Goal: Transaction & Acquisition: Purchase product/service

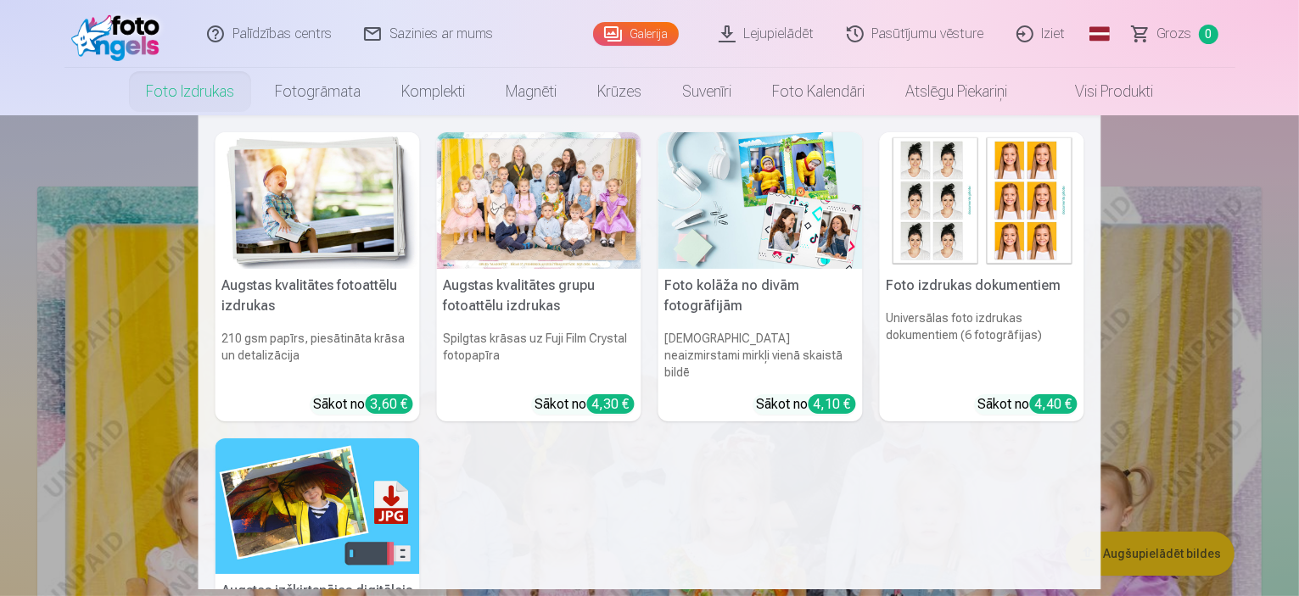
click at [563, 244] on div at bounding box center [539, 200] width 204 height 137
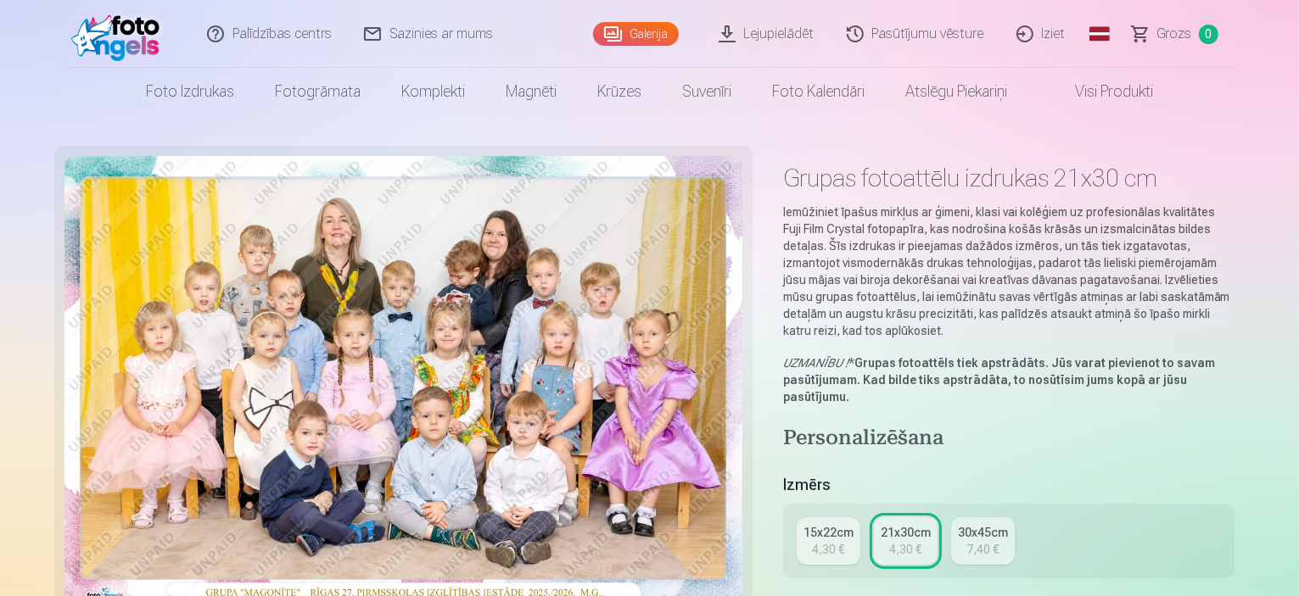
click at [918, 524] on div "21x30cm" at bounding box center [906, 532] width 50 height 17
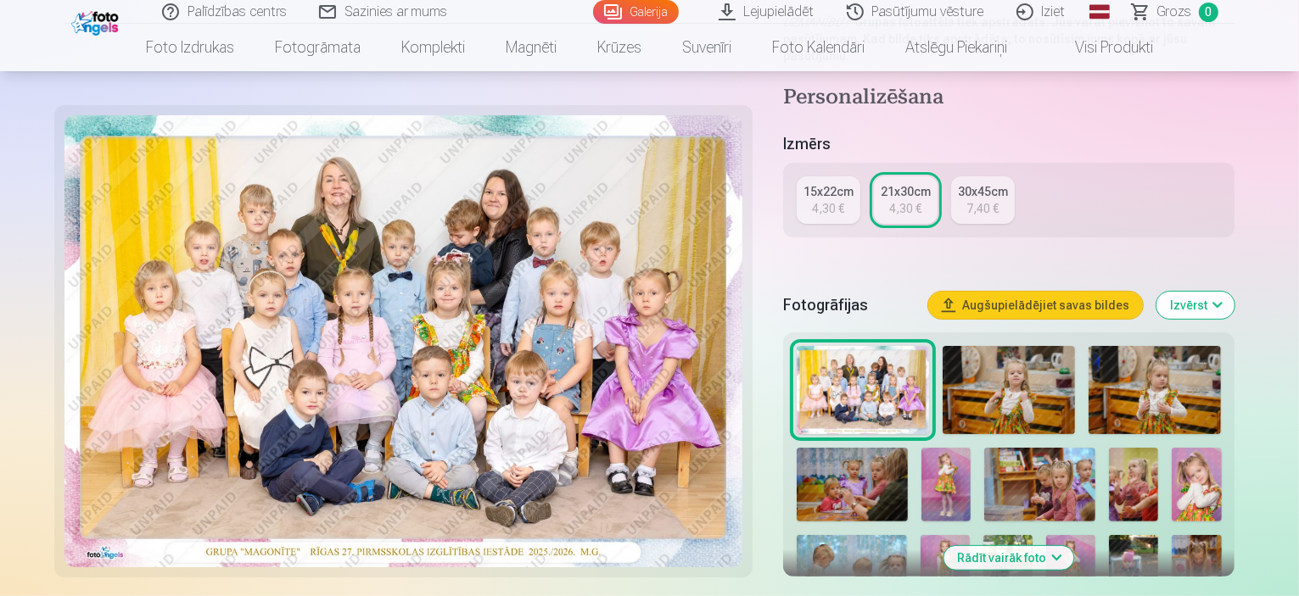
scroll to position [509, 0]
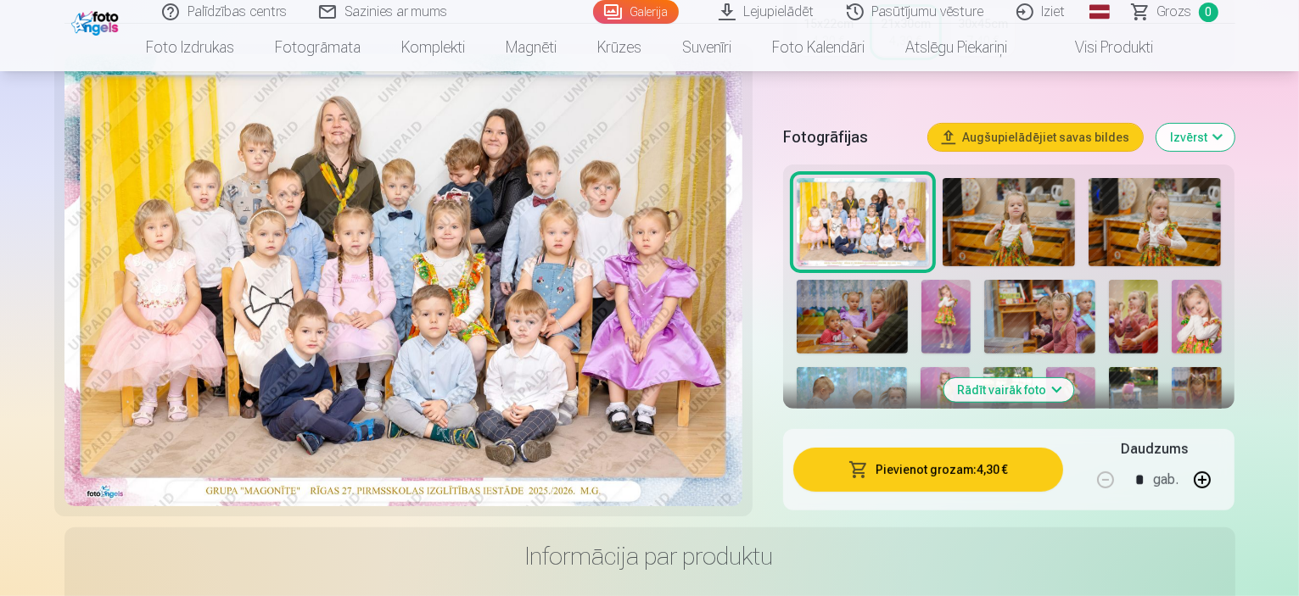
click at [975, 448] on button "Pievienot grozam : 4,30 €" at bounding box center [928, 470] width 271 height 44
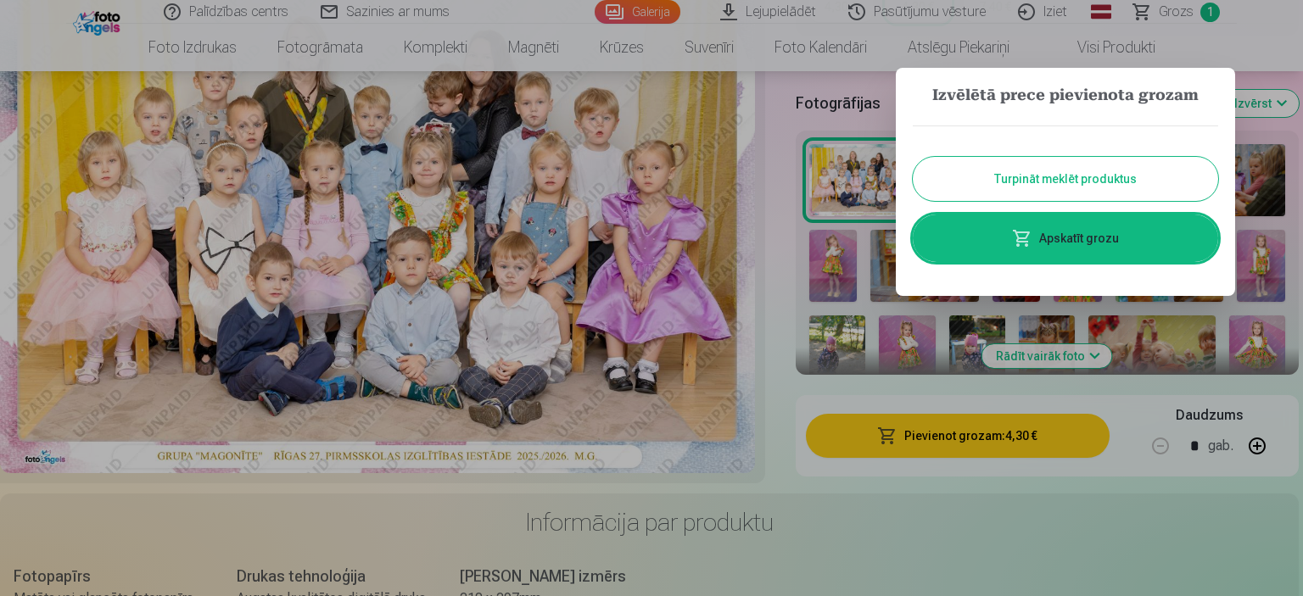
click at [1055, 189] on button "Turpināt meklēt produktus" at bounding box center [1065, 179] width 305 height 44
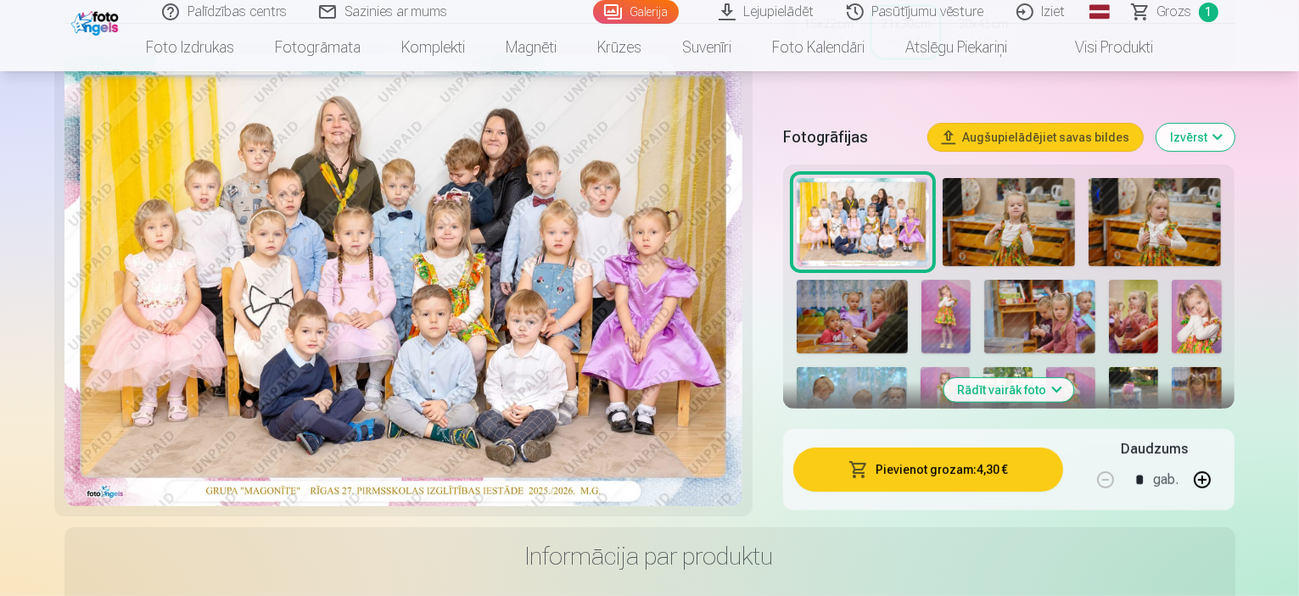
click at [1074, 378] on button "Rādīt vairāk foto" at bounding box center [1009, 390] width 130 height 24
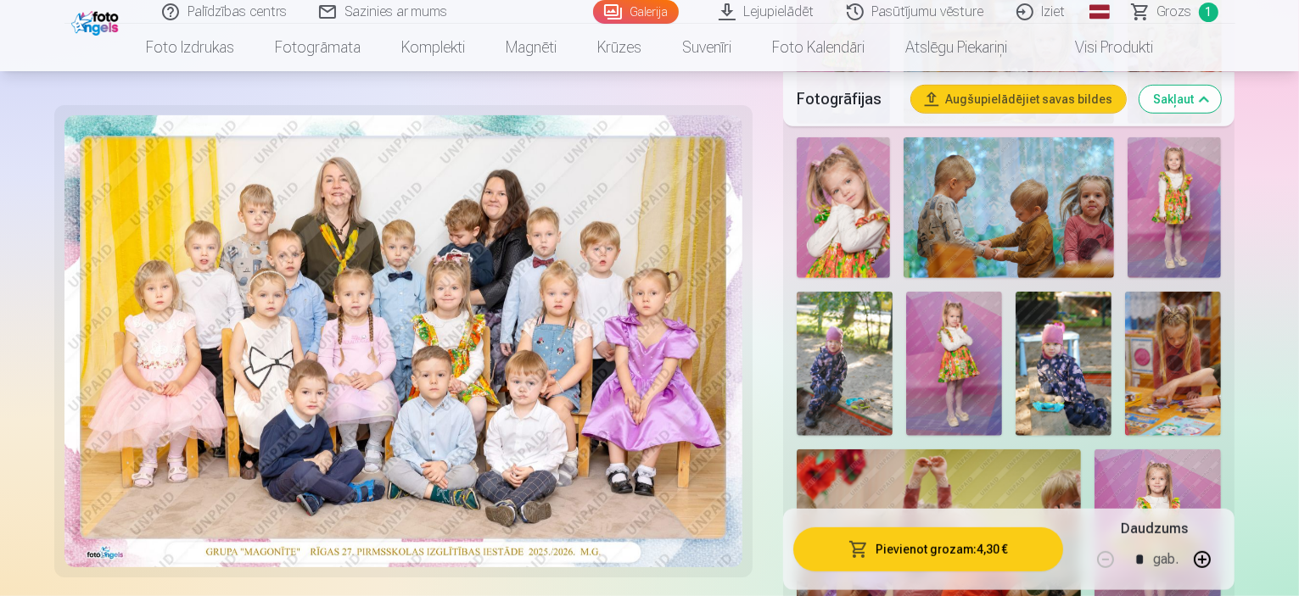
scroll to position [1018, 0]
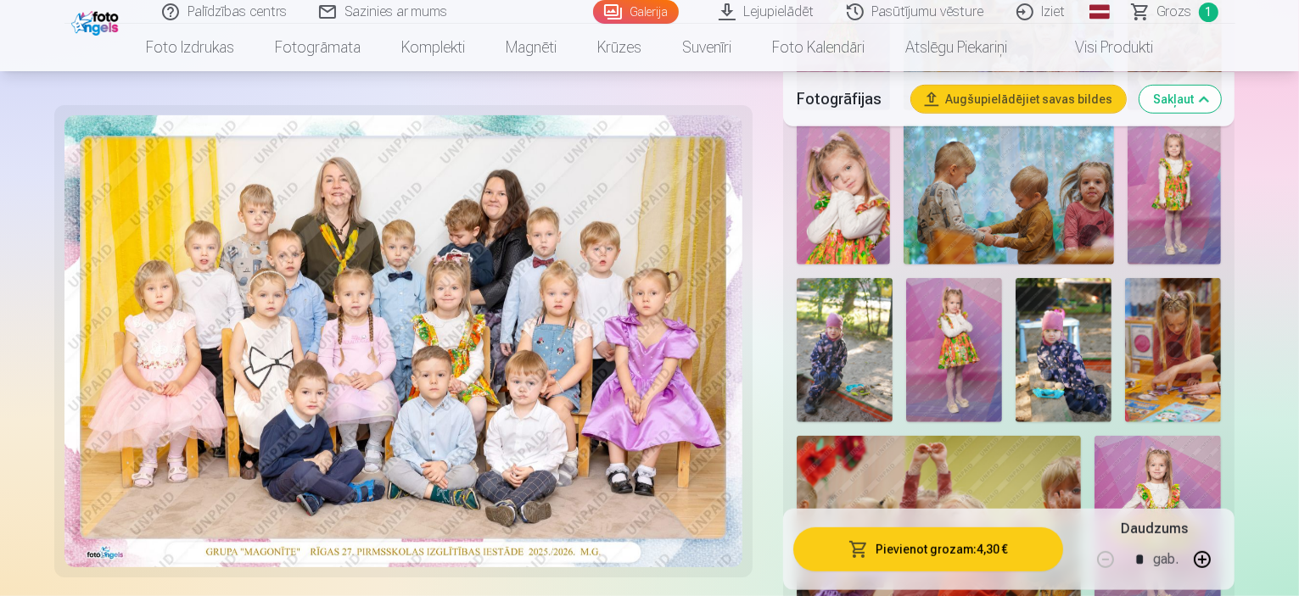
click at [1221, 436] on img at bounding box center [1157, 531] width 126 height 190
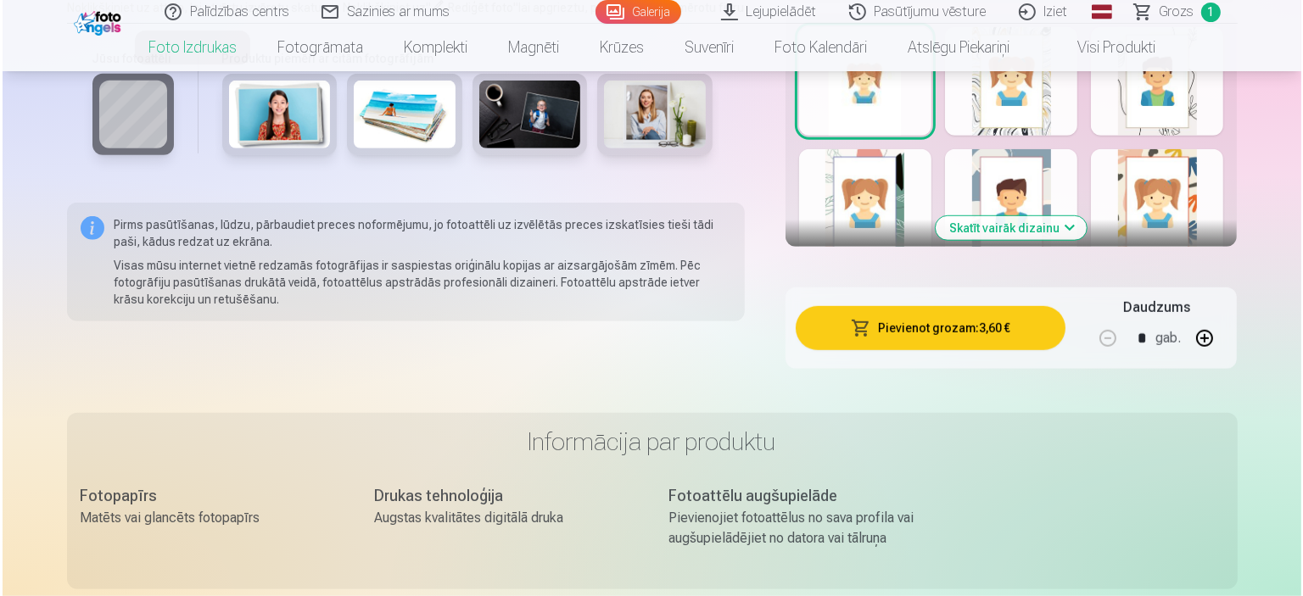
scroll to position [1188, 0]
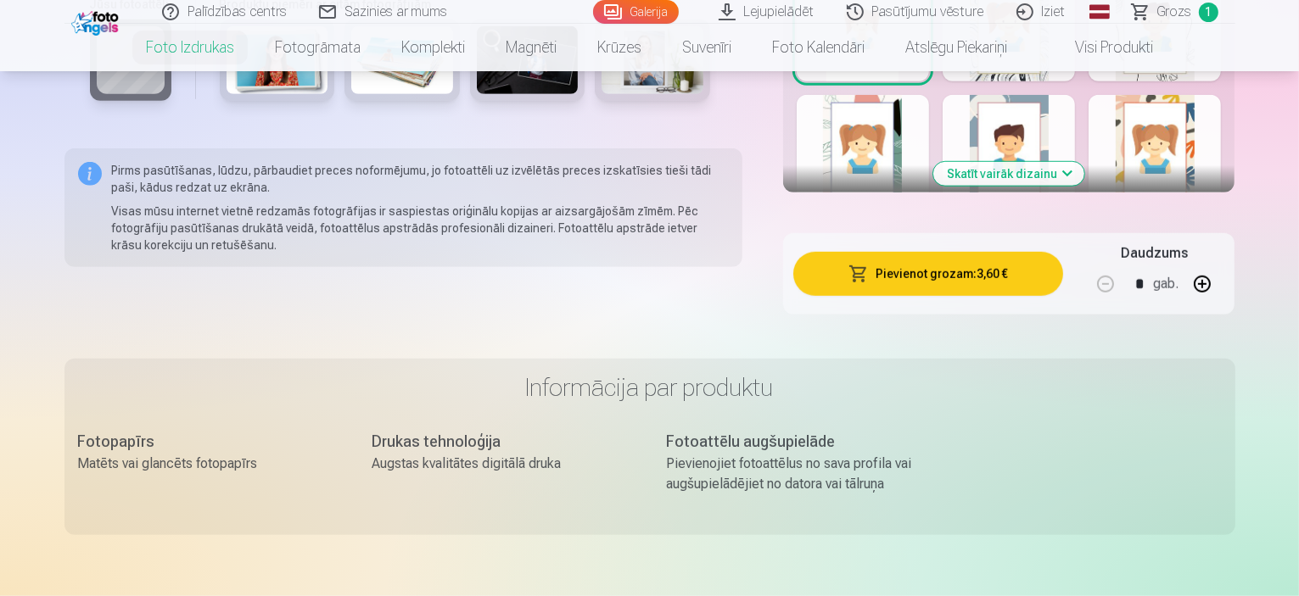
click at [1222, 264] on button "button" at bounding box center [1202, 284] width 41 height 41
click at [1049, 252] on button "Pievienot grozam : 10,80 €" at bounding box center [928, 274] width 271 height 44
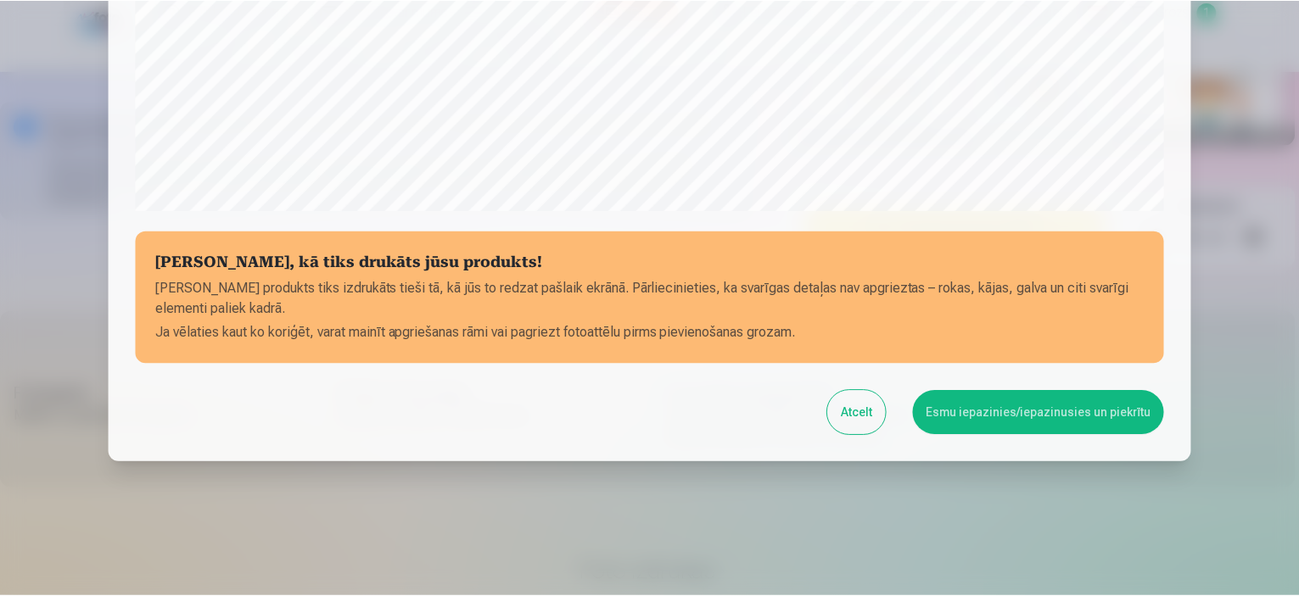
scroll to position [624, 0]
click at [984, 421] on button "Esmu iepazinies/iepazinusies un piekrītu" at bounding box center [1041, 412] width 252 height 44
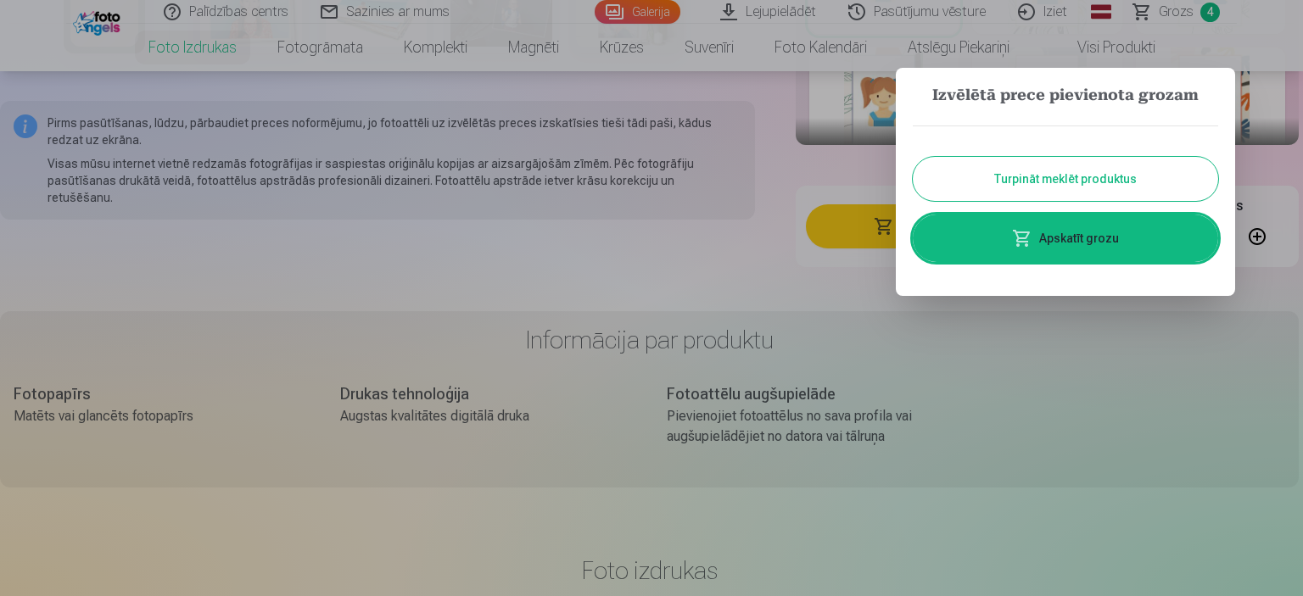
click at [743, 282] on div at bounding box center [651, 298] width 1303 height 596
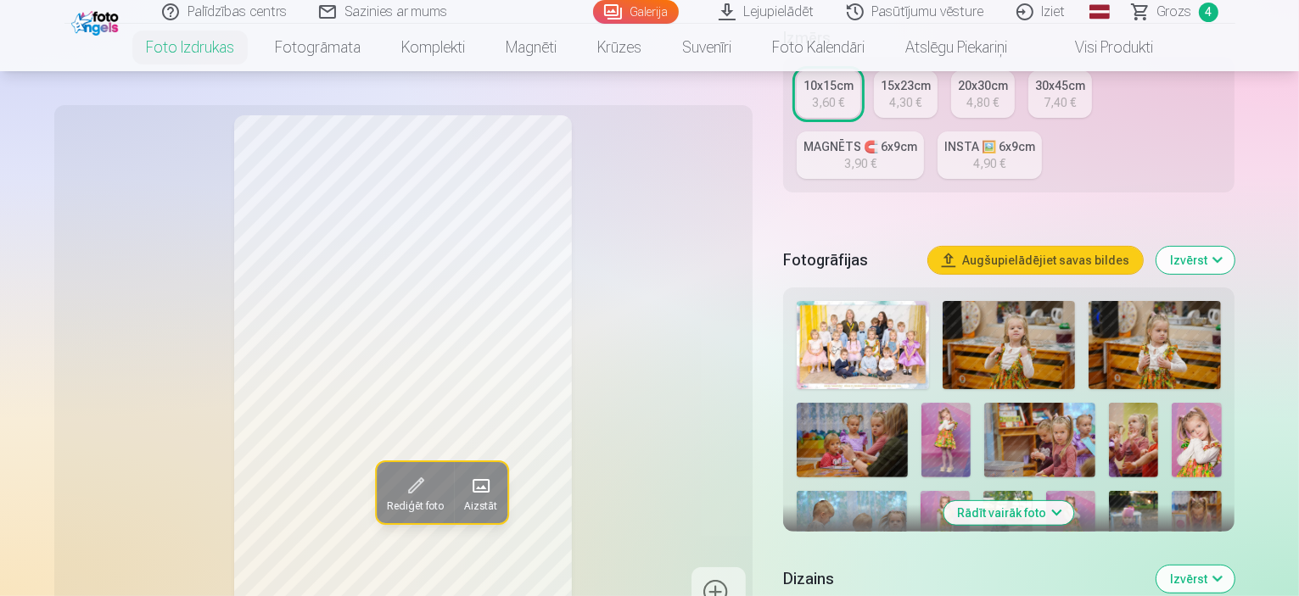
scroll to position [424, 0]
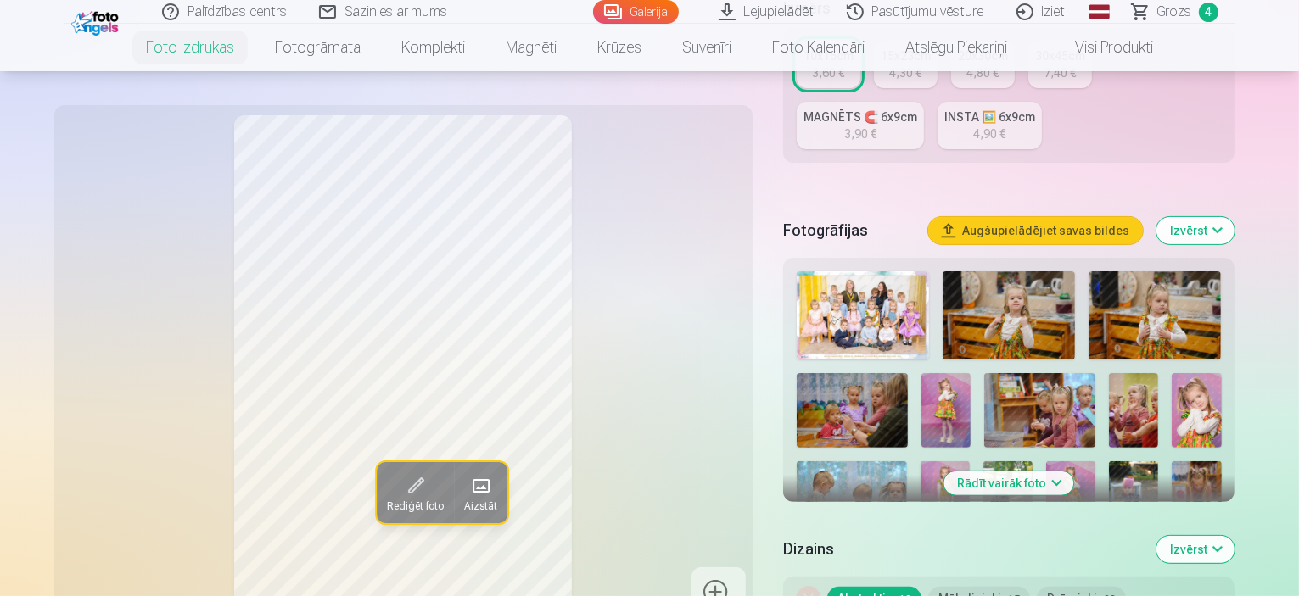
click at [1055, 472] on button "Rādīt vairāk foto" at bounding box center [1009, 484] width 130 height 24
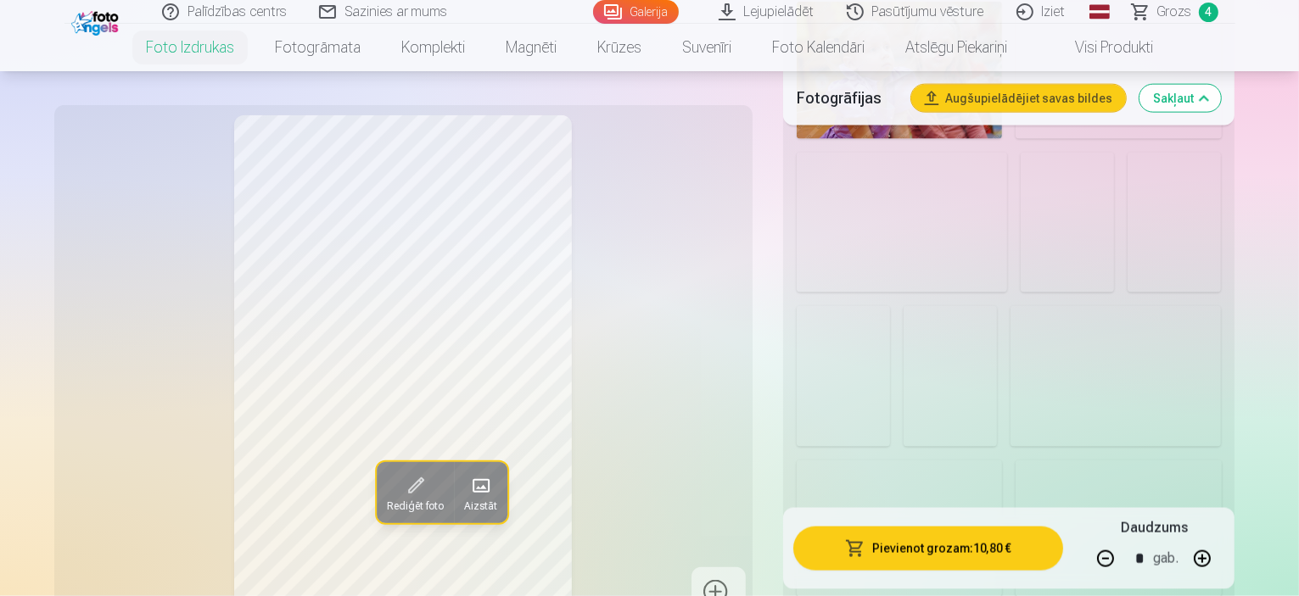
scroll to position [2291, 0]
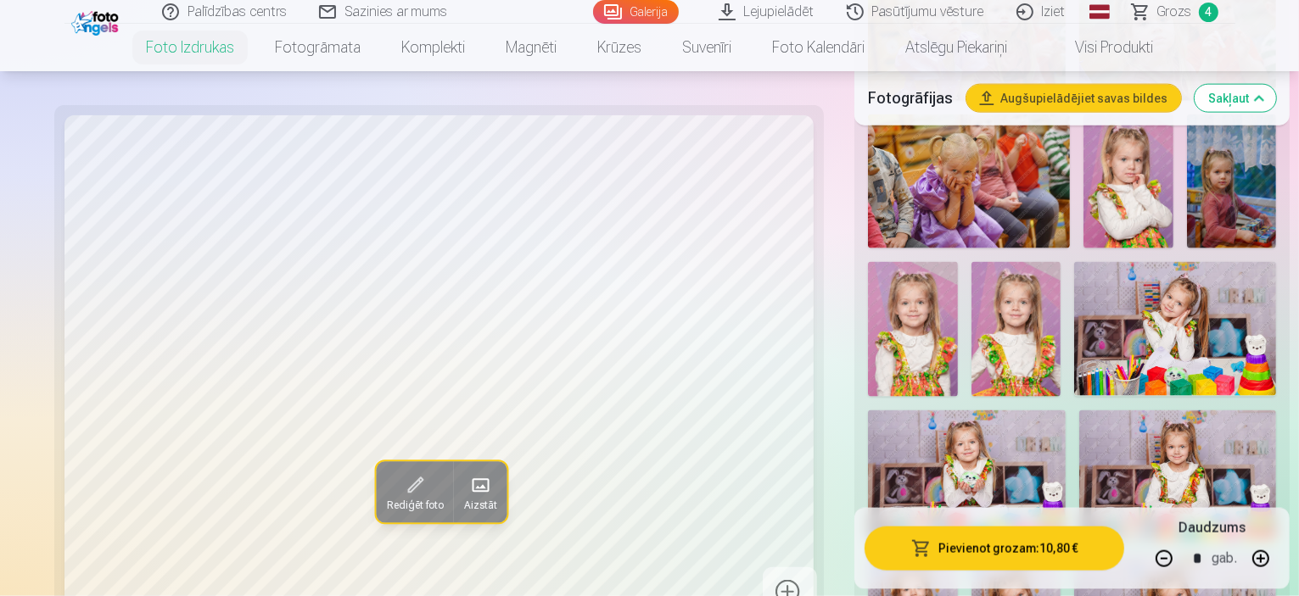
click at [1155, 562] on button "button" at bounding box center [1164, 559] width 41 height 41
type input "*"
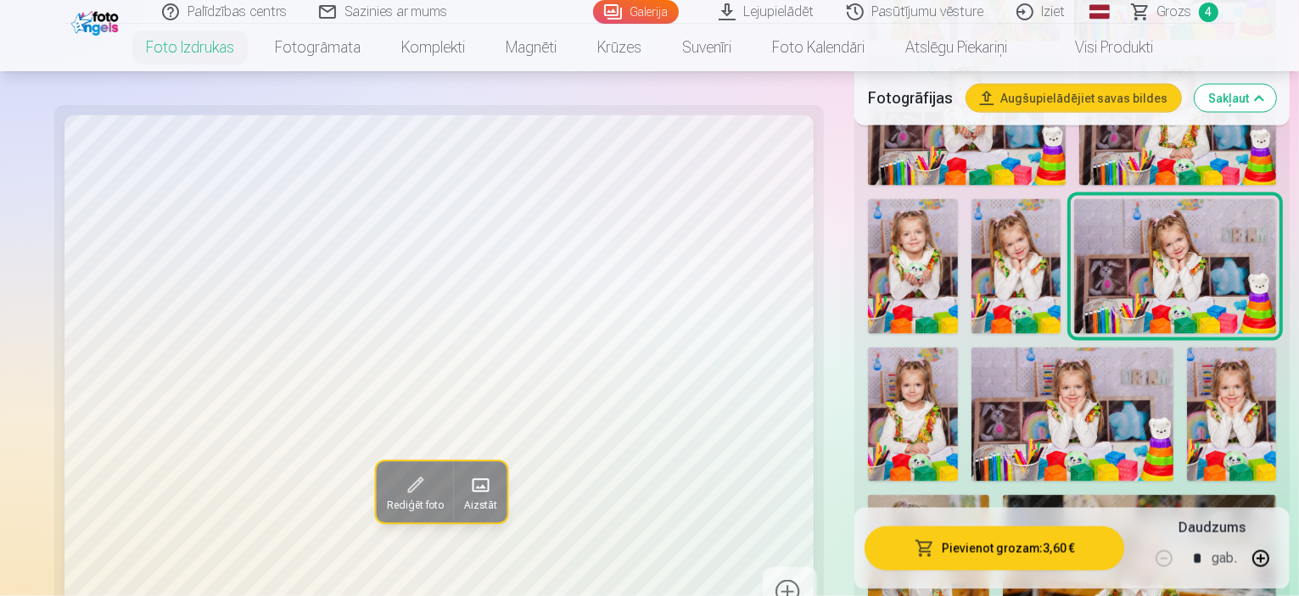
scroll to position [2630, 0]
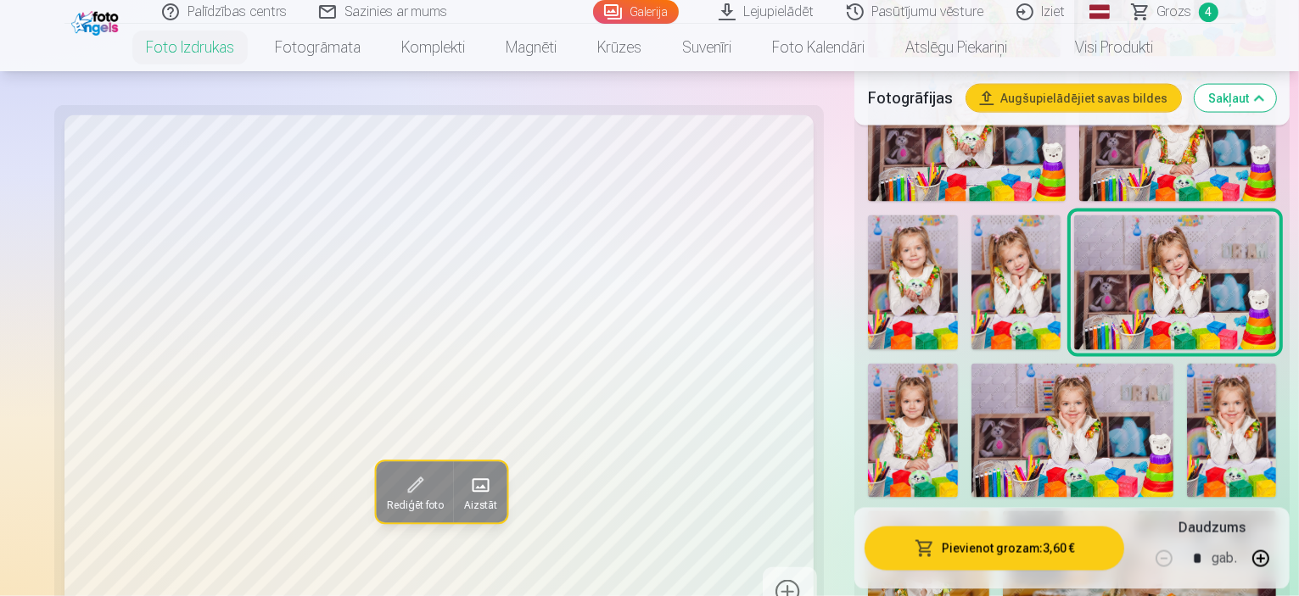
click at [1178, 17] on span "Grozs" at bounding box center [1174, 12] width 35 height 20
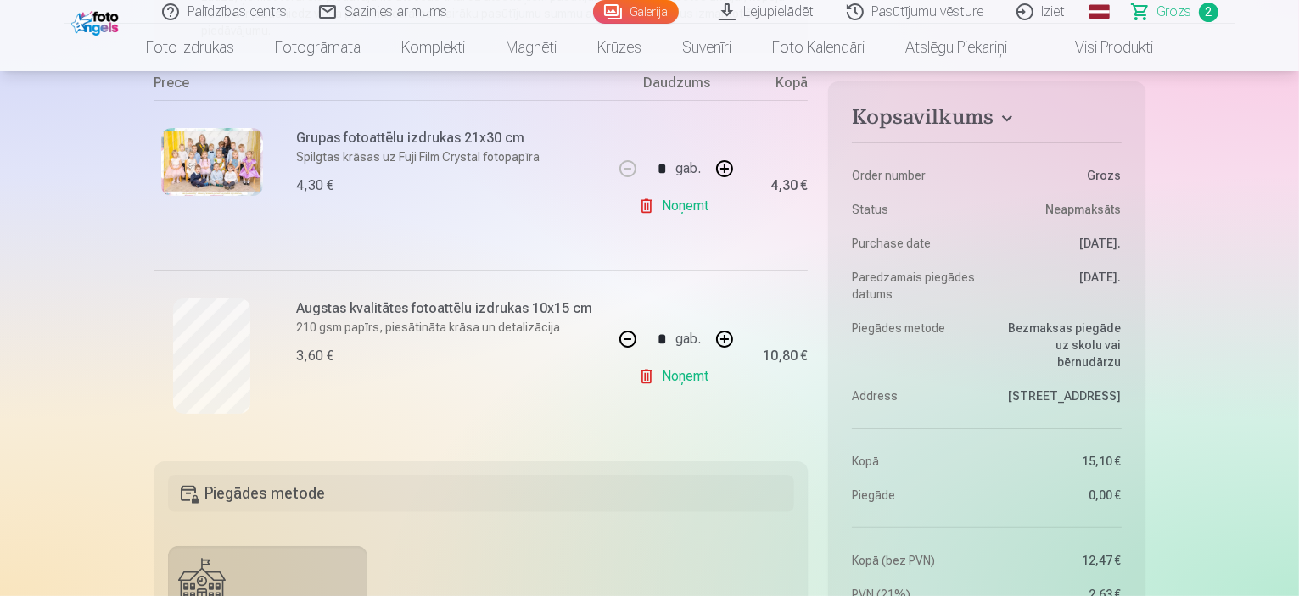
scroll to position [339, 0]
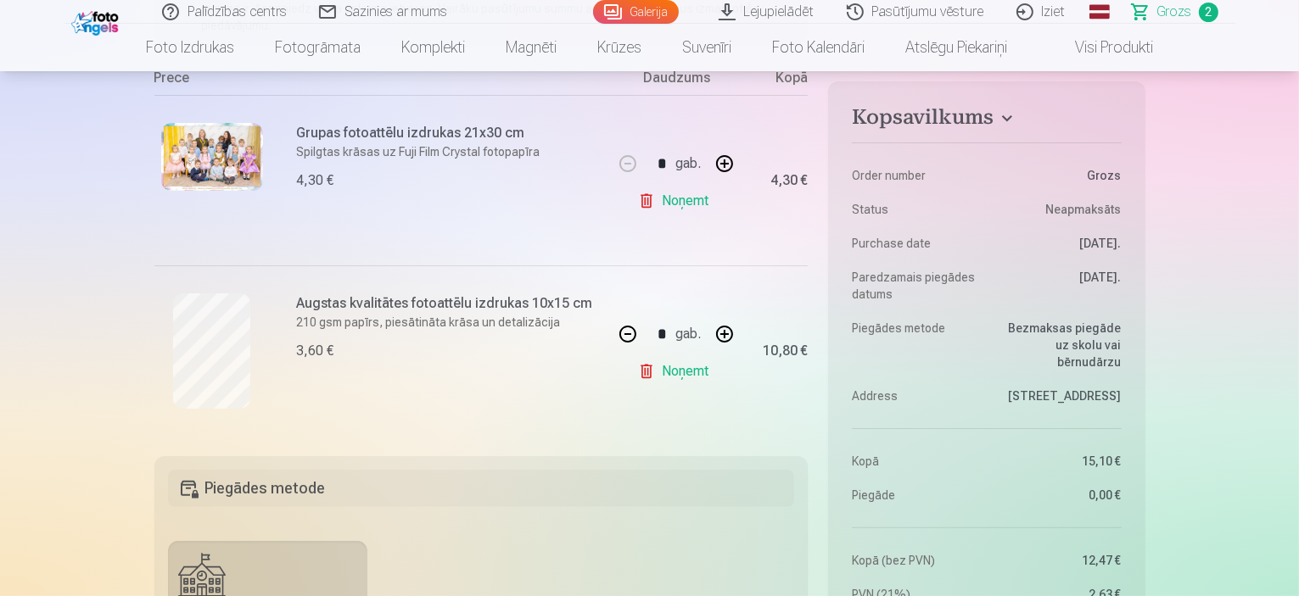
click at [624, 337] on button "button" at bounding box center [627, 334] width 41 height 41
type input "*"
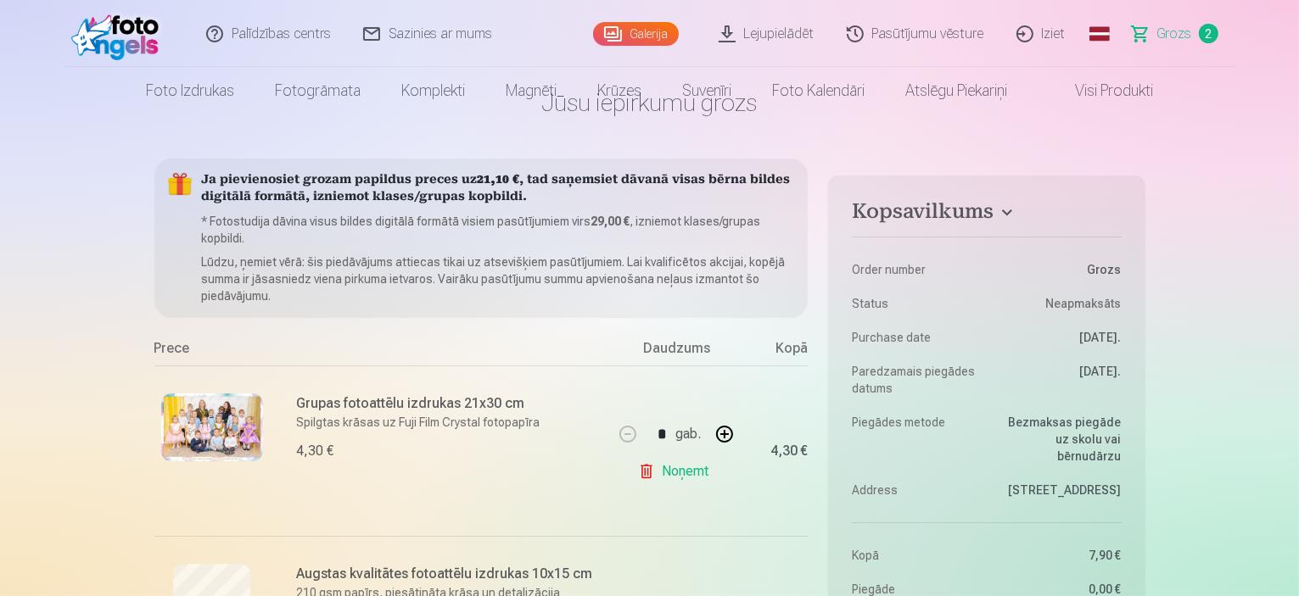
scroll to position [0, 0]
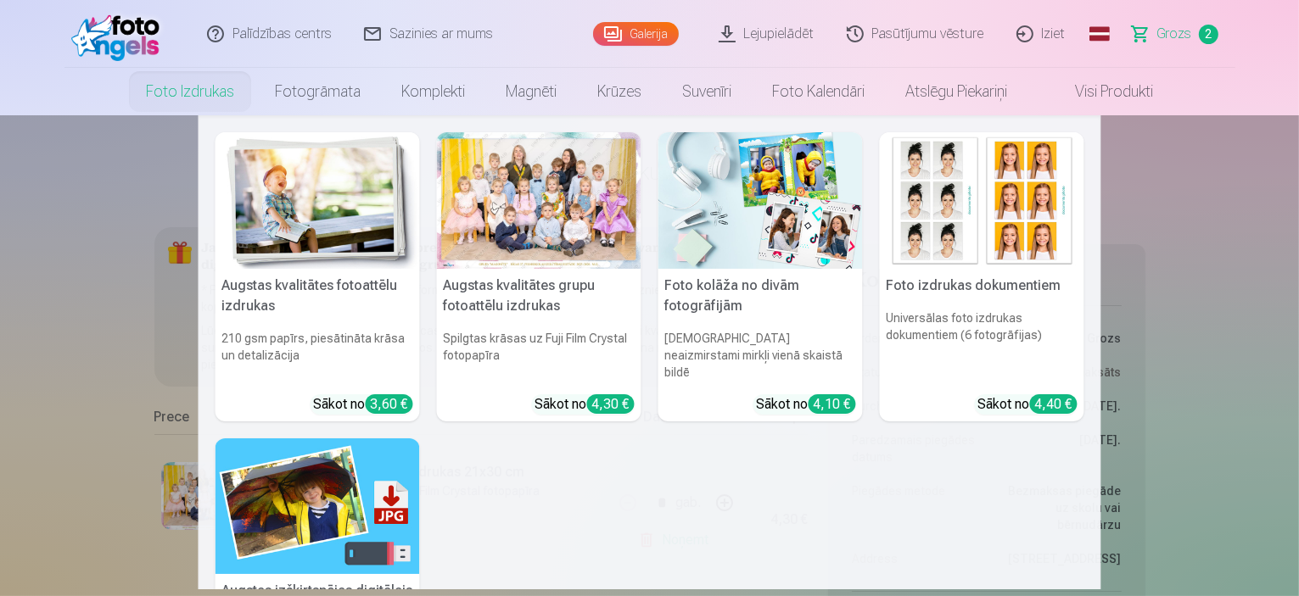
click at [333, 248] on img at bounding box center [317, 200] width 204 height 137
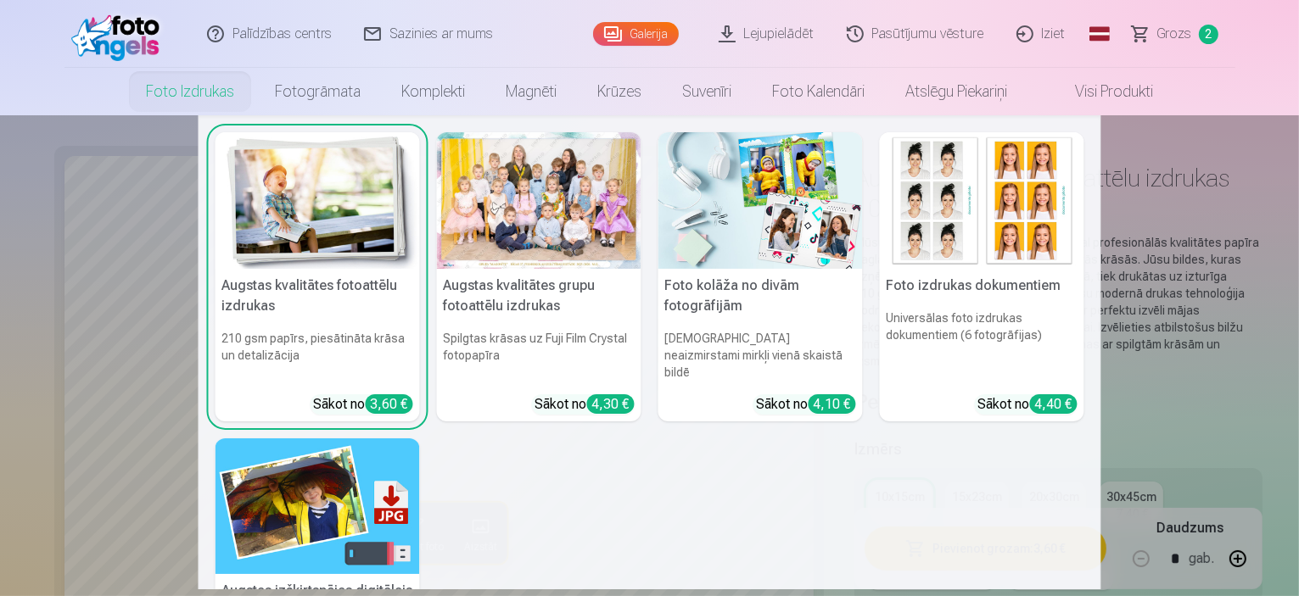
click at [573, 230] on div at bounding box center [539, 200] width 204 height 137
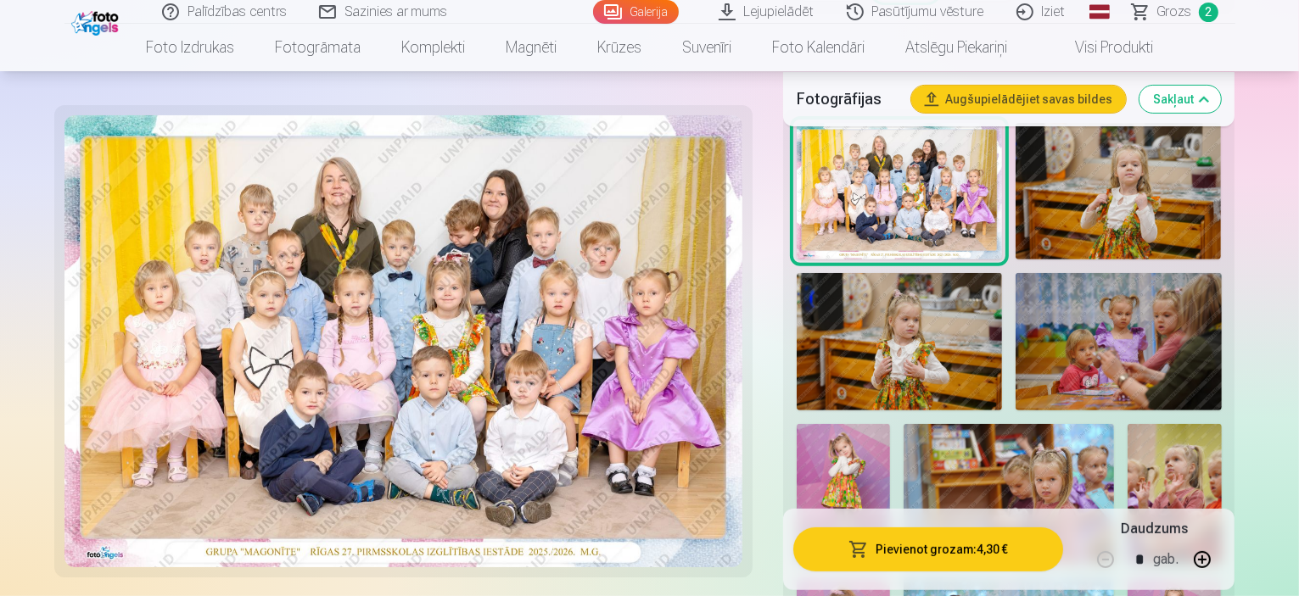
scroll to position [594, 0]
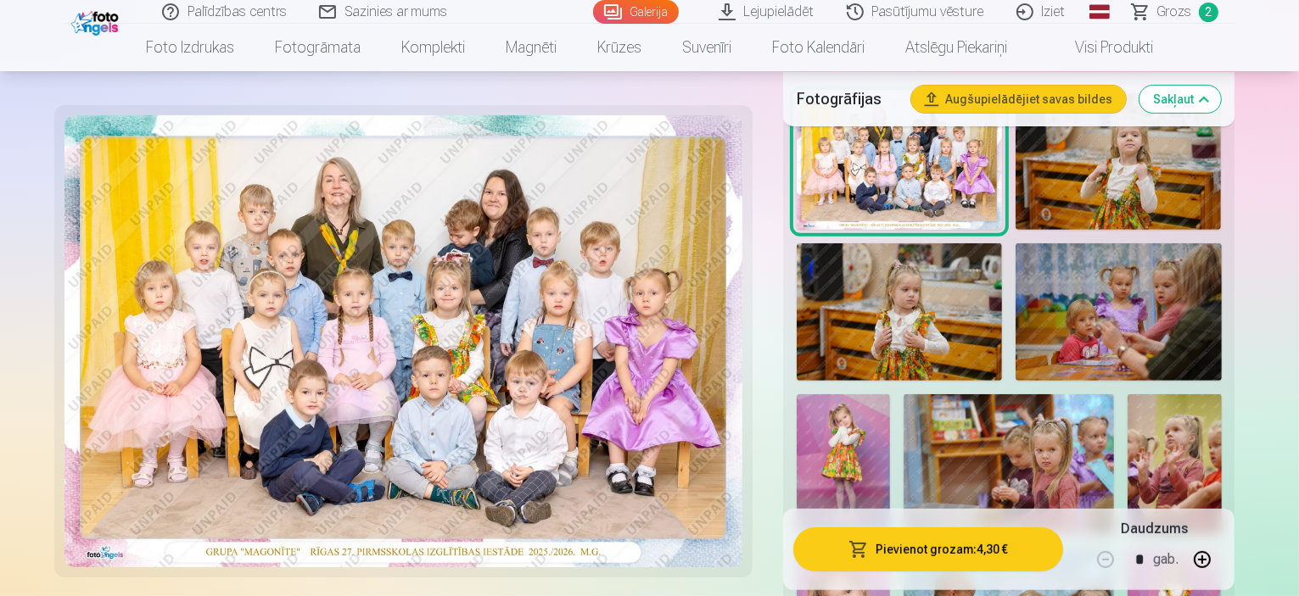
click at [890, 394] on img at bounding box center [843, 464] width 93 height 141
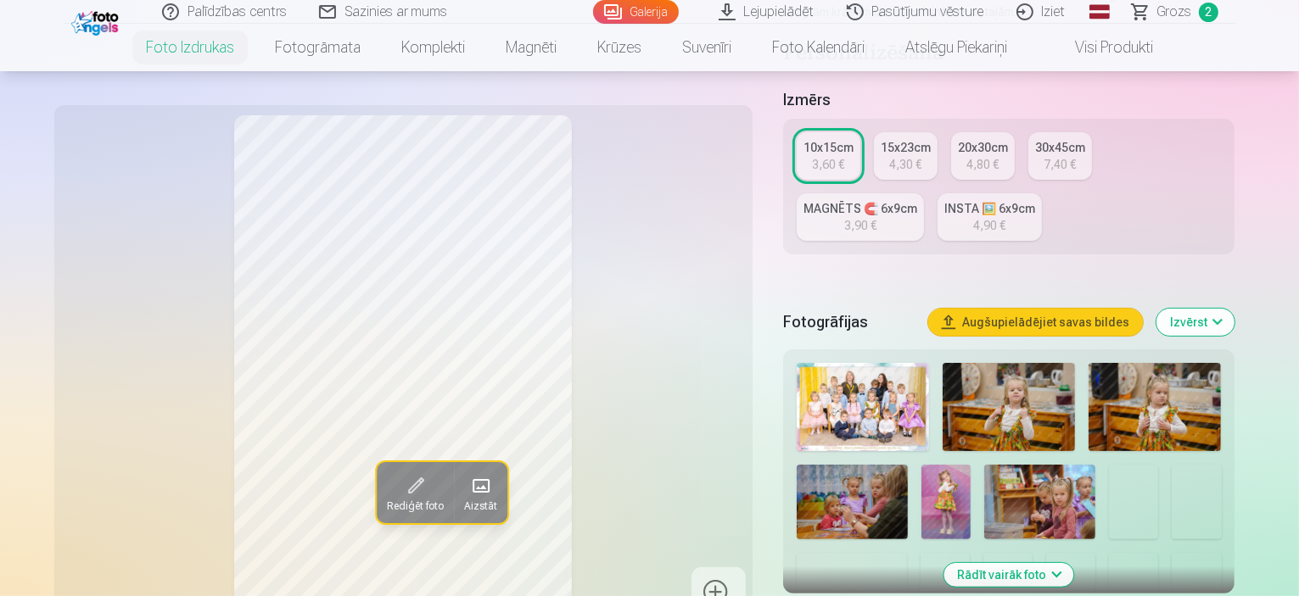
scroll to position [424, 0]
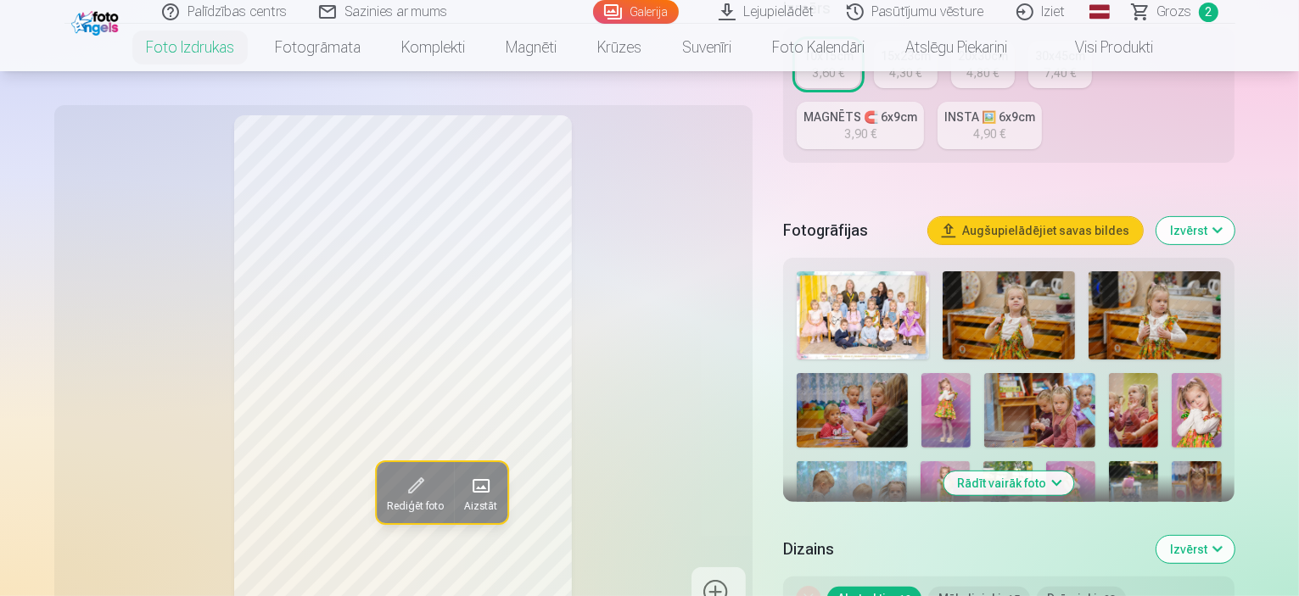
click at [1074, 472] on button "Rādīt vairāk foto" at bounding box center [1009, 484] width 130 height 24
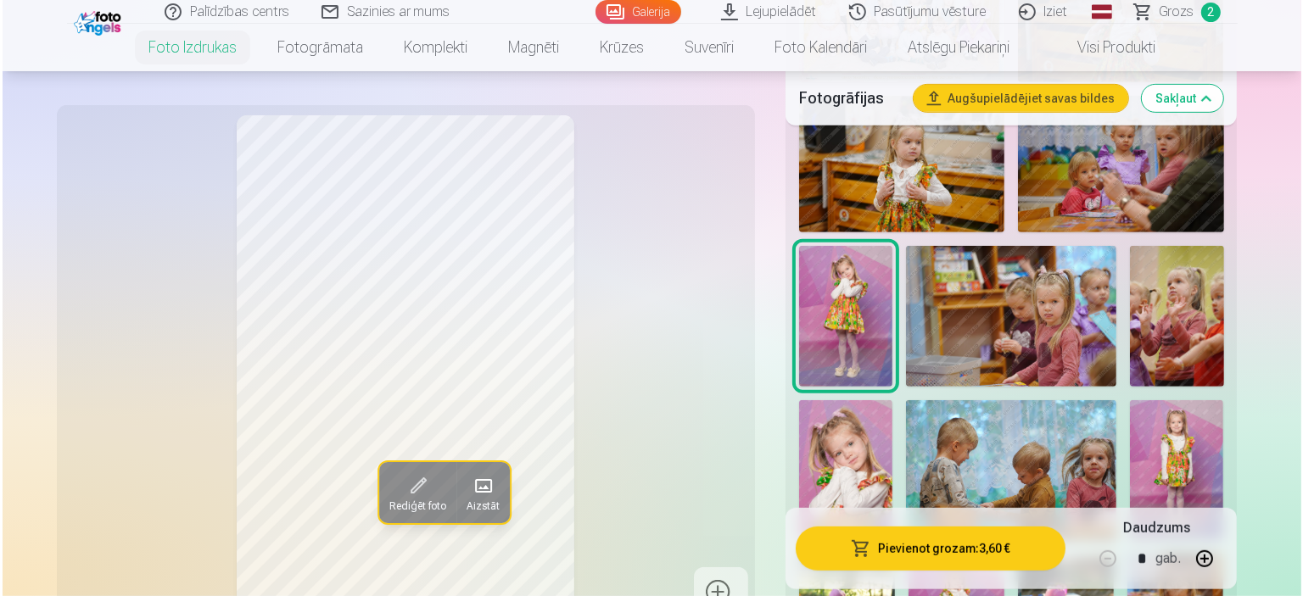
scroll to position [848, 0]
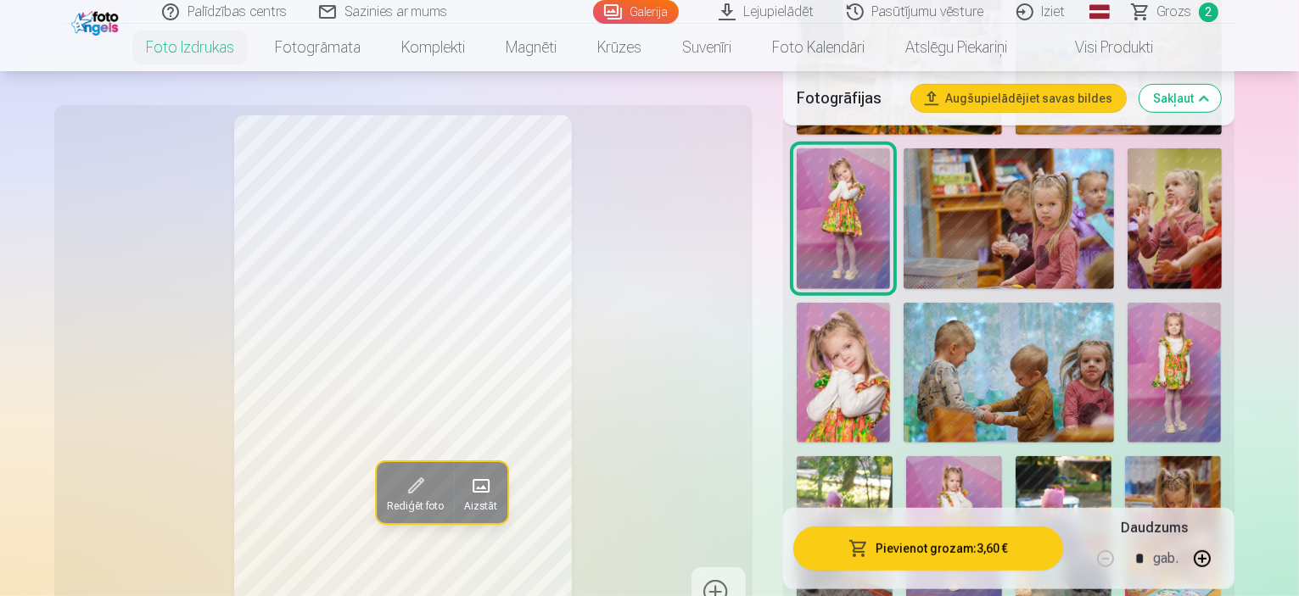
click at [1002, 456] on img at bounding box center [954, 528] width 96 height 144
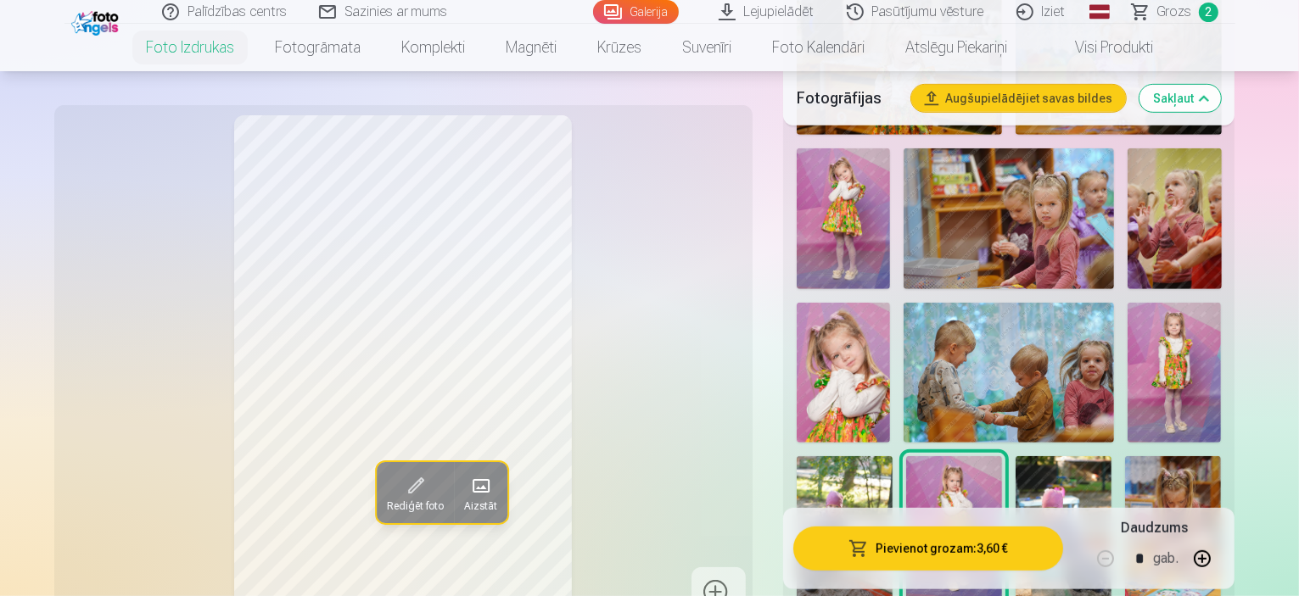
click at [1127, 339] on img at bounding box center [1173, 373] width 93 height 141
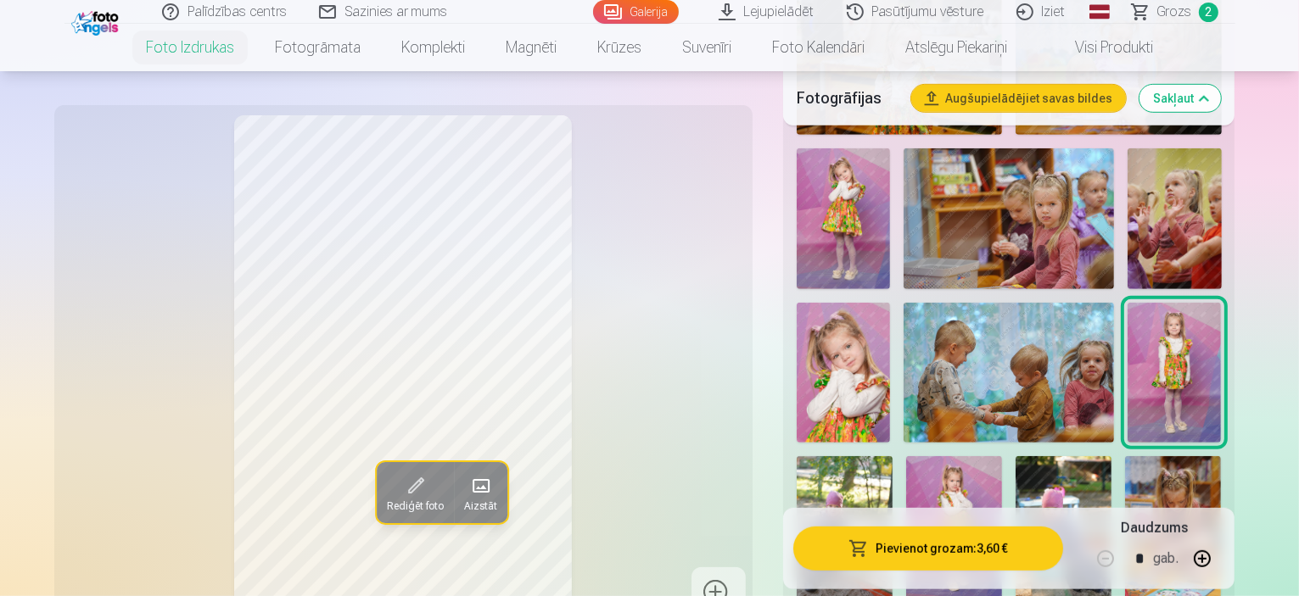
click at [1027, 546] on button "Pievienot grozam : 3,60 €" at bounding box center [928, 549] width 271 height 44
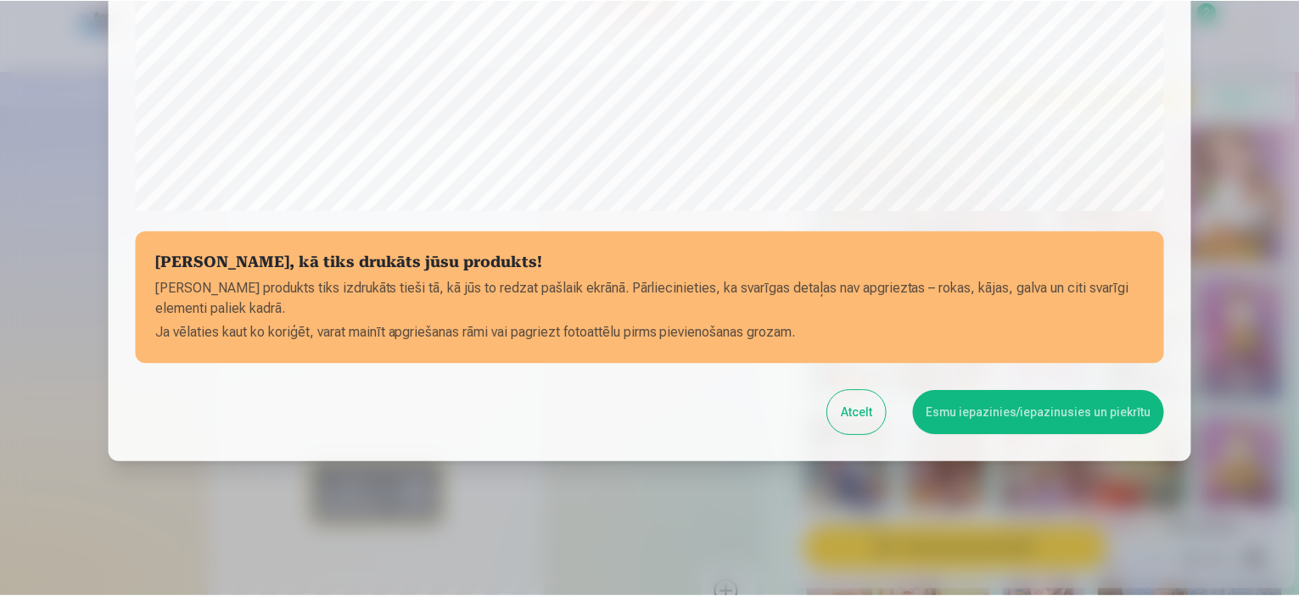
scroll to position [624, 0]
click at [1015, 414] on button "Esmu iepazinies/iepazinusies un piekrītu" at bounding box center [1041, 412] width 252 height 44
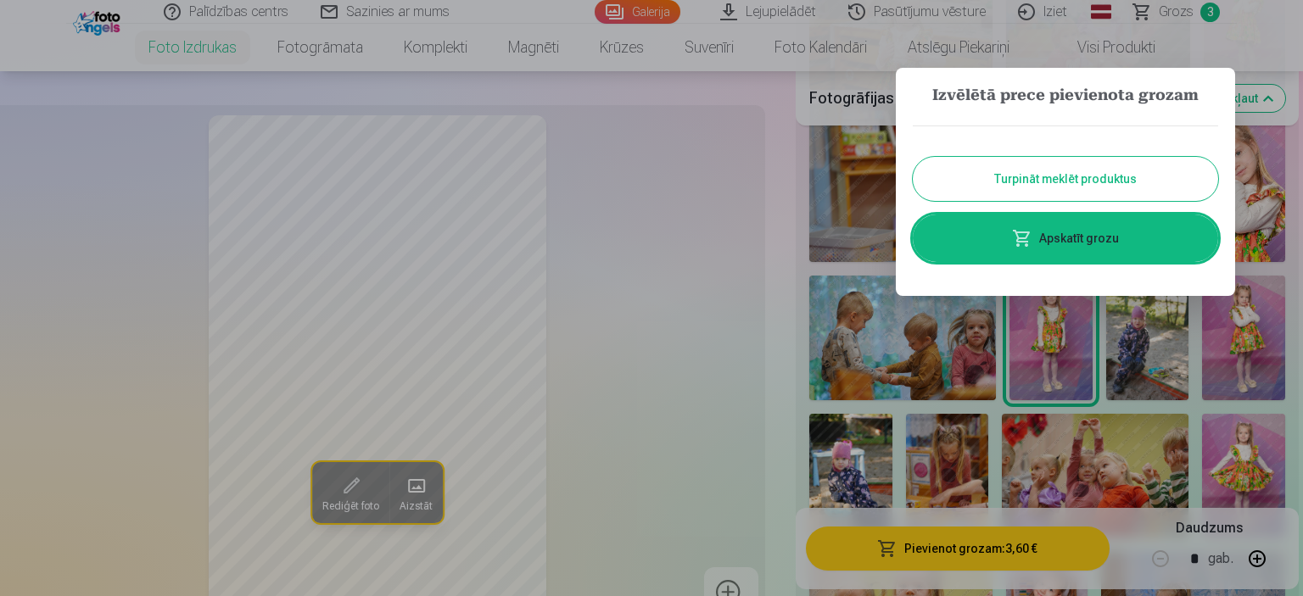
click at [1116, 182] on button "Turpināt meklēt produktus" at bounding box center [1065, 179] width 305 height 44
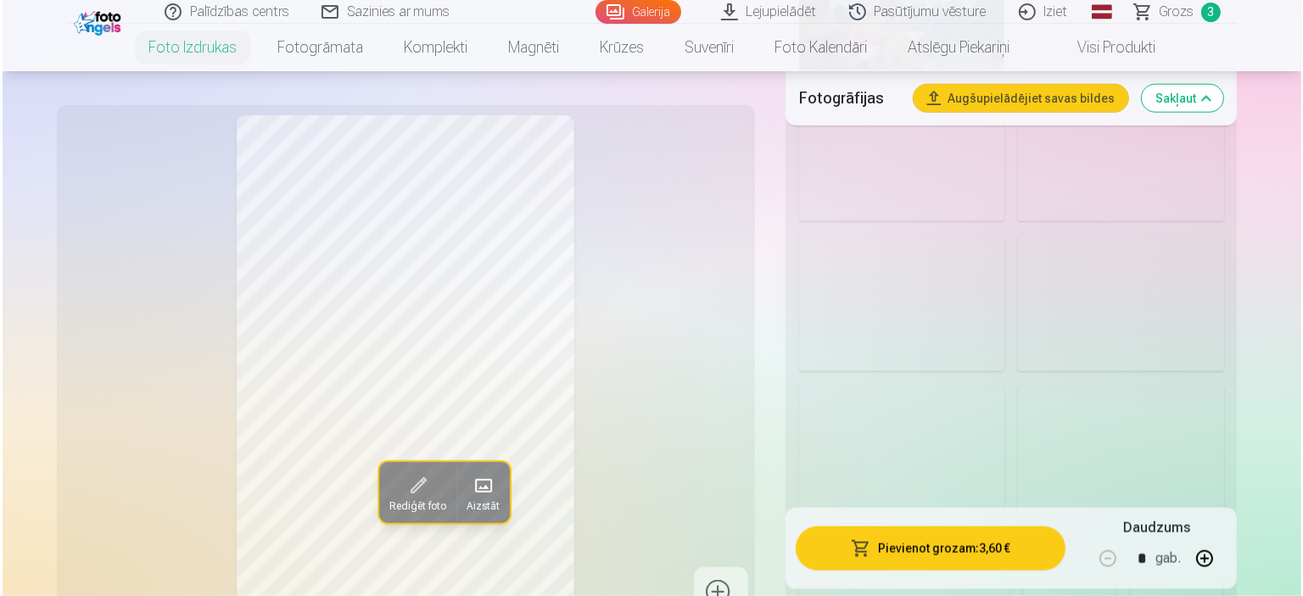
scroll to position [2036, 0]
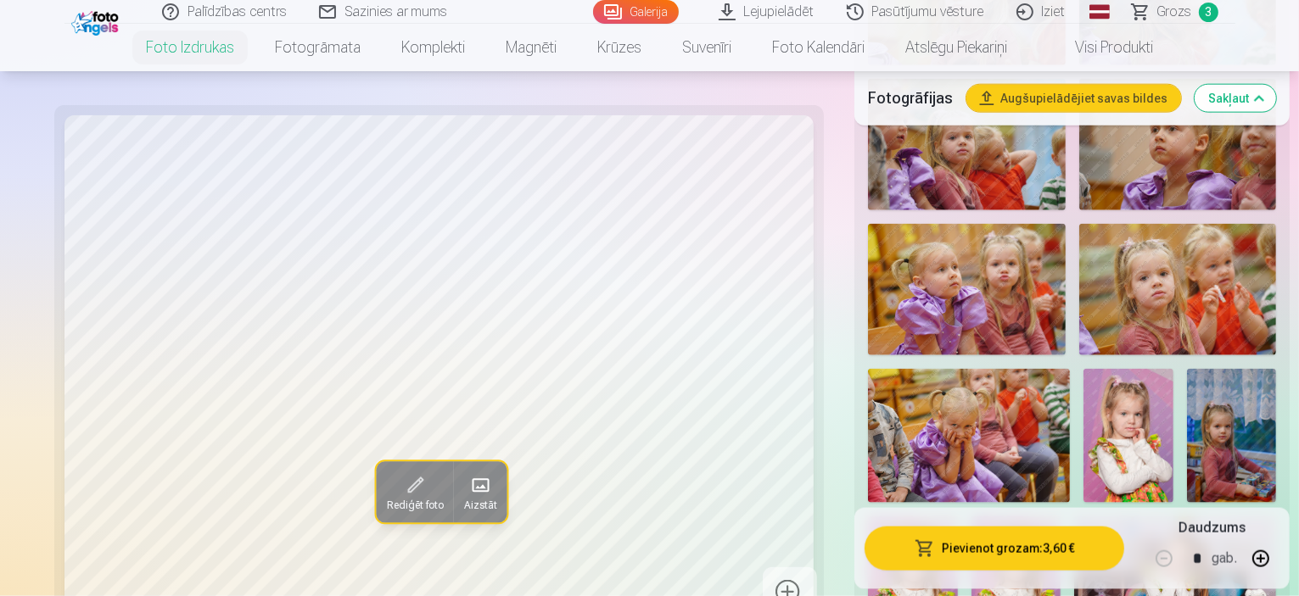
click at [987, 547] on button "Pievienot grozam : 3,60 €" at bounding box center [994, 549] width 260 height 44
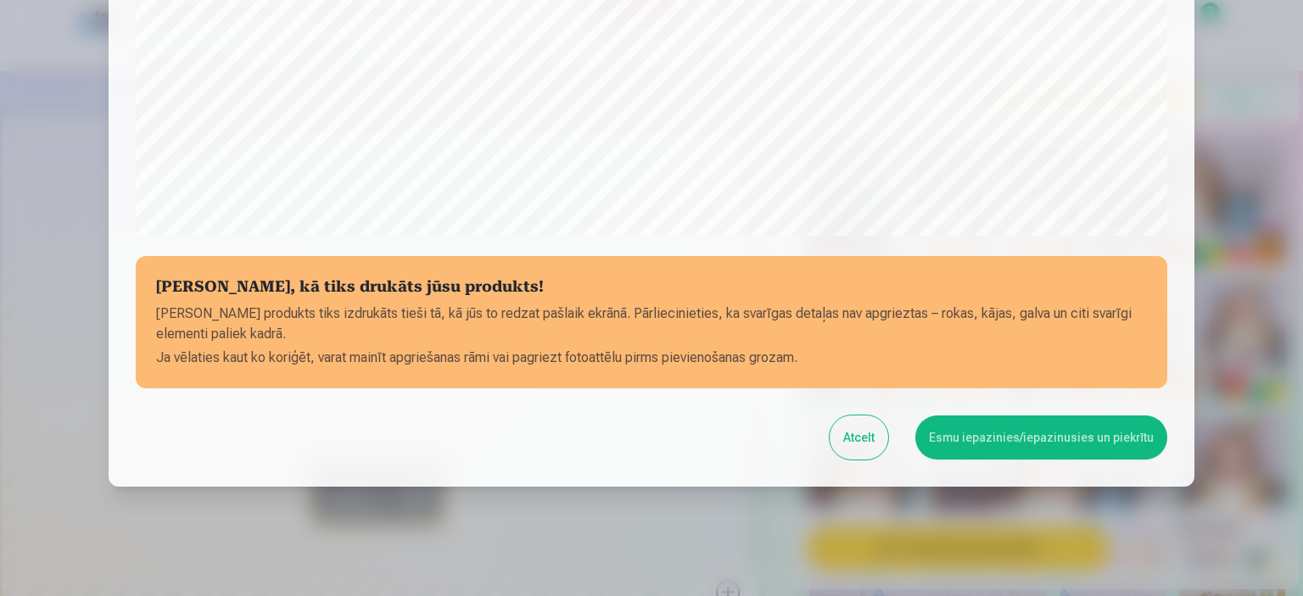
scroll to position [624, 0]
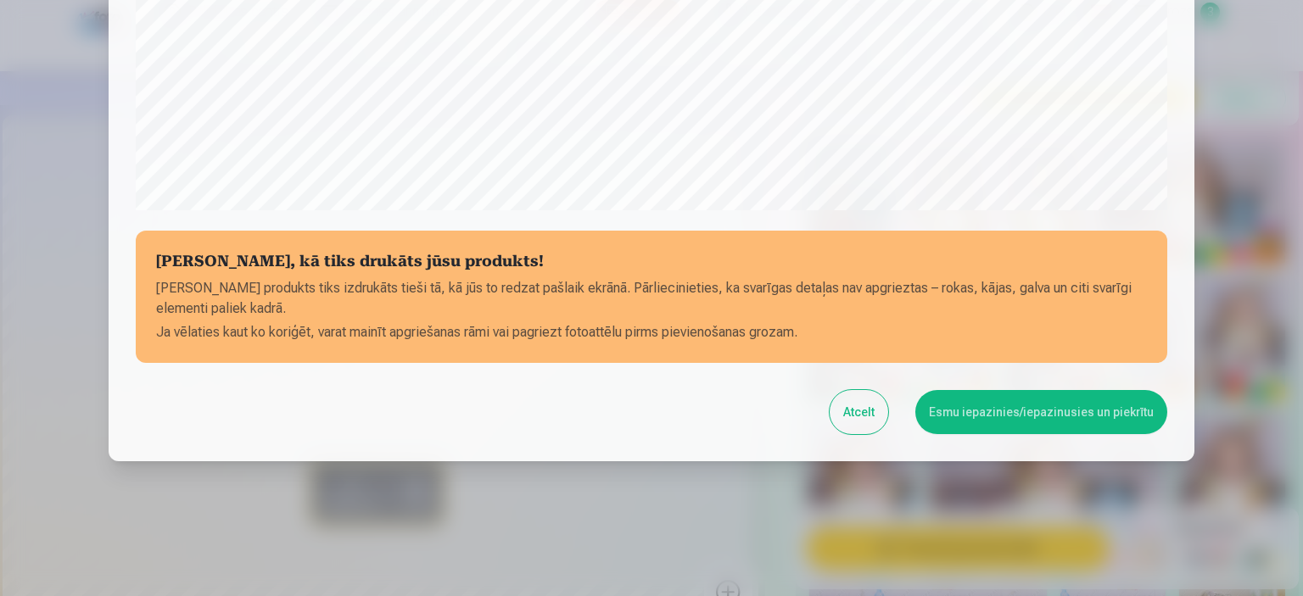
click at [1047, 406] on button "Esmu iepazinies/iepazinusies un piekrītu" at bounding box center [1041, 412] width 252 height 44
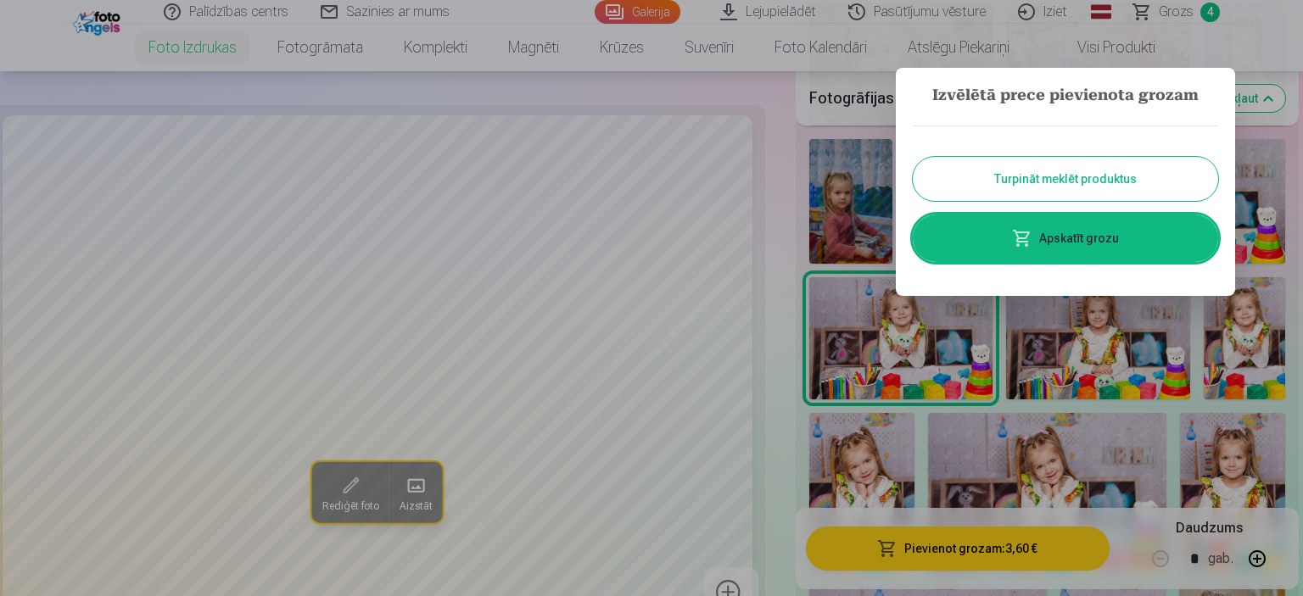
click at [1082, 233] on link "Apskatīt grozu" at bounding box center [1065, 239] width 305 height 48
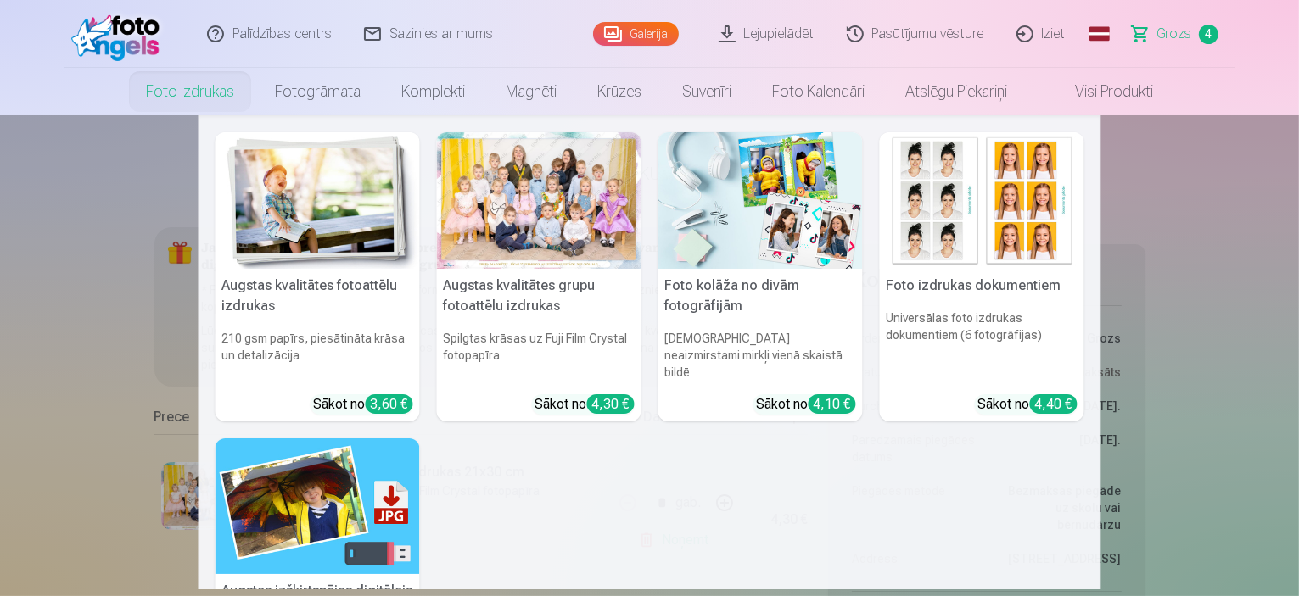
click at [176, 98] on link "Foto izdrukas" at bounding box center [190, 92] width 129 height 48
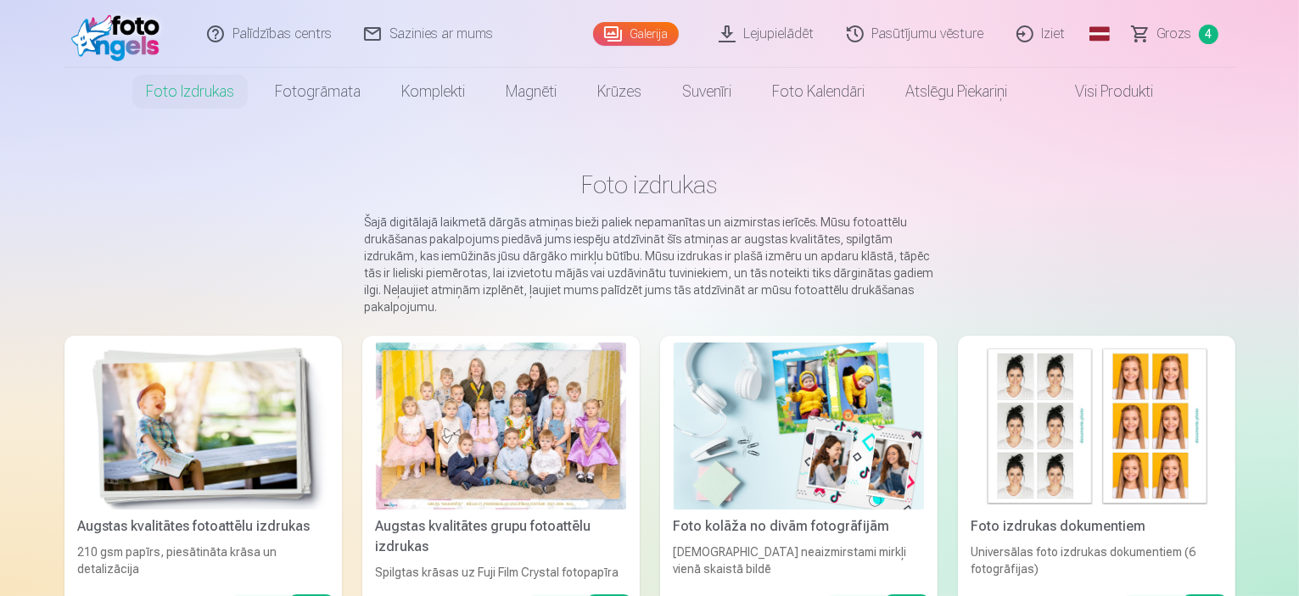
click at [484, 203] on main "Foto izdrukas Šajā digitālajā laikmetā dārgās atmiņas bieži paliek nepamanītas …" at bounding box center [649, 558] width 1171 height 887
click at [489, 196] on h1 "Foto izdrukas" at bounding box center [650, 185] width 1144 height 31
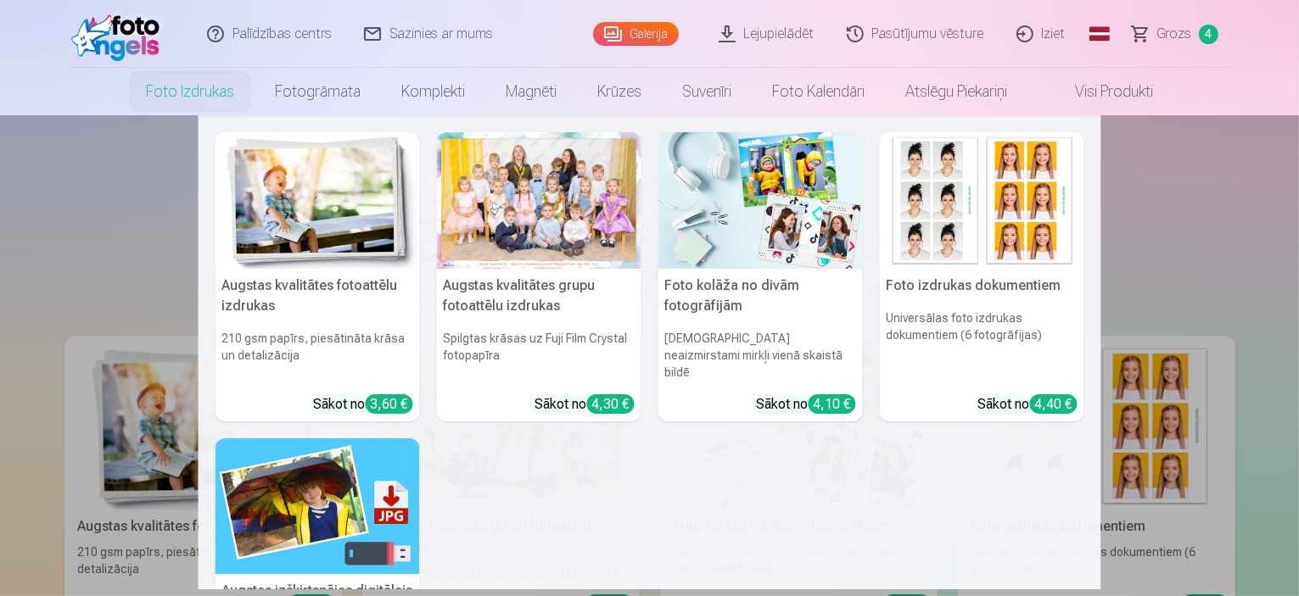
click at [493, 213] on div at bounding box center [539, 200] width 204 height 137
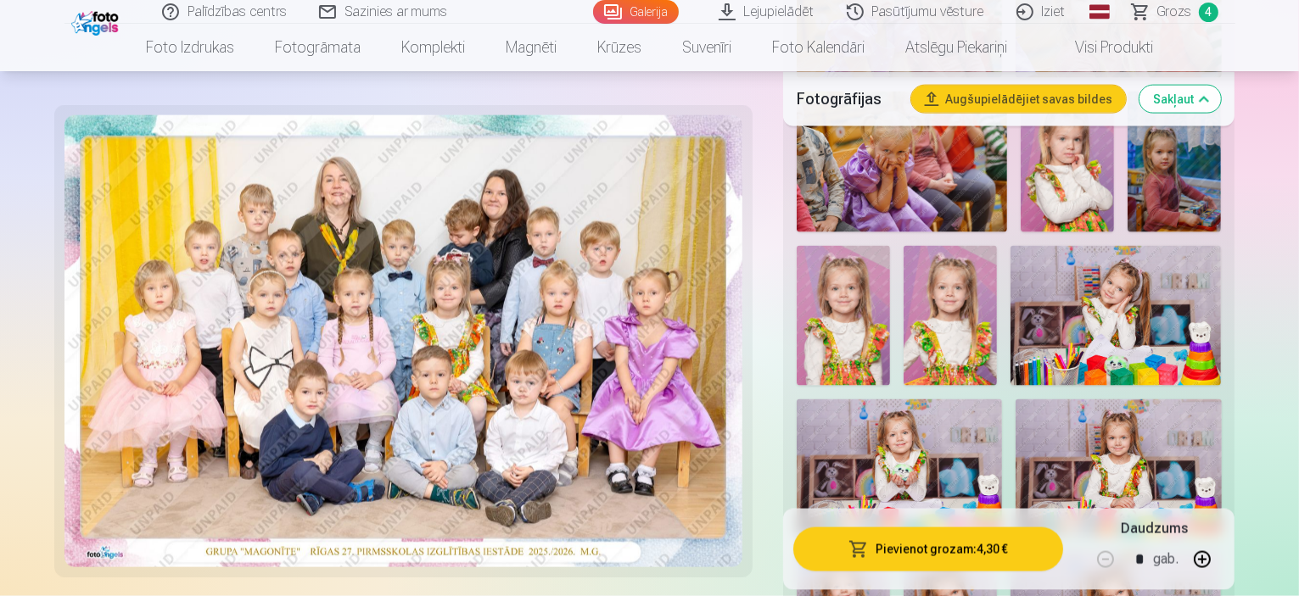
scroll to position [2375, 0]
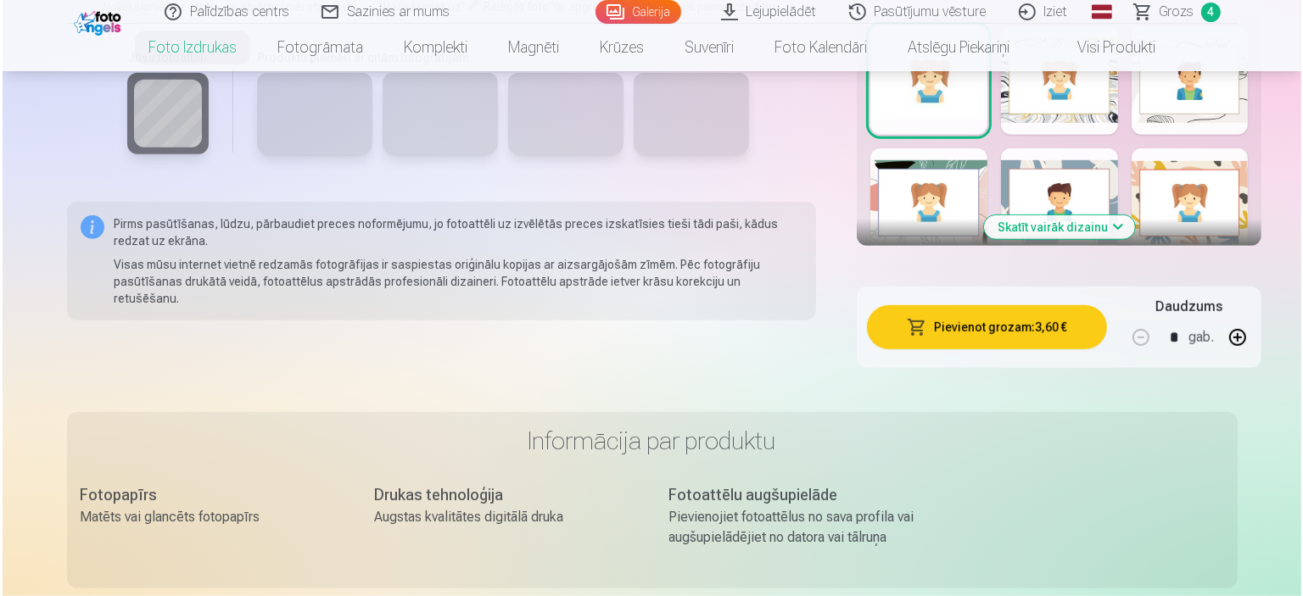
scroll to position [1188, 0]
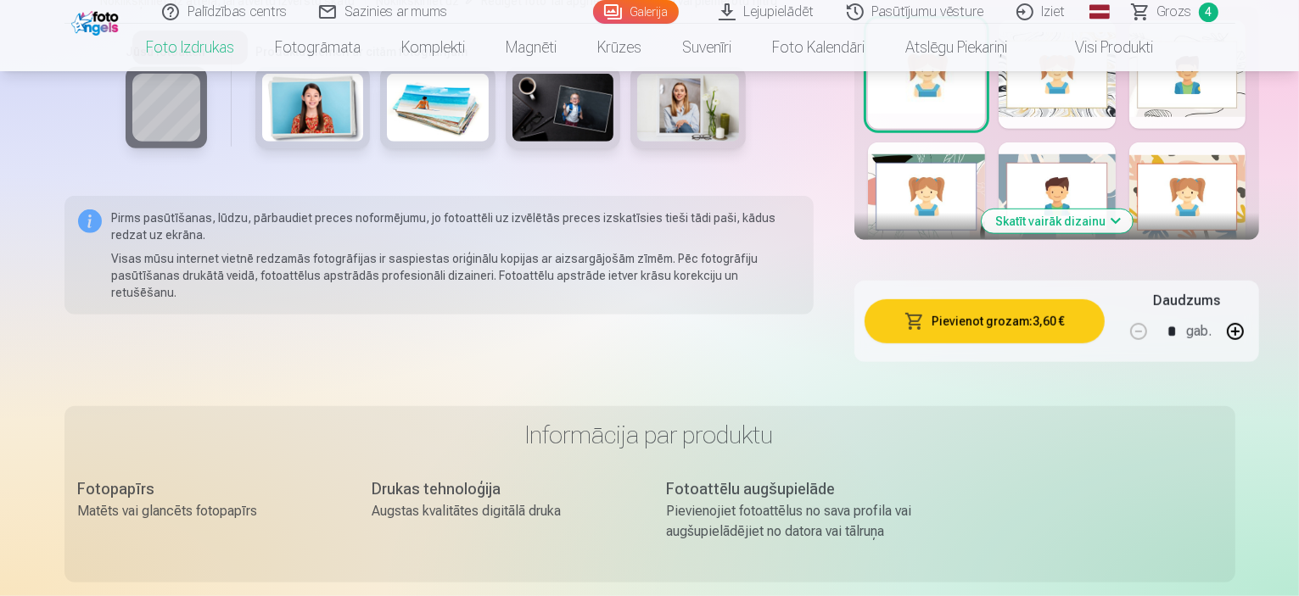
click at [987, 299] on button "Pievienot grozam : 3,60 €" at bounding box center [983, 321] width 239 height 44
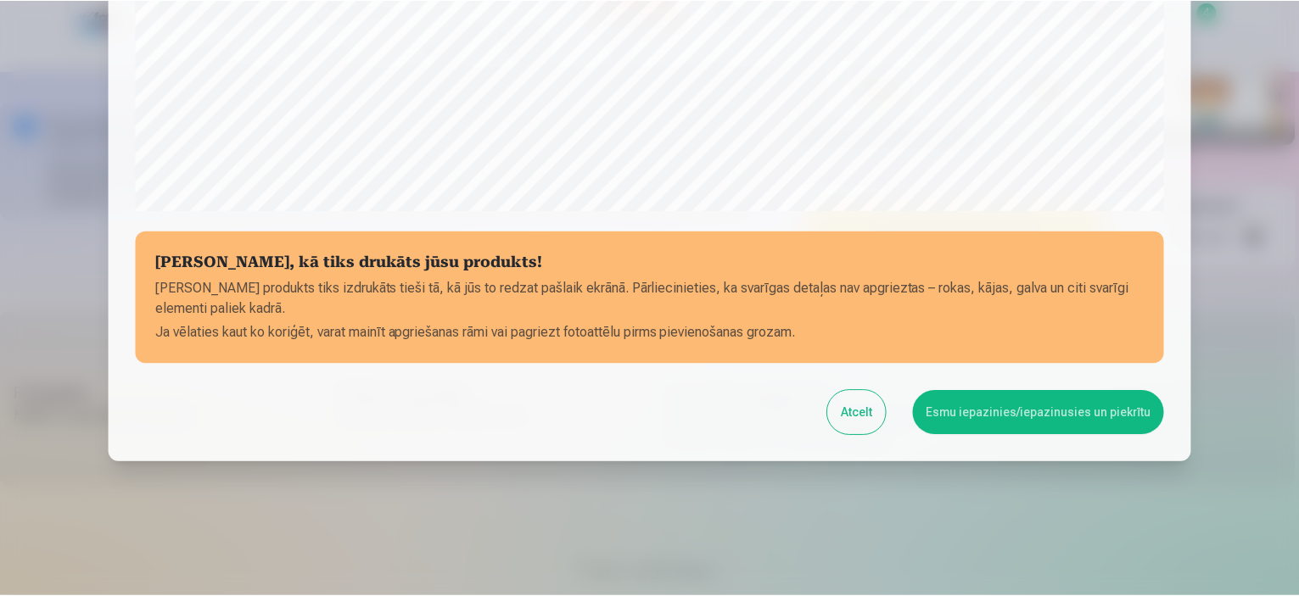
scroll to position [624, 0]
click at [865, 417] on button "Atcelt" at bounding box center [859, 412] width 59 height 44
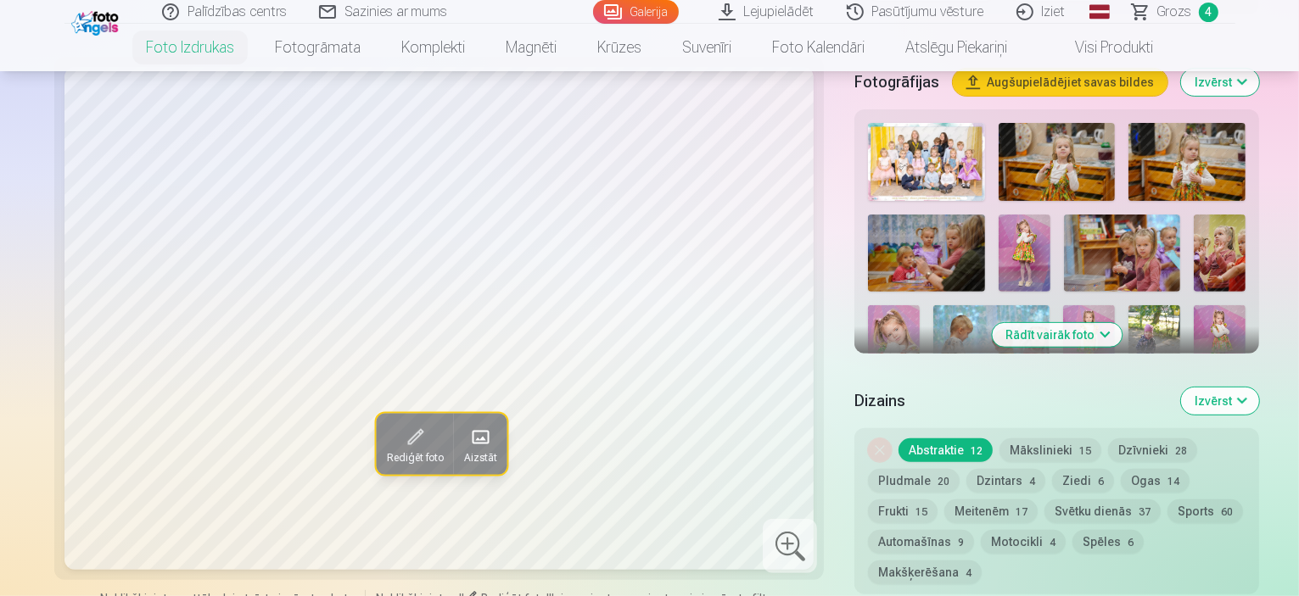
scroll to position [509, 0]
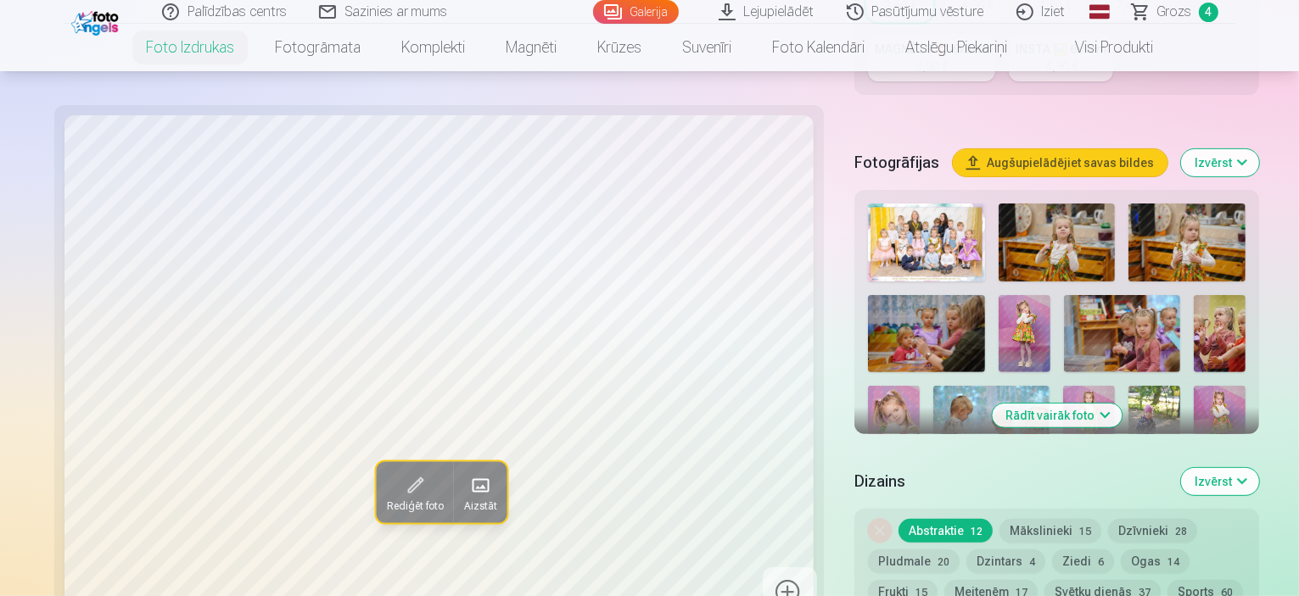
click at [1060, 404] on button "Rādīt vairāk foto" at bounding box center [1057, 416] width 130 height 24
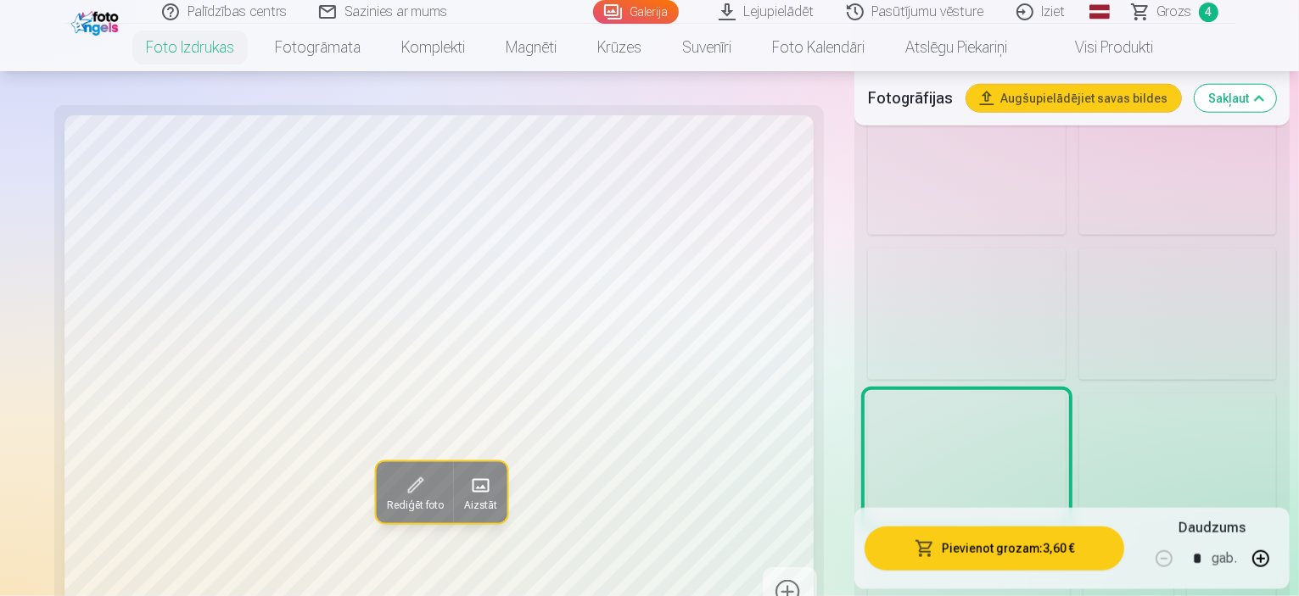
scroll to position [2291, 0]
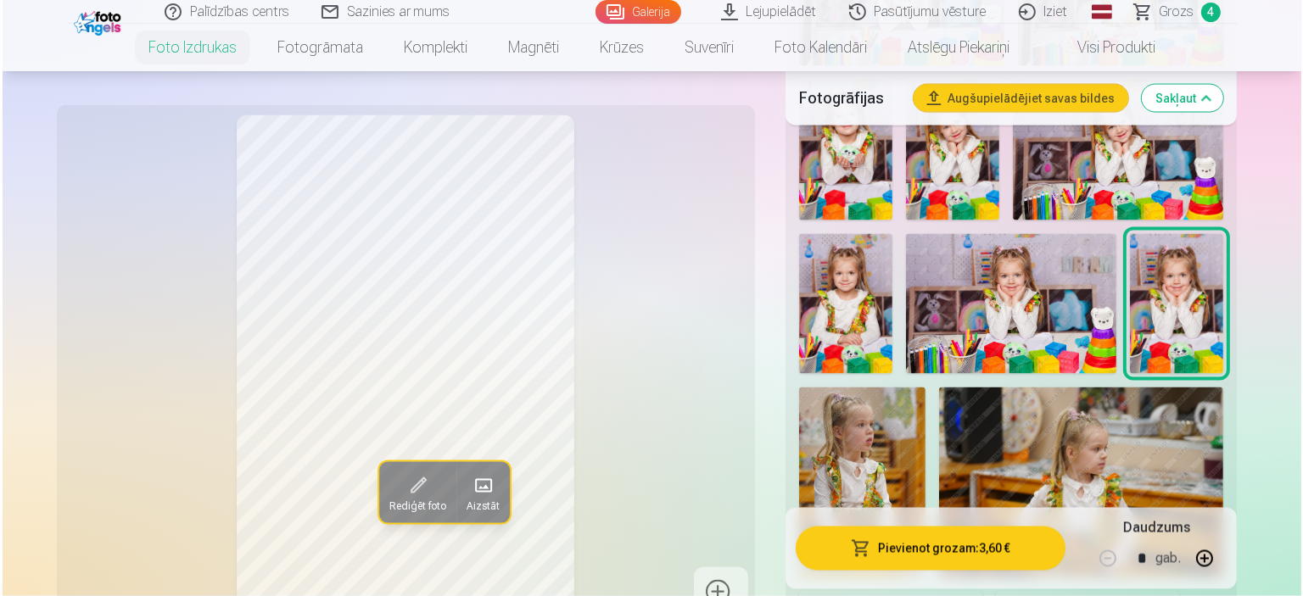
scroll to position [3054, 0]
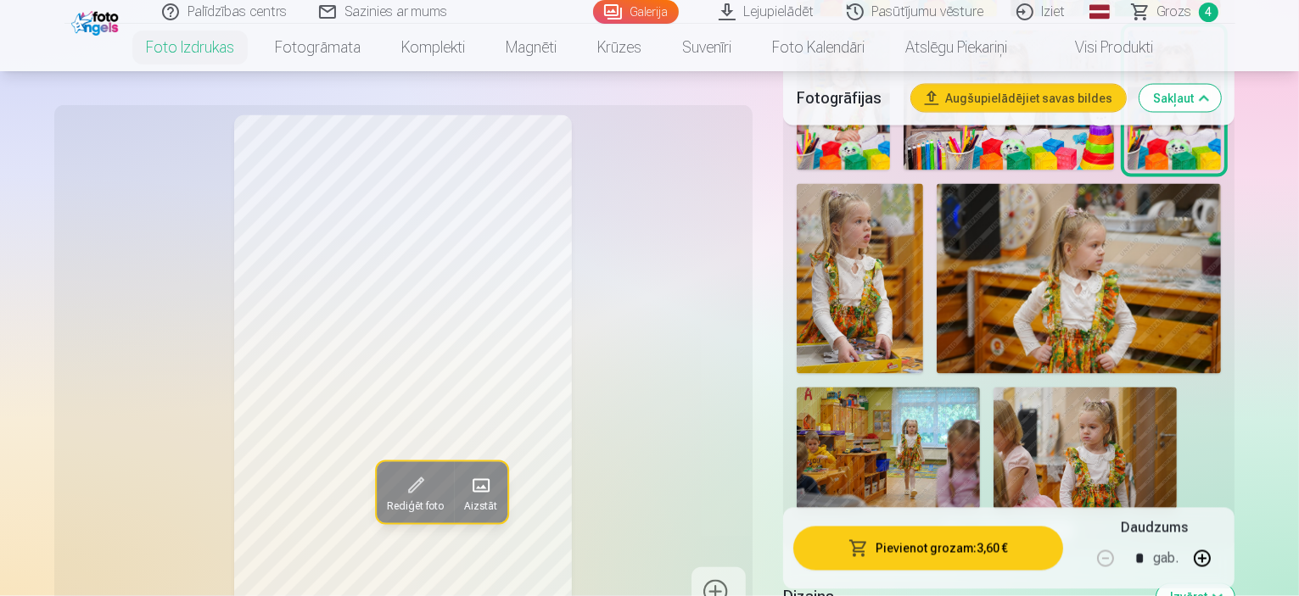
click at [977, 547] on button "Pievienot grozam : 3,60 €" at bounding box center [928, 549] width 271 height 44
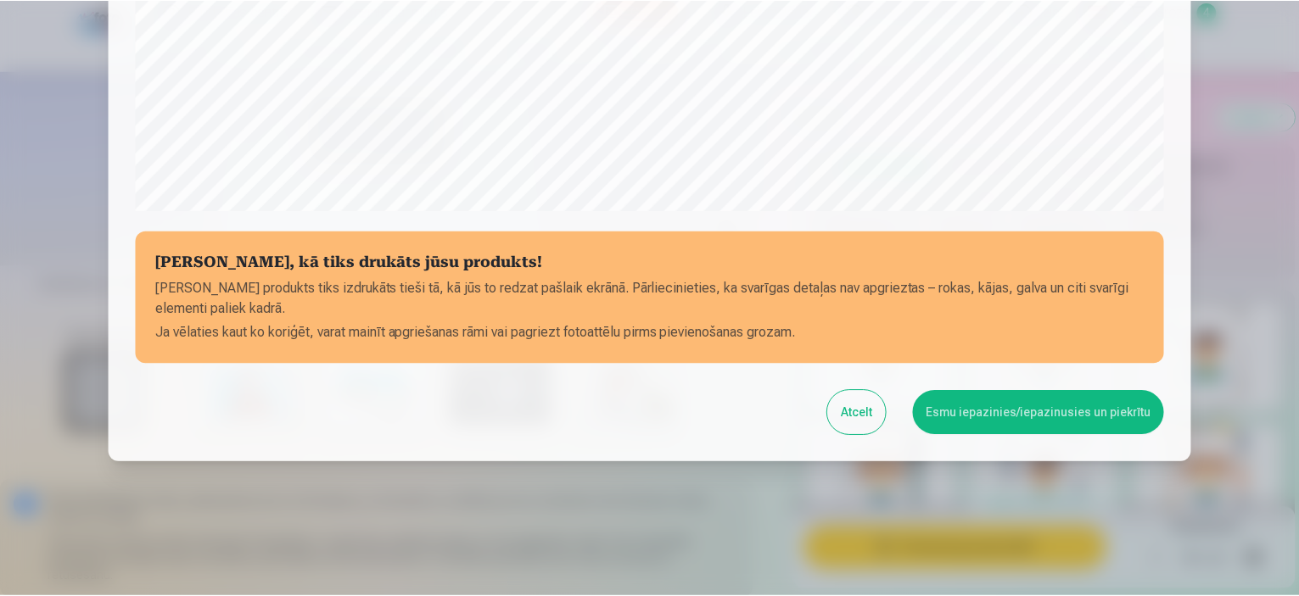
scroll to position [624, 0]
click at [1028, 417] on button "Esmu iepazinies/iepazinusies un piekrītu" at bounding box center [1041, 412] width 252 height 44
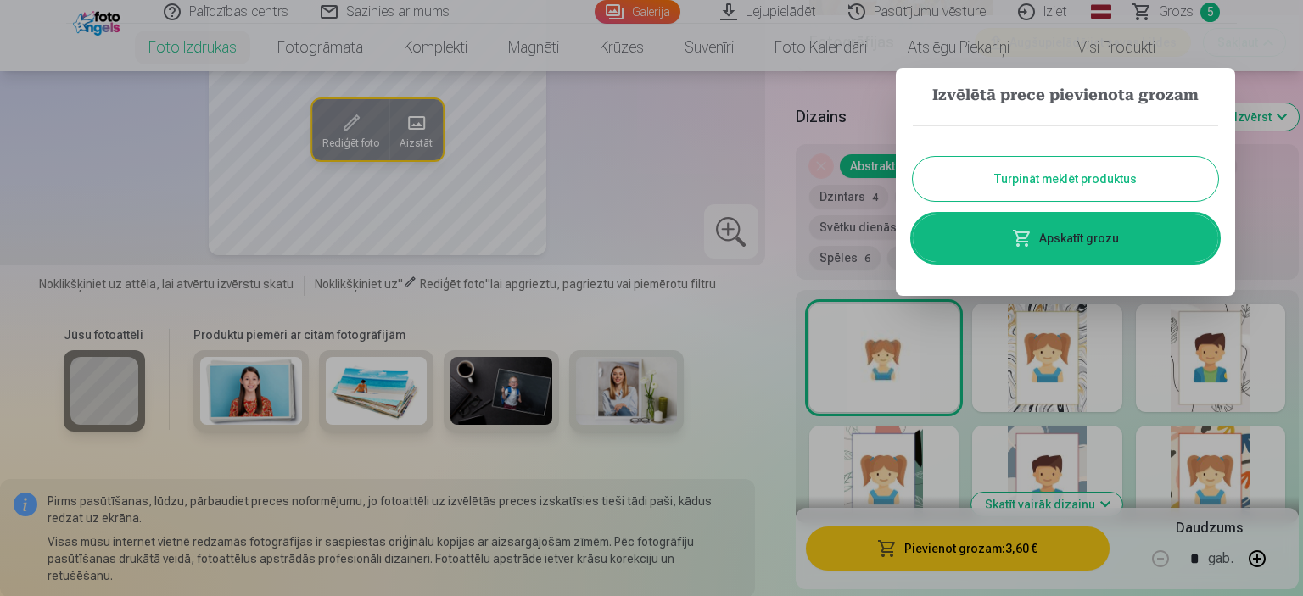
click at [1093, 176] on button "Turpināt meklēt produktus" at bounding box center [1065, 179] width 305 height 44
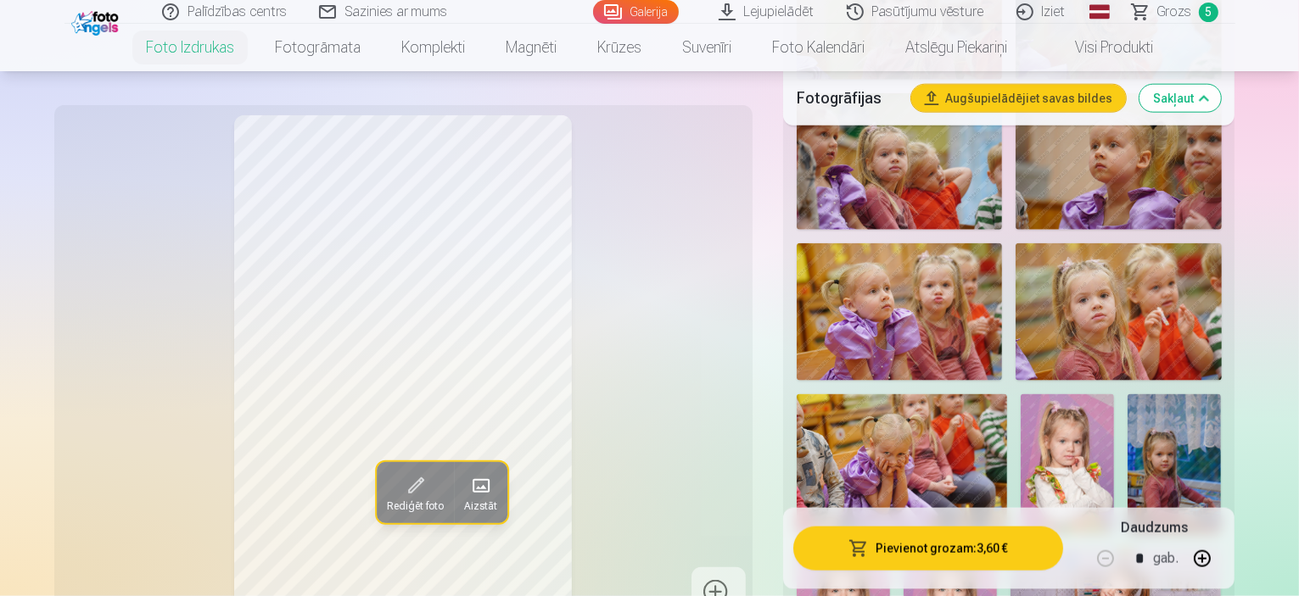
scroll to position [2036, 0]
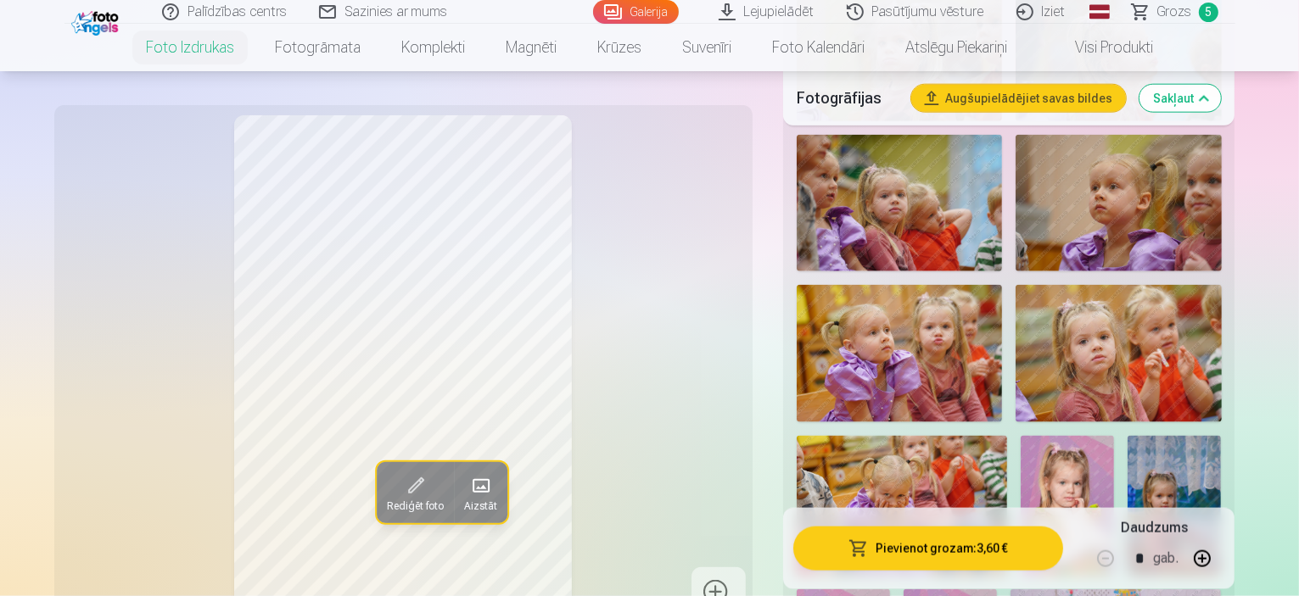
click at [1184, 7] on span "Grozs" at bounding box center [1174, 12] width 35 height 20
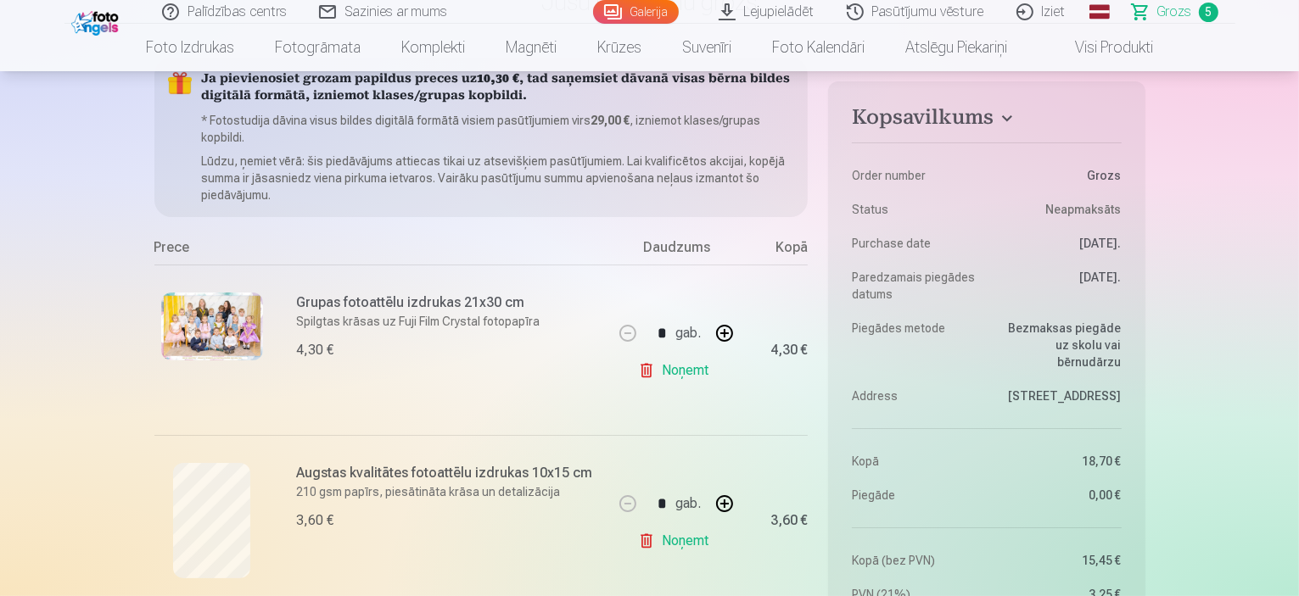
scroll to position [509, 0]
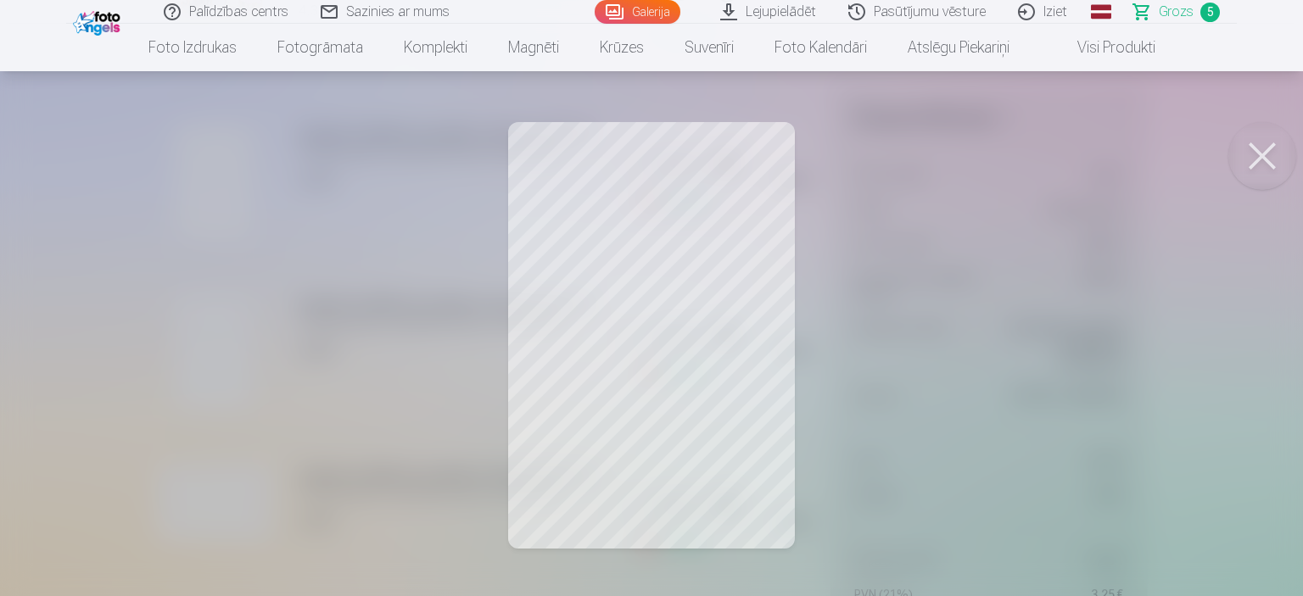
click at [1256, 146] on button at bounding box center [1262, 156] width 68 height 68
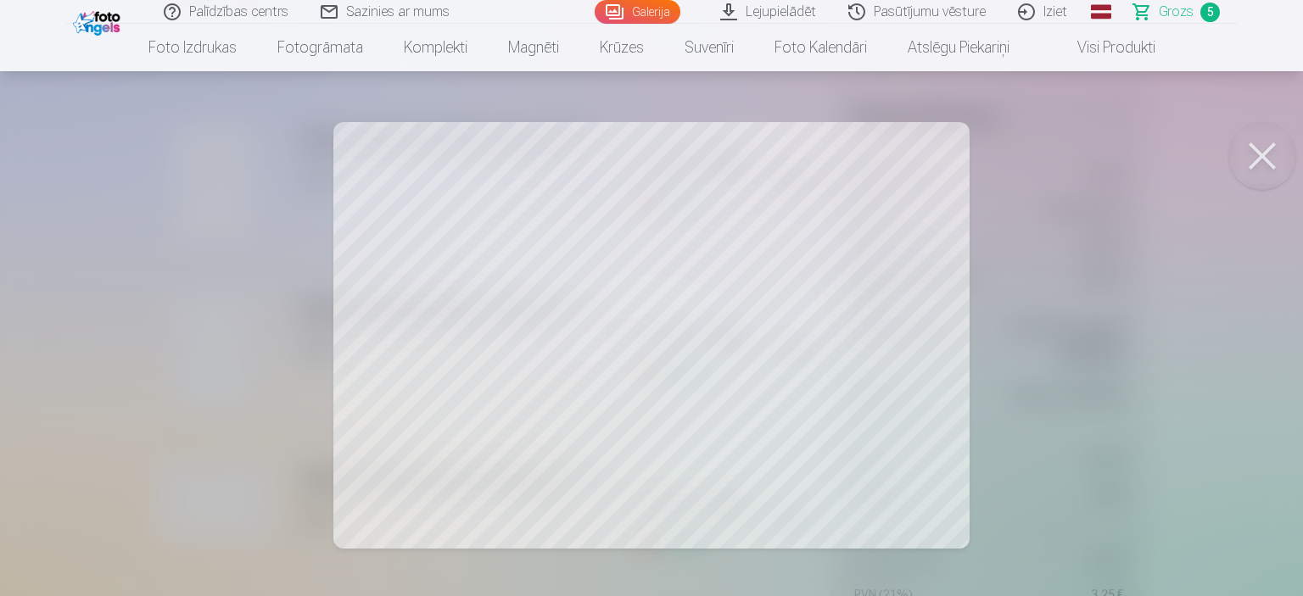
click at [1266, 164] on button at bounding box center [1262, 156] width 68 height 68
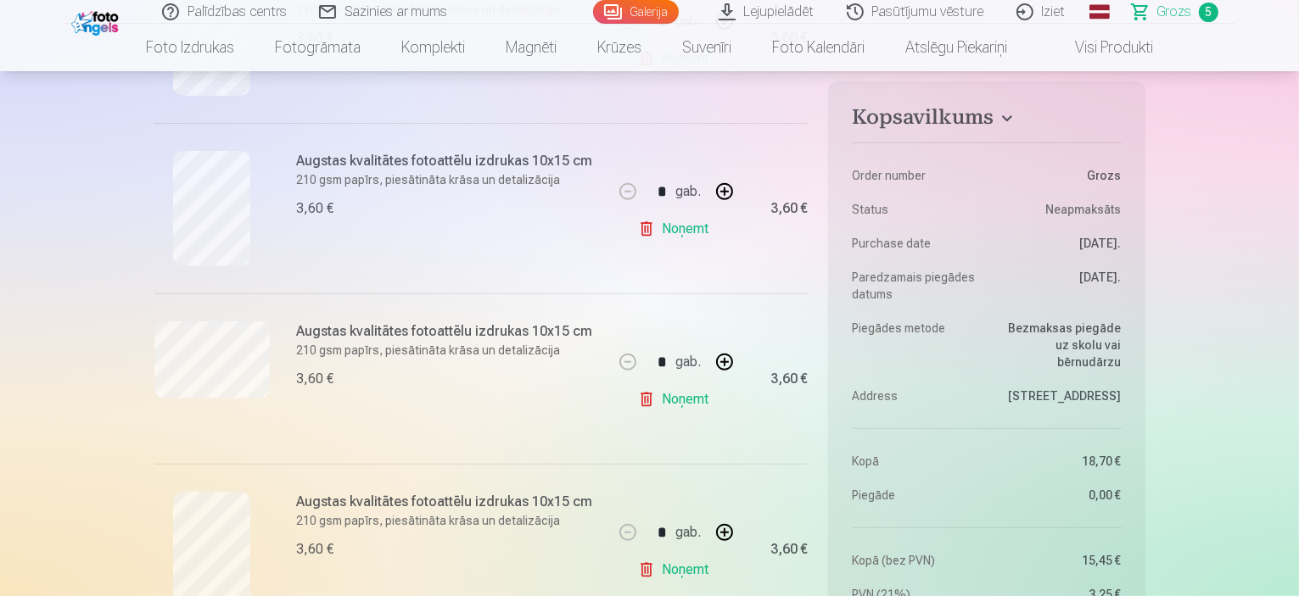
scroll to position [848, 0]
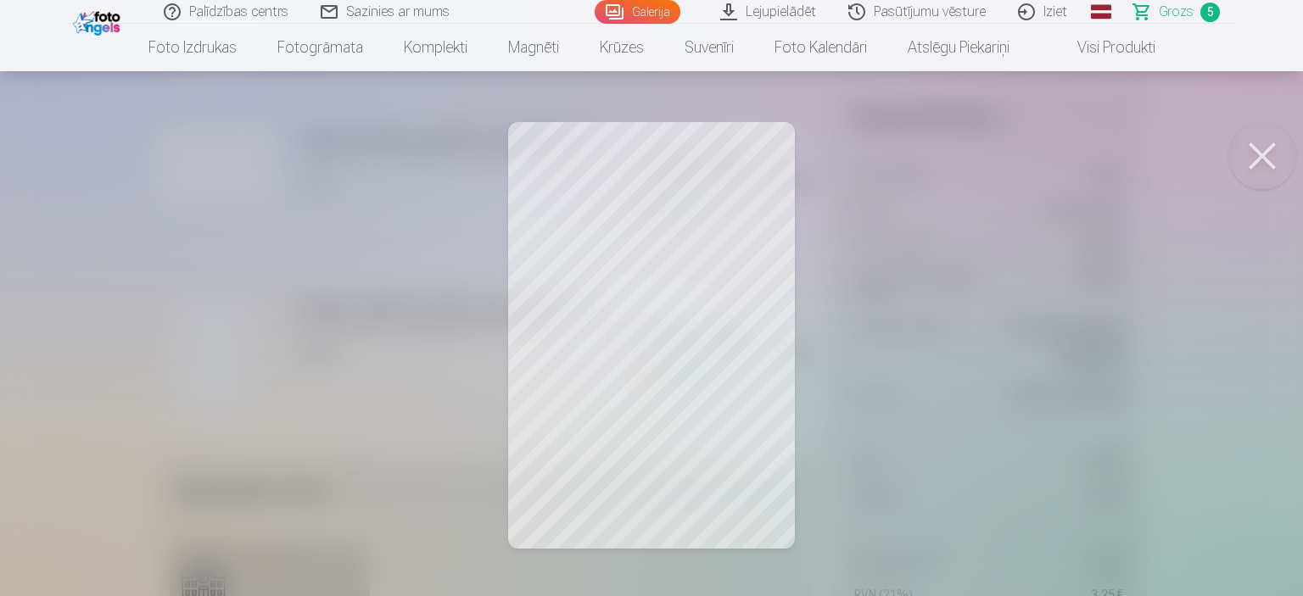
click at [1265, 156] on button at bounding box center [1262, 156] width 68 height 68
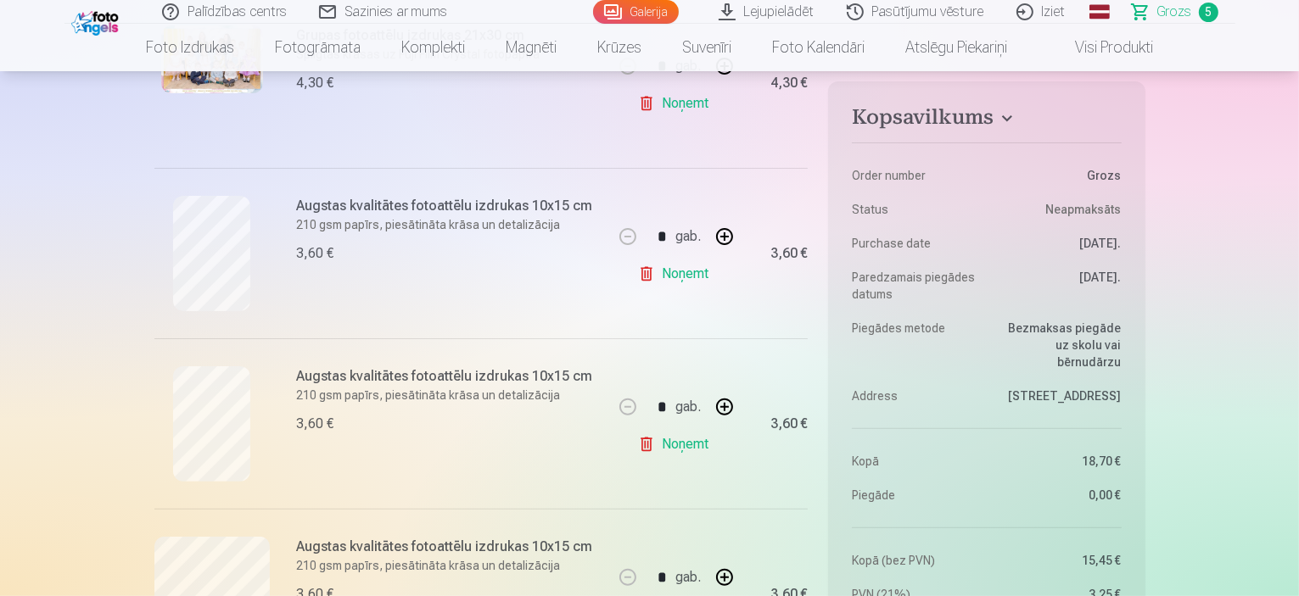
scroll to position [339, 0]
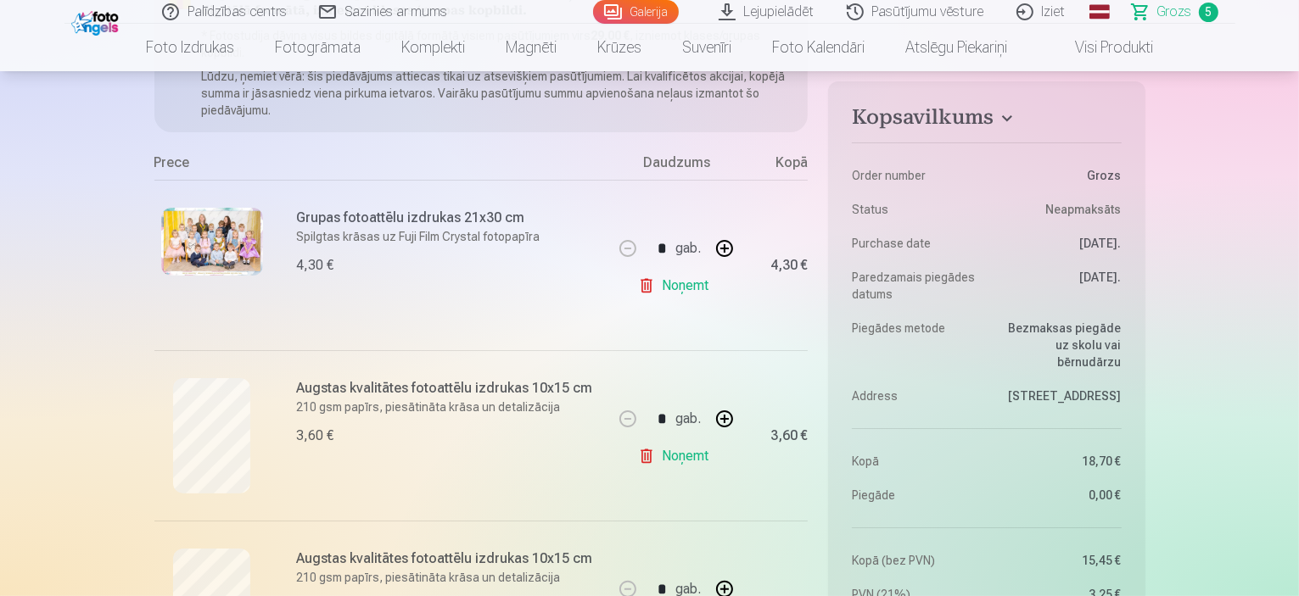
scroll to position [424, 0]
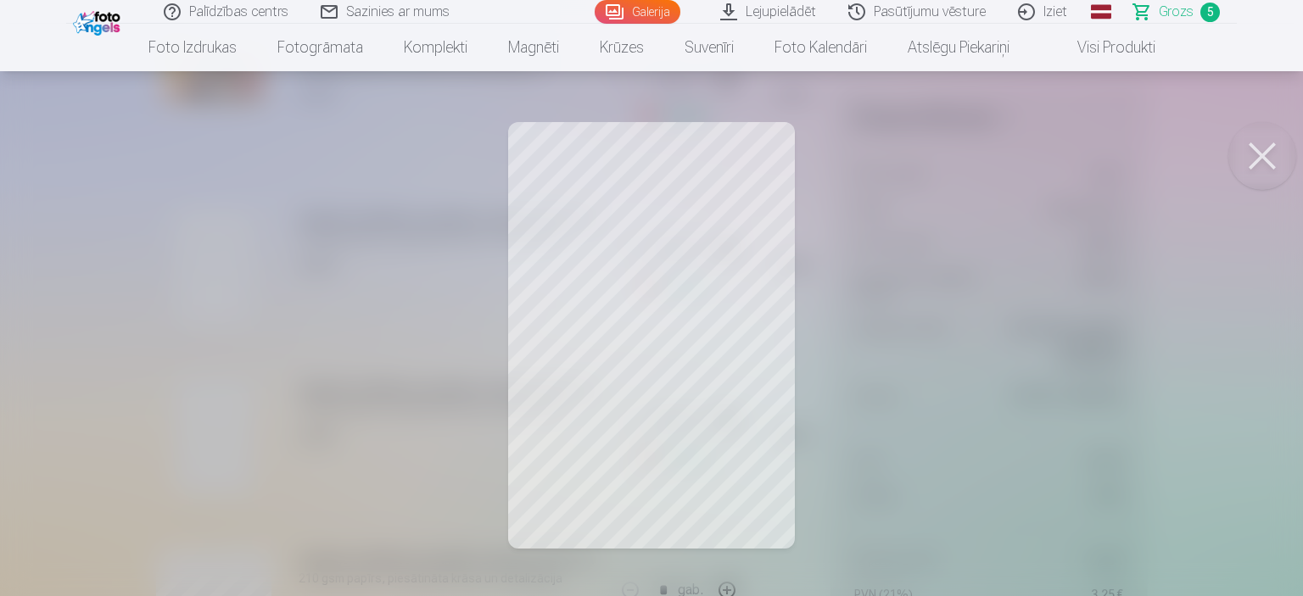
click at [1262, 170] on button at bounding box center [1262, 156] width 68 height 68
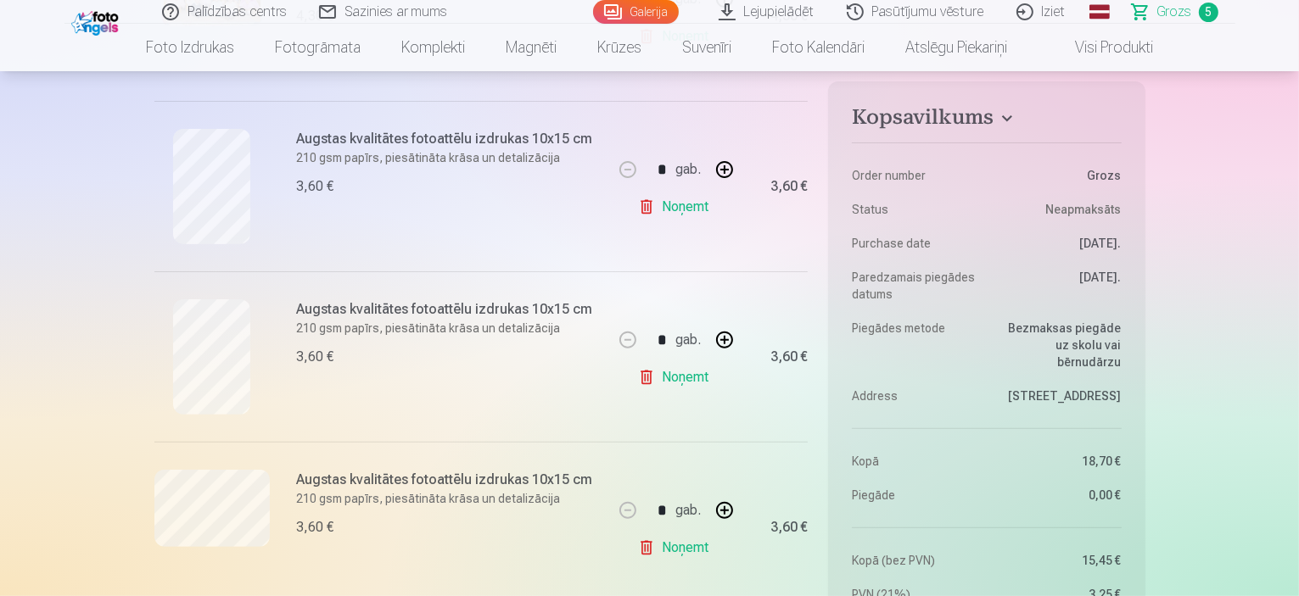
scroll to position [594, 0]
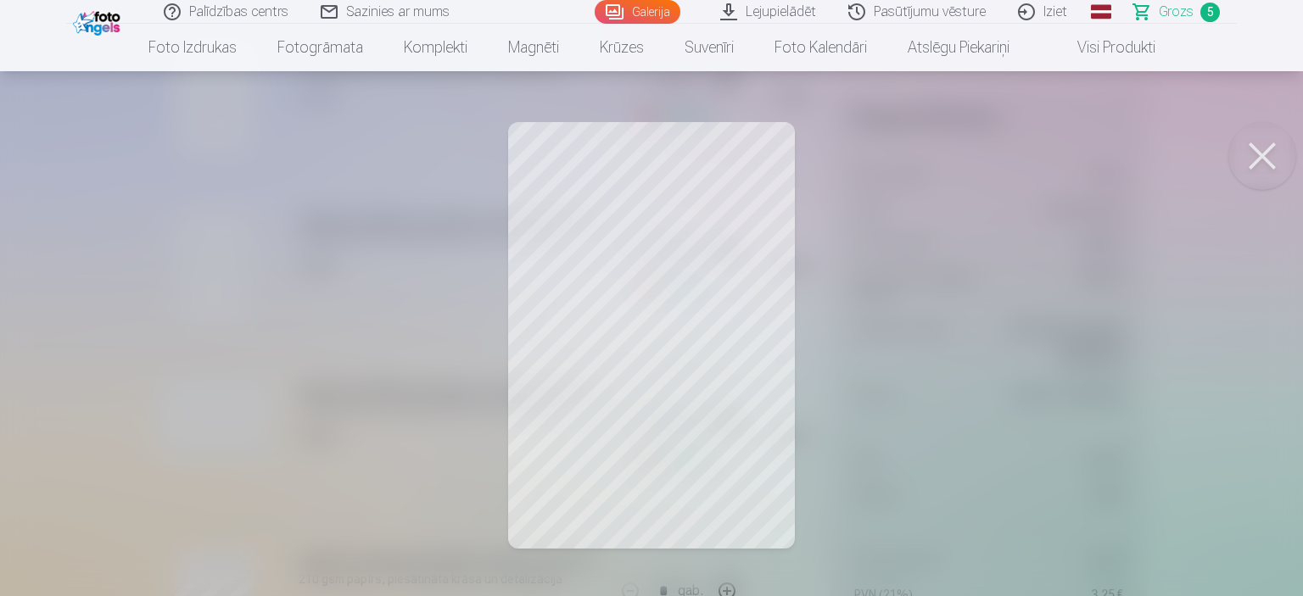
click at [1260, 165] on button at bounding box center [1262, 156] width 68 height 68
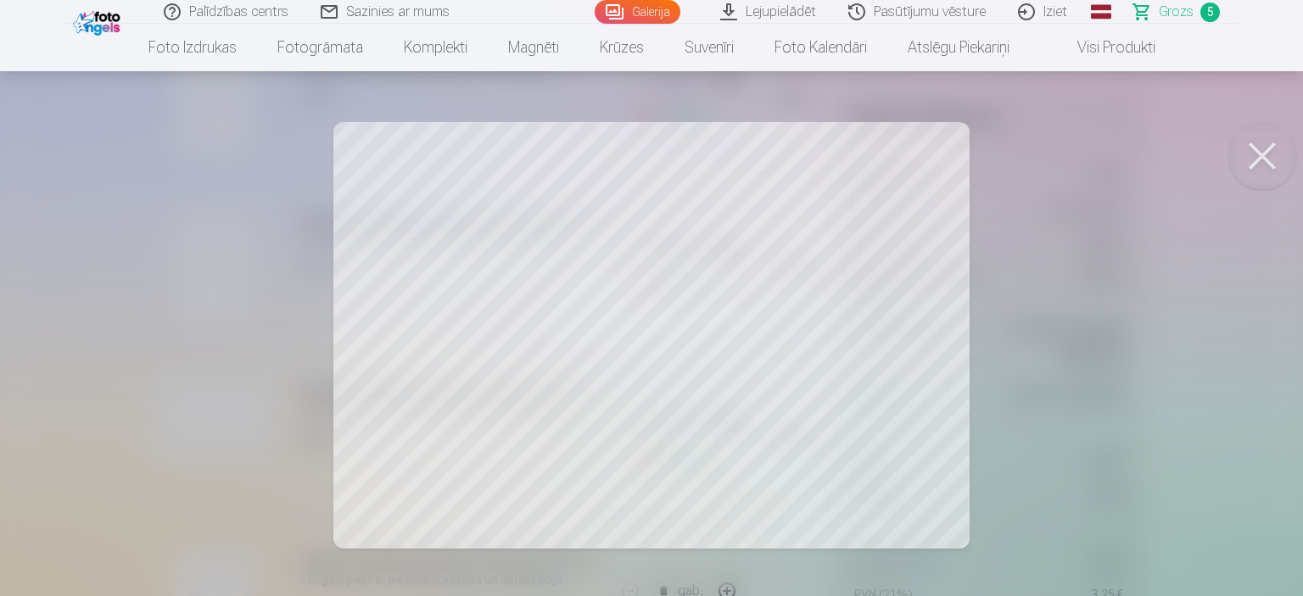
click at [1245, 157] on button at bounding box center [1262, 156] width 68 height 68
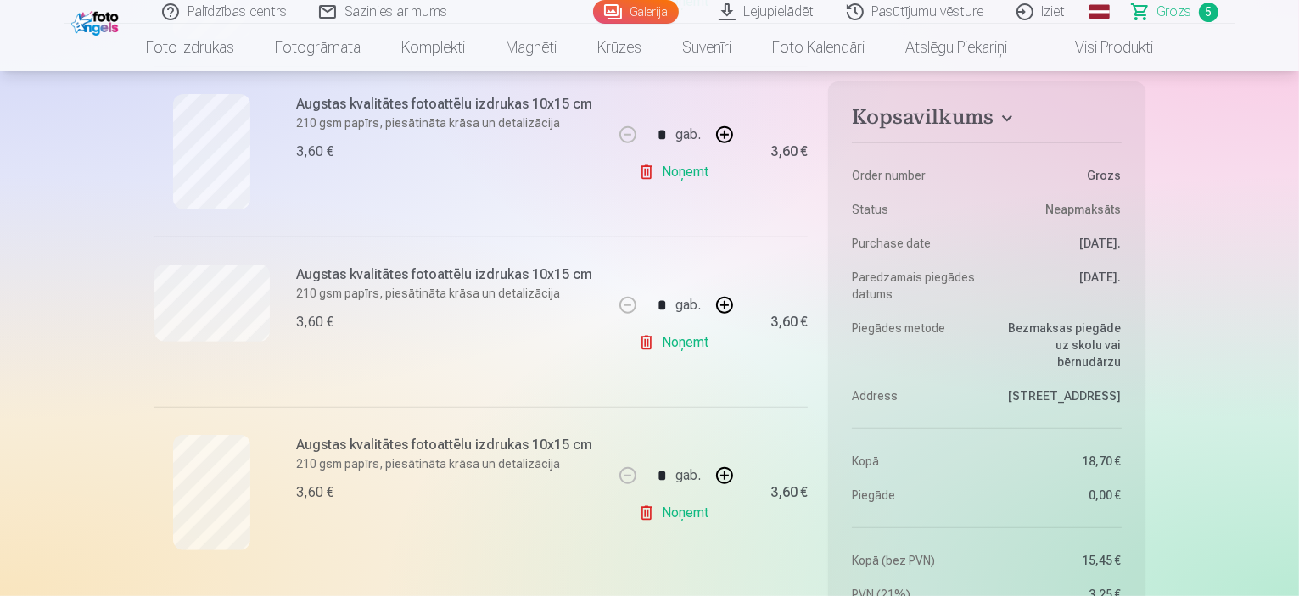
scroll to position [848, 0]
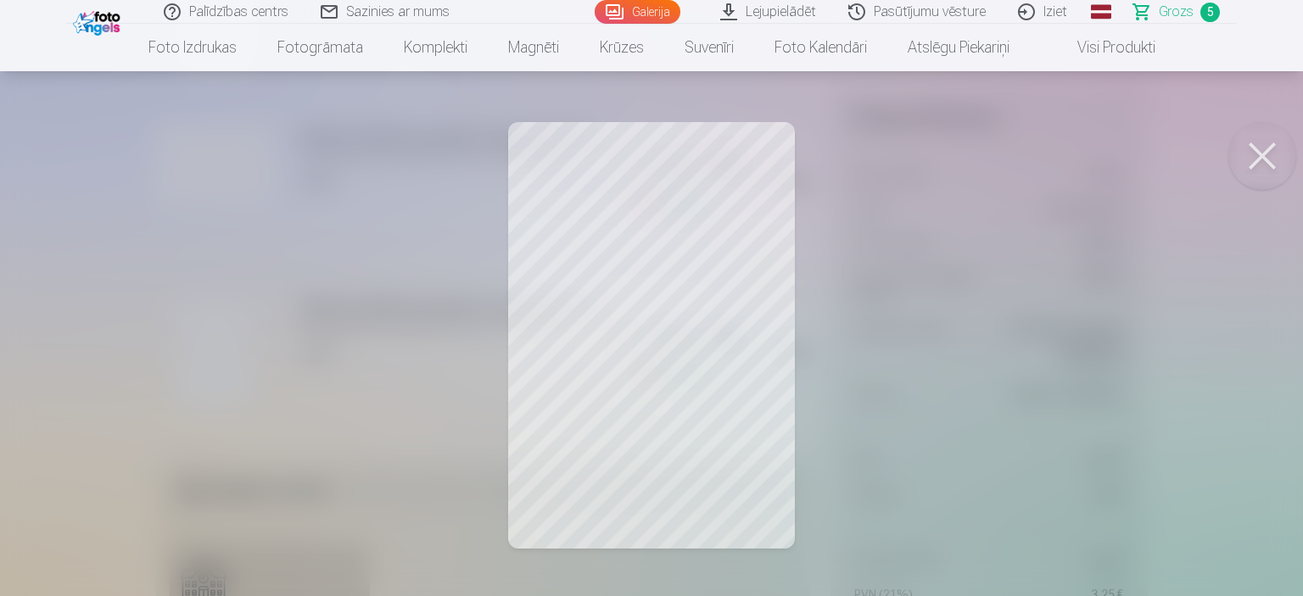
click at [1255, 150] on button at bounding box center [1262, 156] width 68 height 68
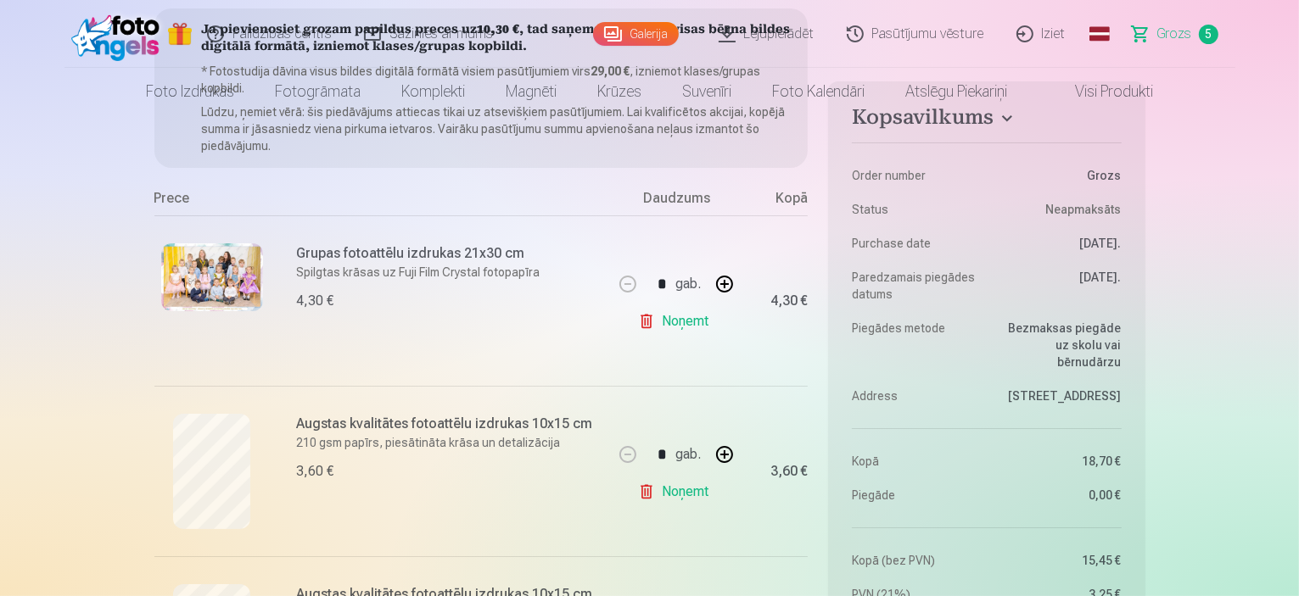
scroll to position [0, 0]
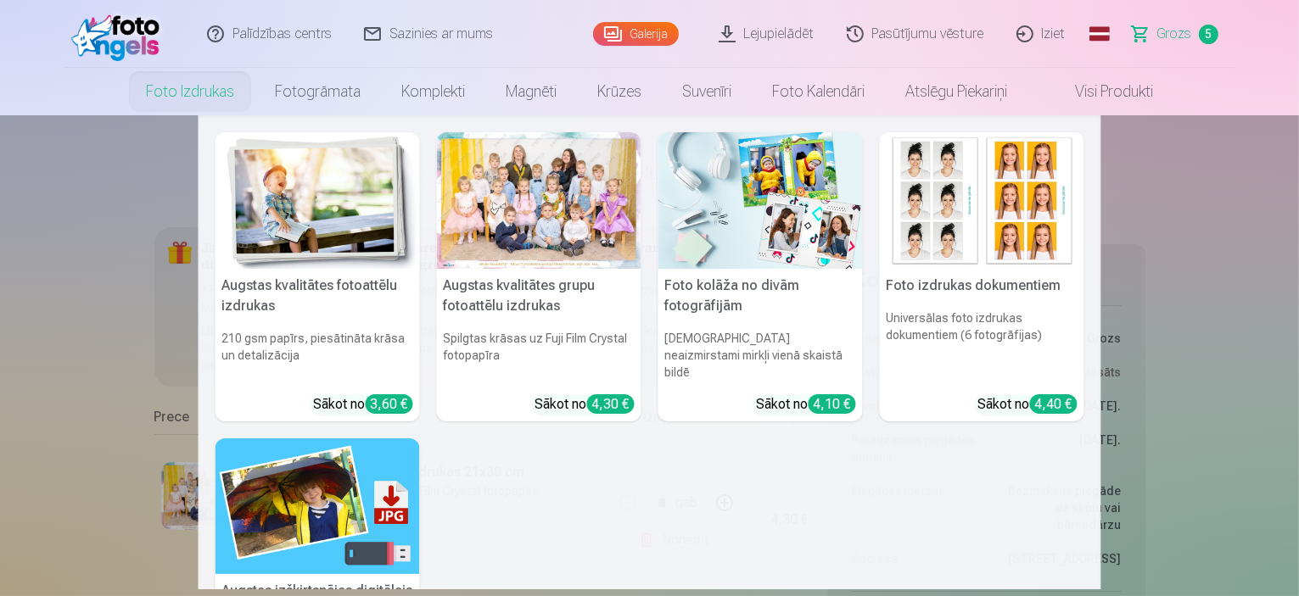
click at [540, 213] on div at bounding box center [539, 200] width 204 height 137
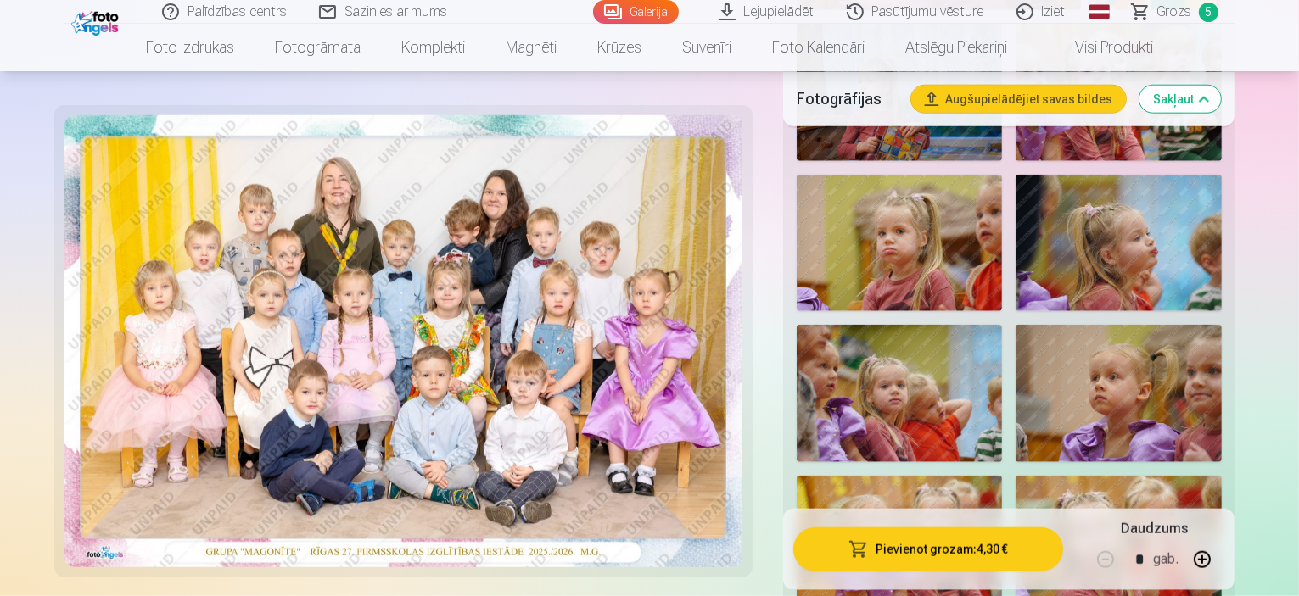
scroll to position [1866, 0]
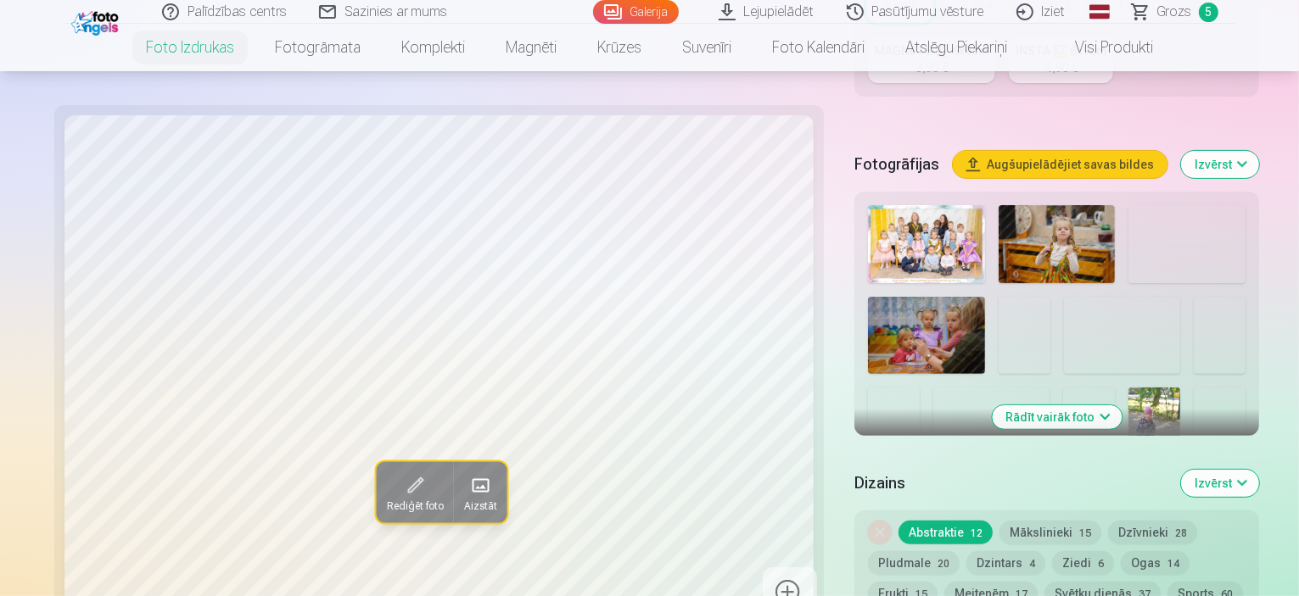
scroll to position [509, 0]
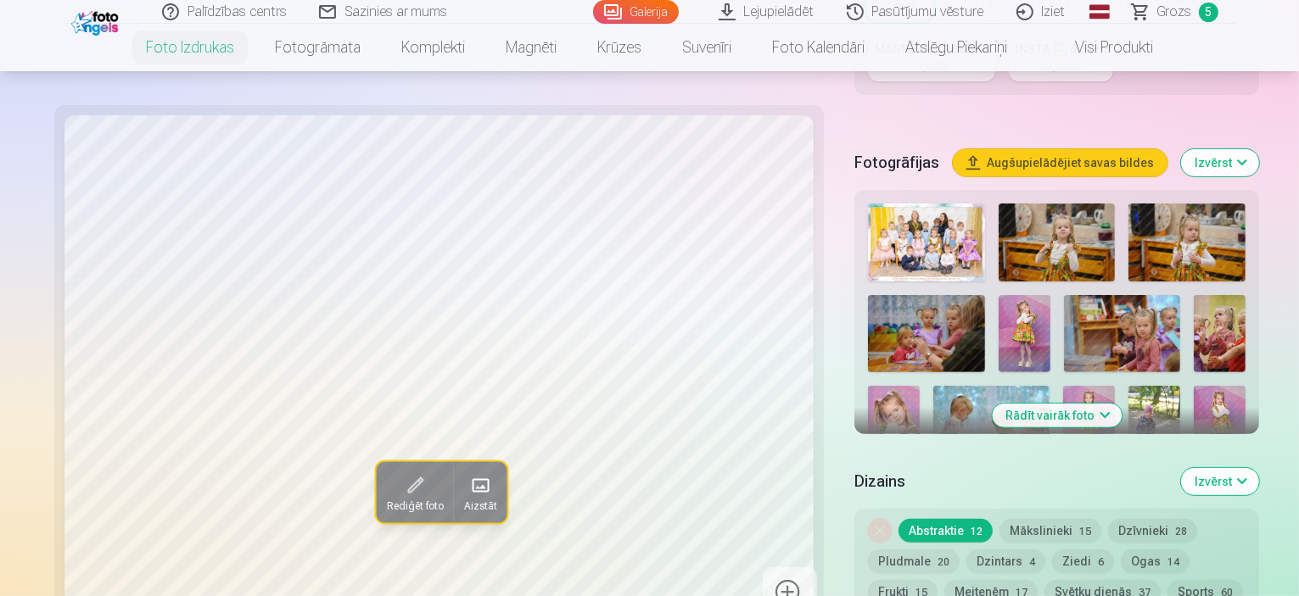
click at [1034, 404] on button "Rādīt vairāk foto" at bounding box center [1057, 416] width 130 height 24
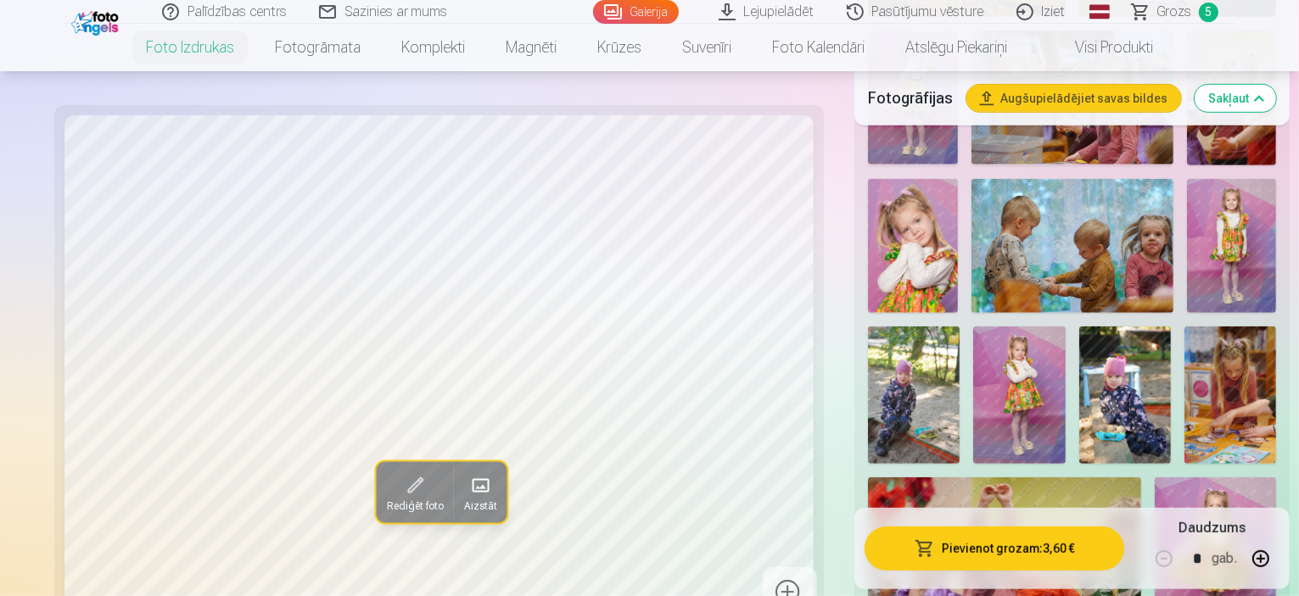
scroll to position [1018, 0]
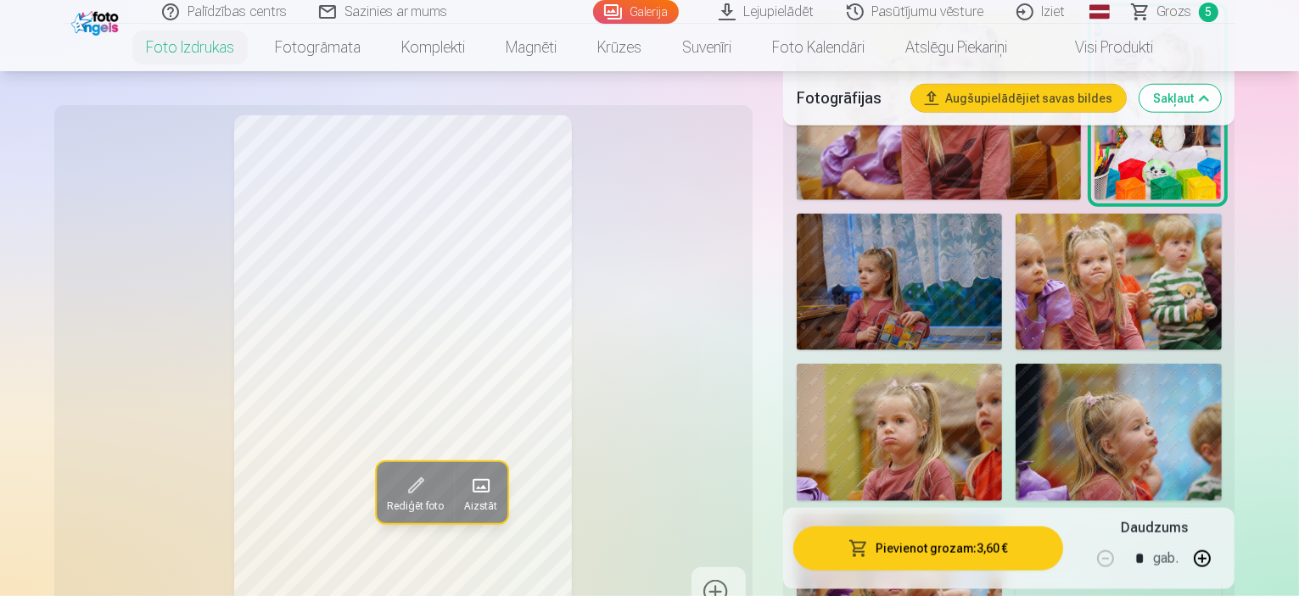
scroll to position [1866, 0]
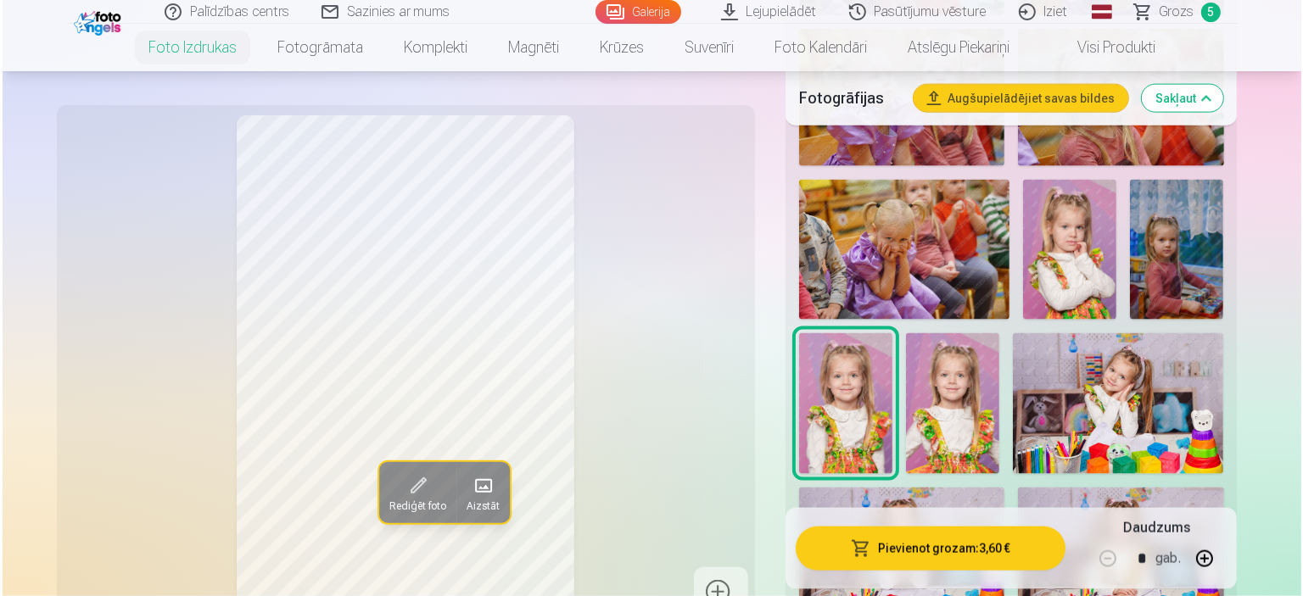
scroll to position [2291, 0]
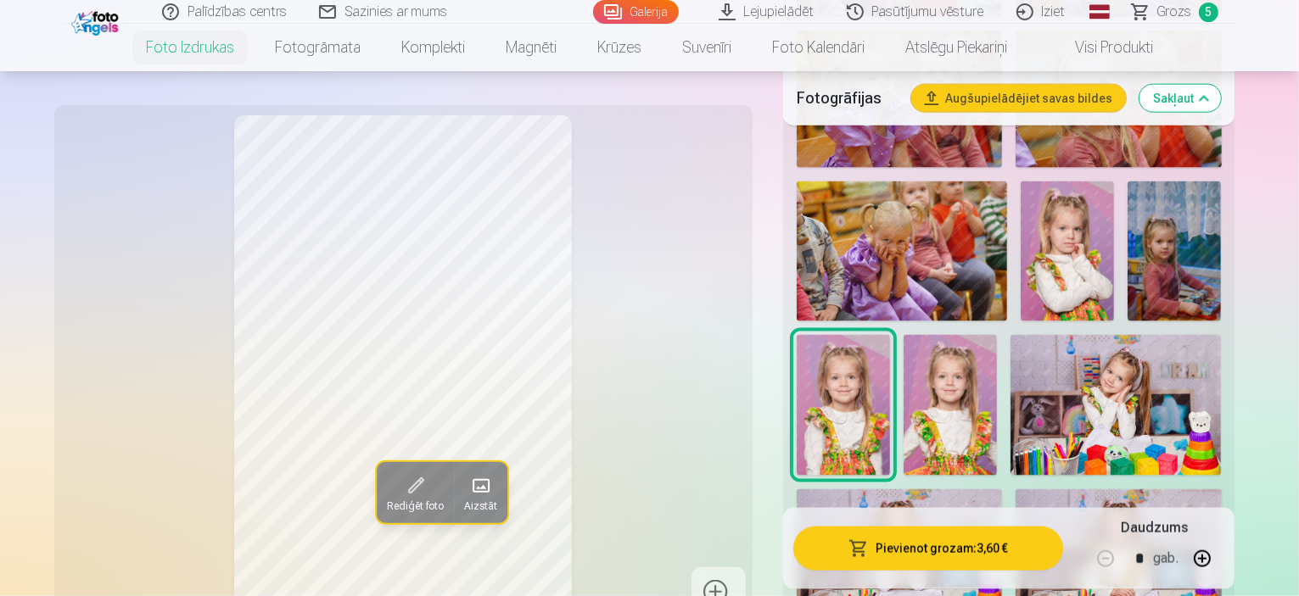
click at [1016, 557] on button "Pievienot grozam : 3,60 €" at bounding box center [928, 549] width 271 height 44
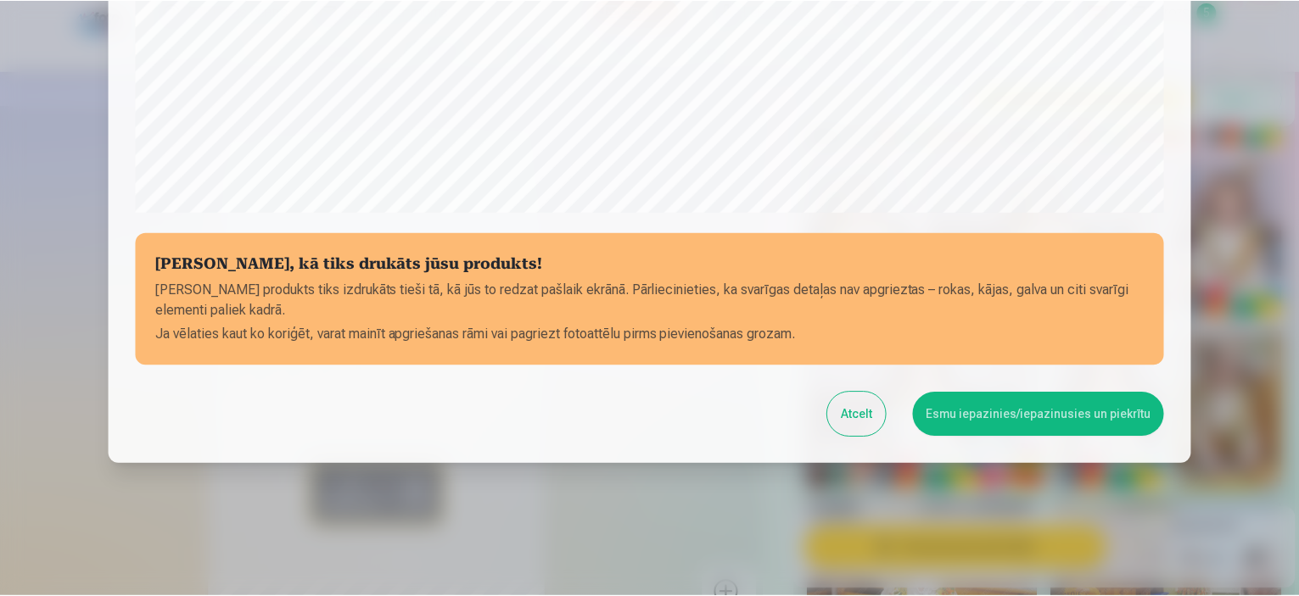
scroll to position [624, 0]
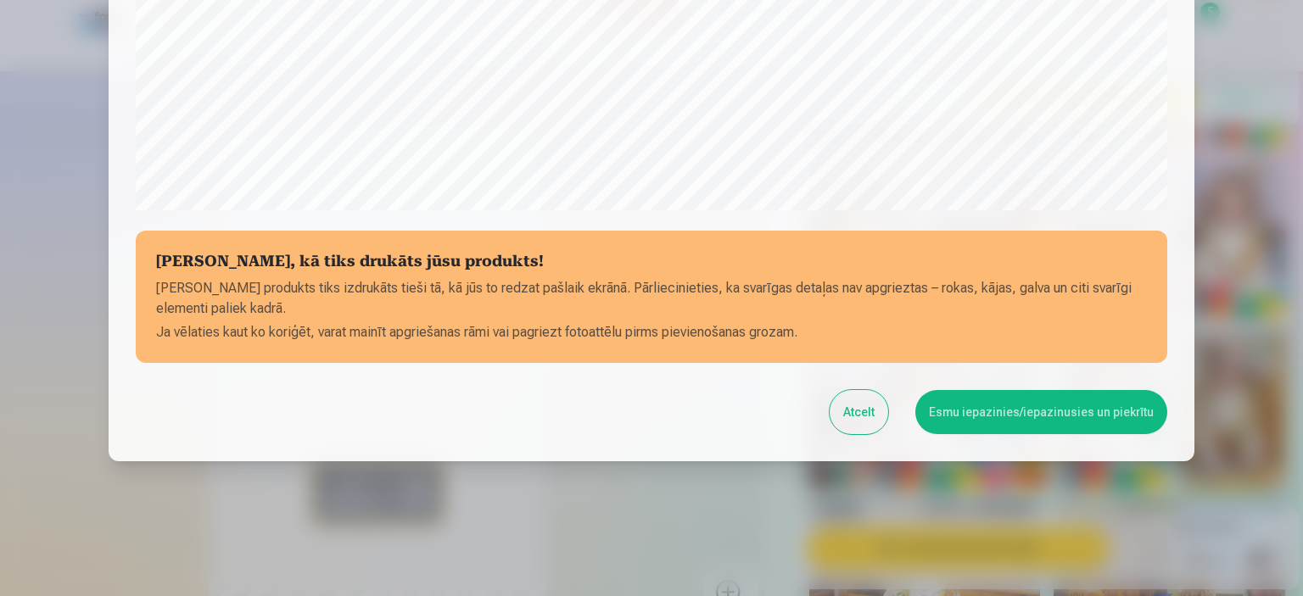
click at [1048, 417] on button "Esmu iepazinies/iepazinusies un piekrītu" at bounding box center [1041, 412] width 252 height 44
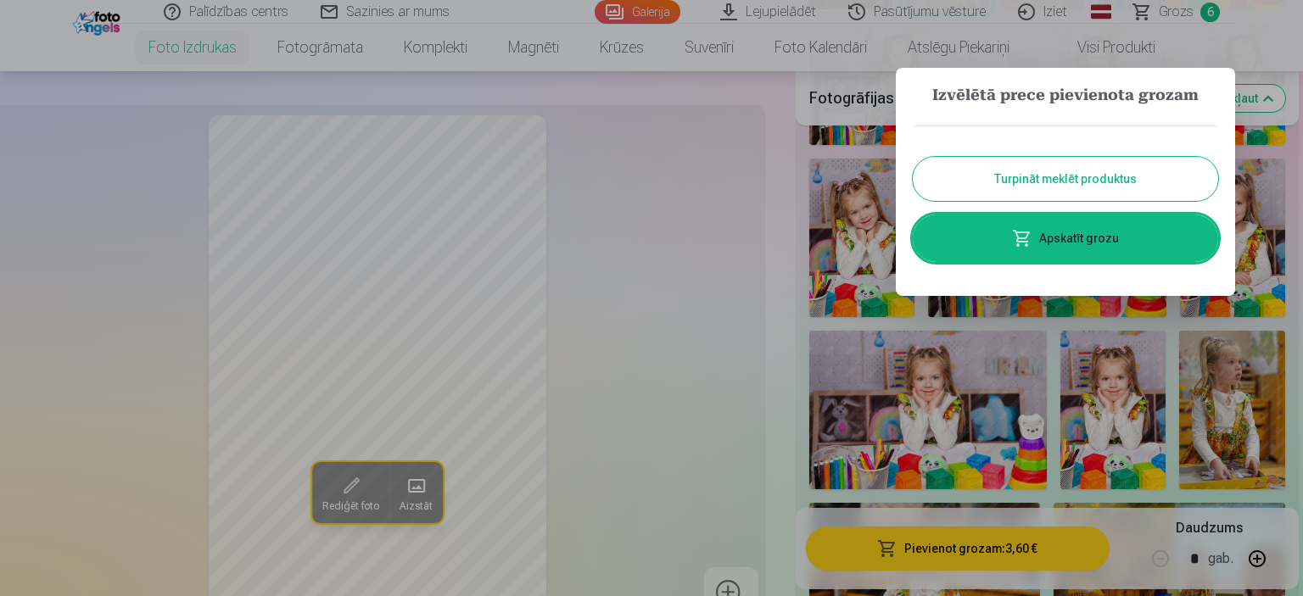
click at [1045, 185] on button "Turpināt meklēt produktus" at bounding box center [1065, 179] width 305 height 44
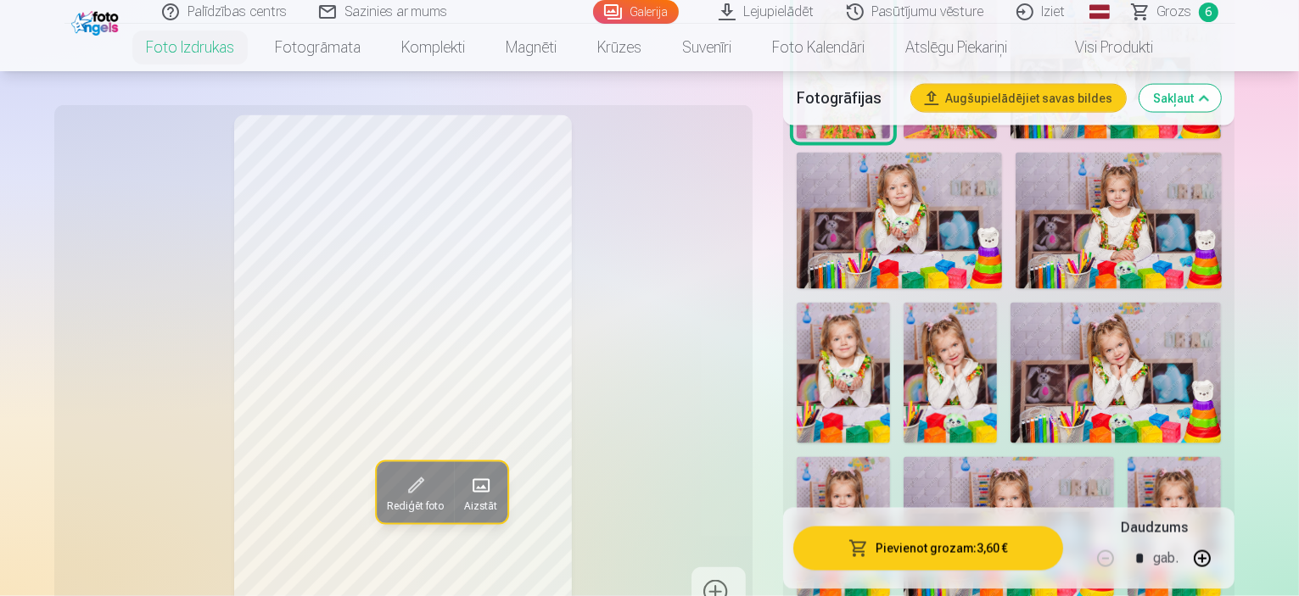
scroll to position [2460, 0]
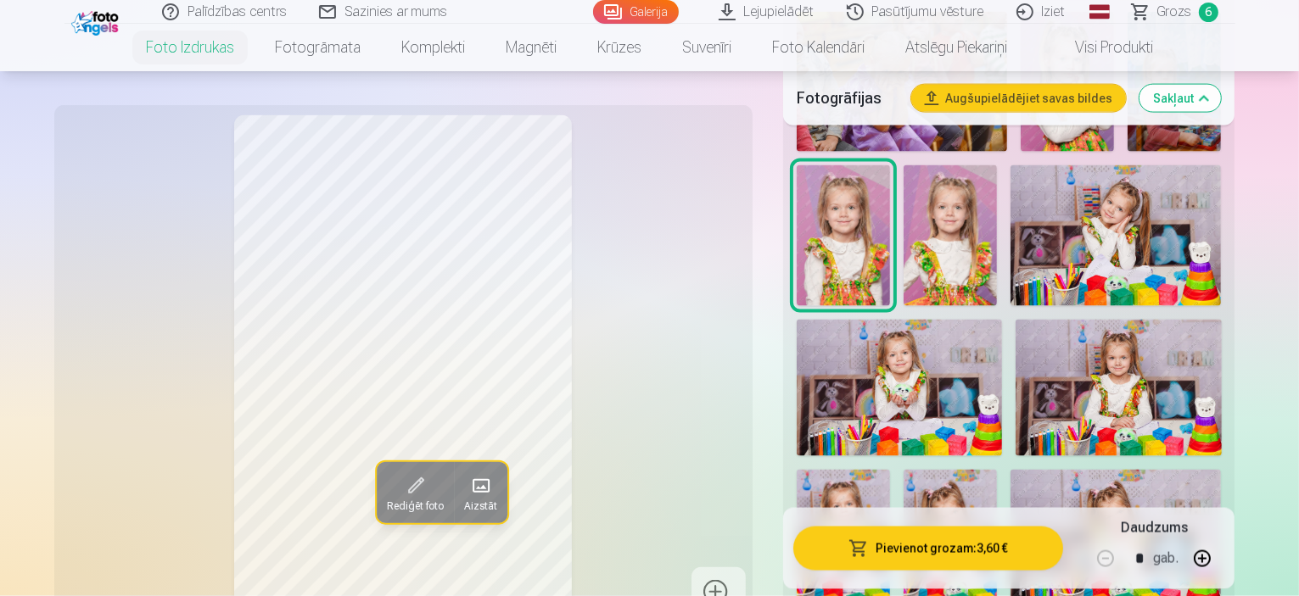
click at [1167, 12] on span "Grozs" at bounding box center [1174, 12] width 35 height 20
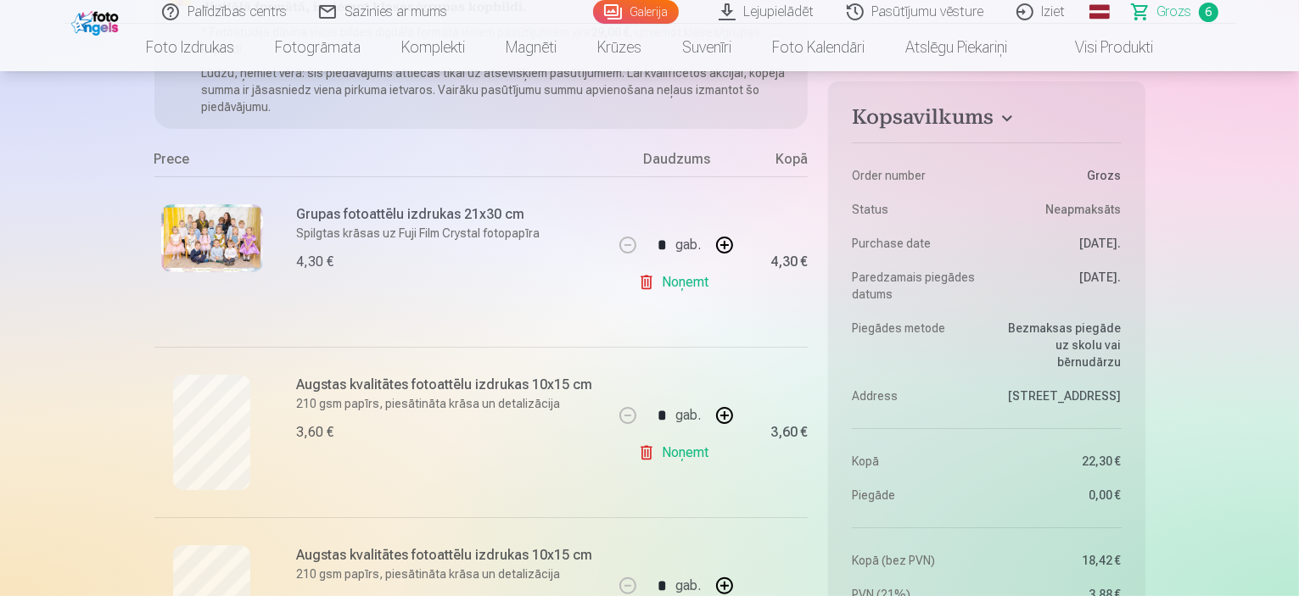
scroll to position [339, 0]
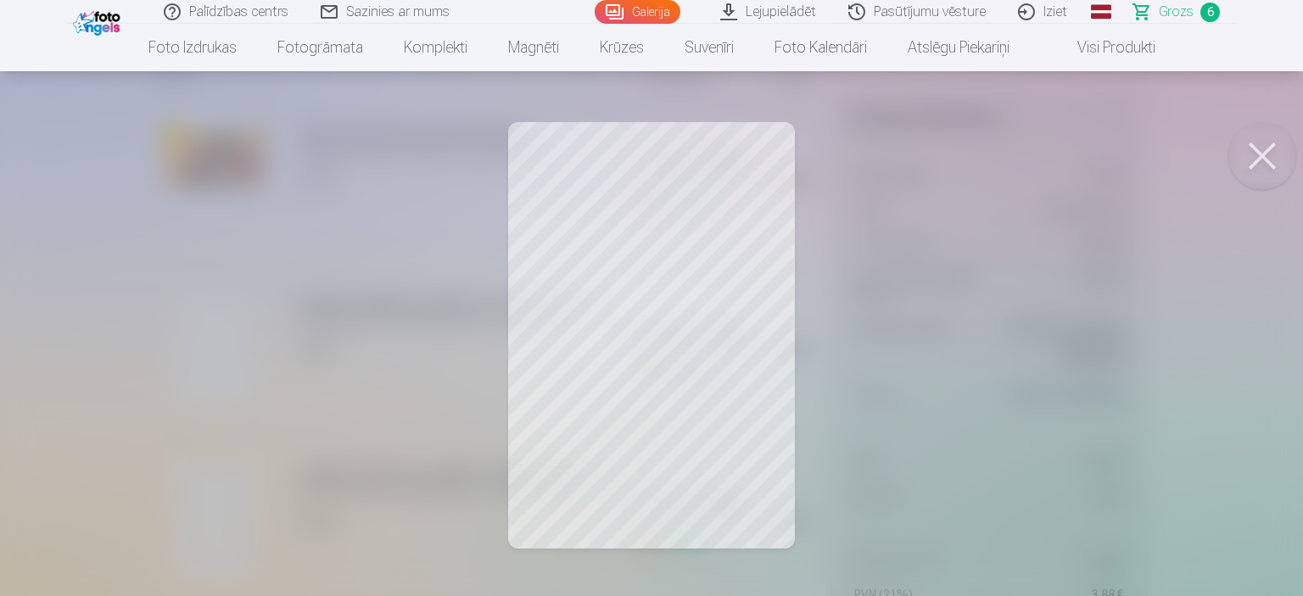
click at [1261, 158] on button at bounding box center [1262, 156] width 68 height 68
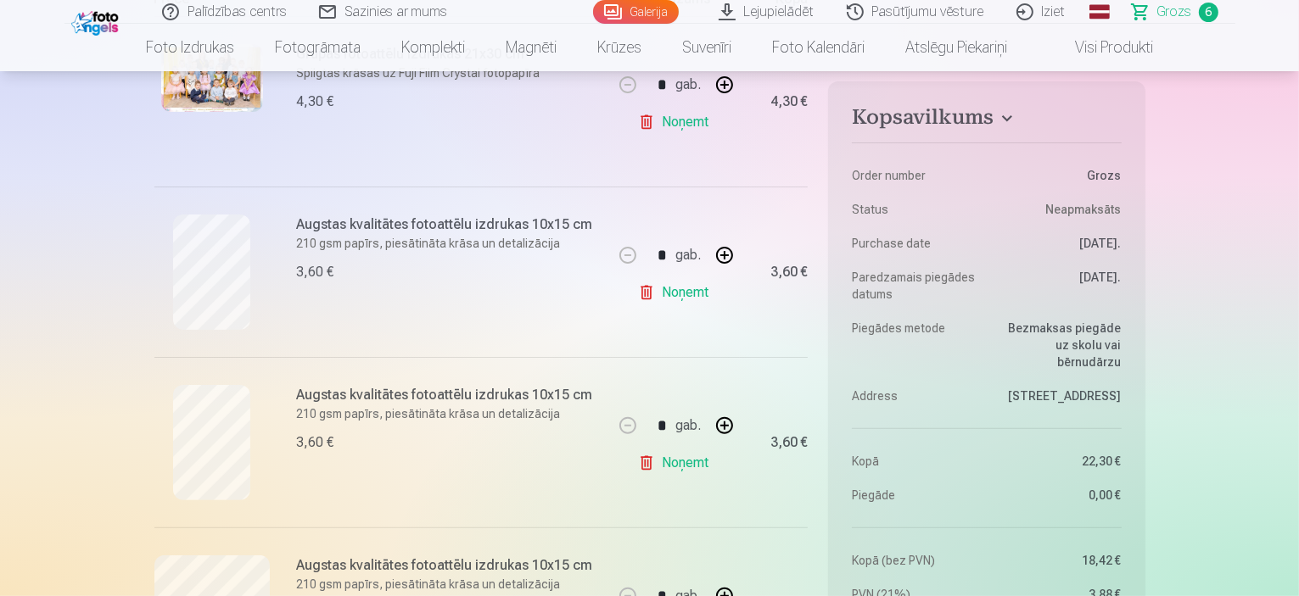
scroll to position [509, 0]
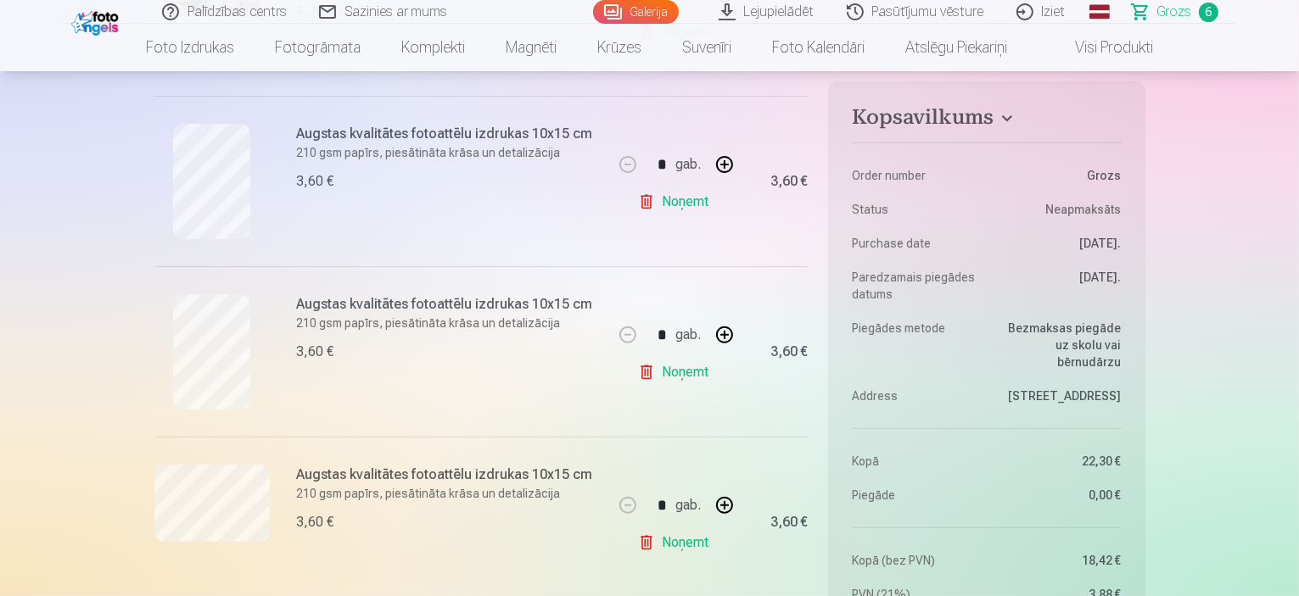
click at [691, 374] on link "Noņemt" at bounding box center [676, 372] width 77 height 34
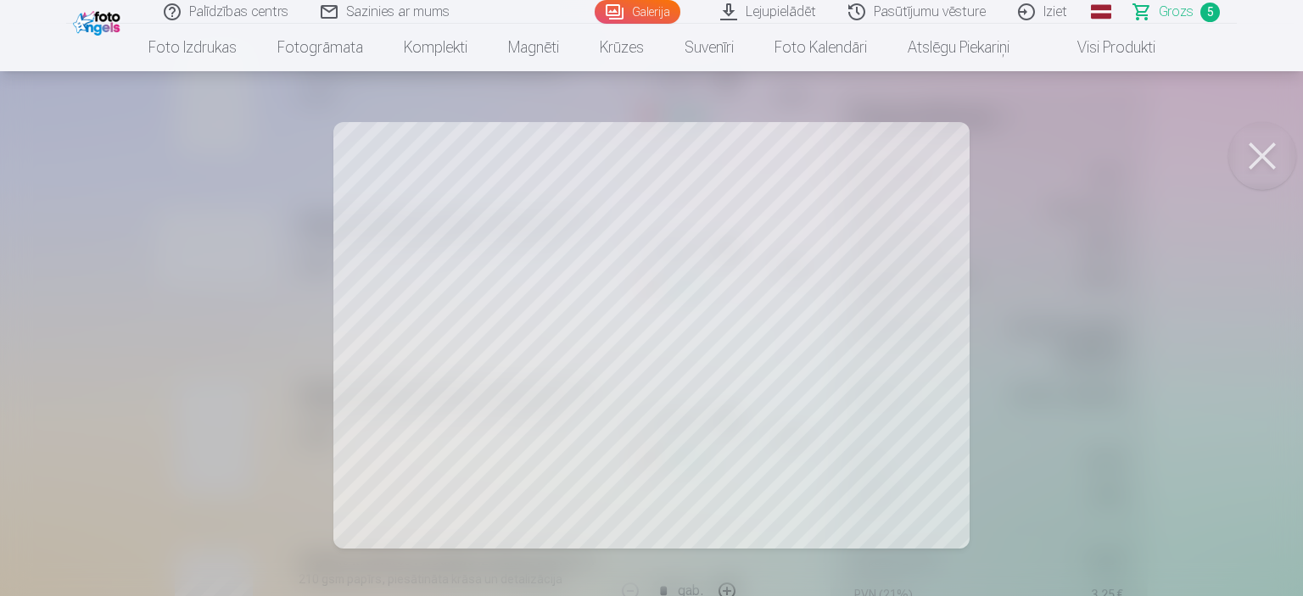
click at [1263, 152] on button at bounding box center [1262, 156] width 68 height 68
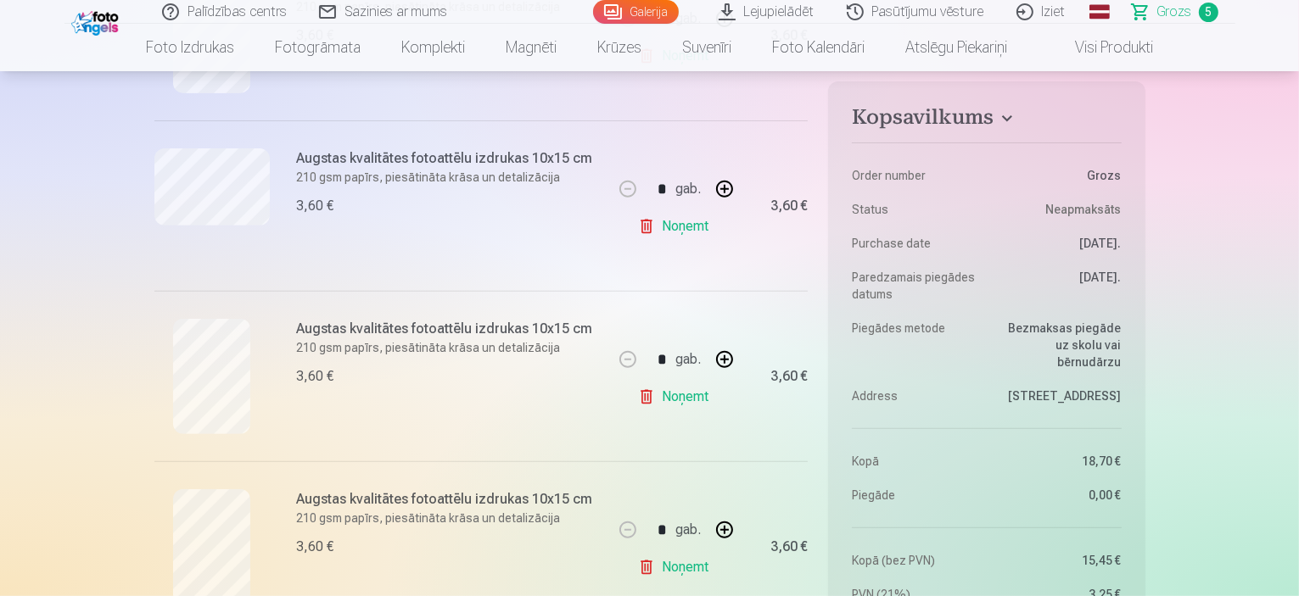
scroll to position [848, 0]
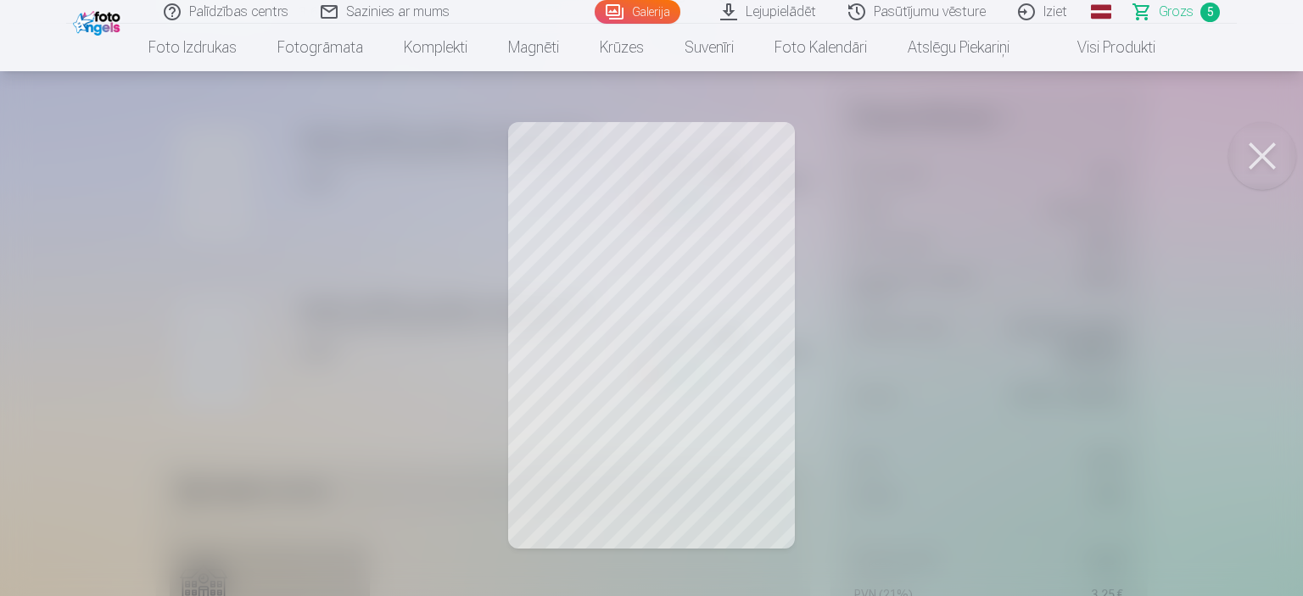
click at [1254, 155] on button at bounding box center [1262, 156] width 68 height 68
click at [1256, 147] on button at bounding box center [1262, 156] width 68 height 68
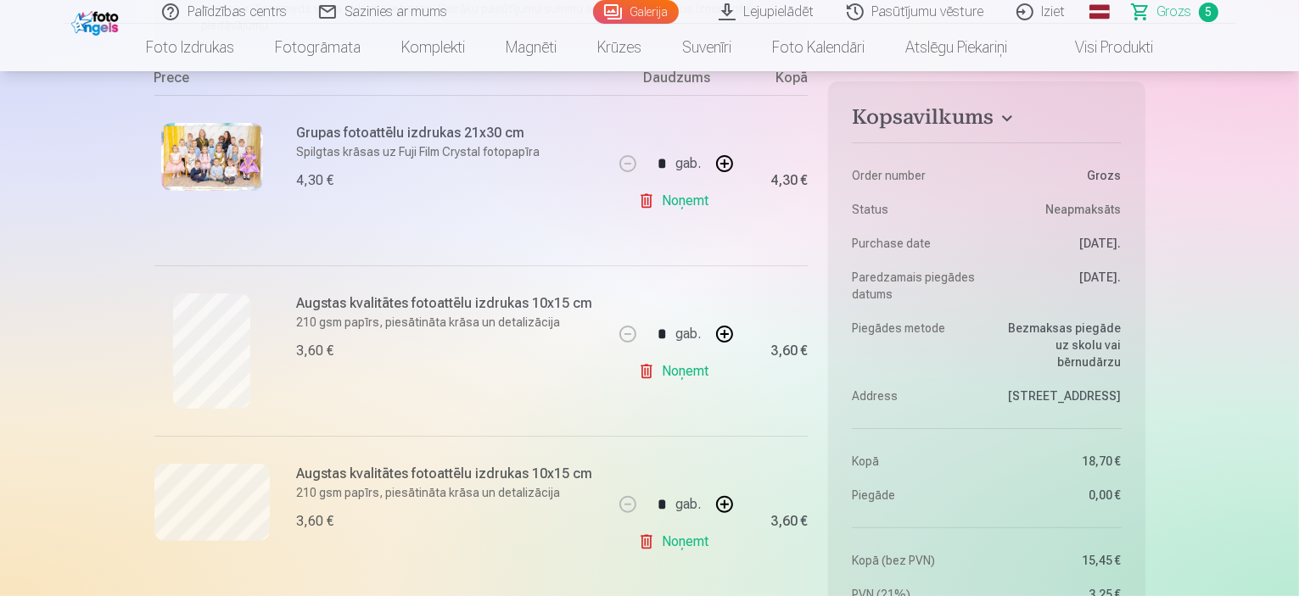
scroll to position [0, 0]
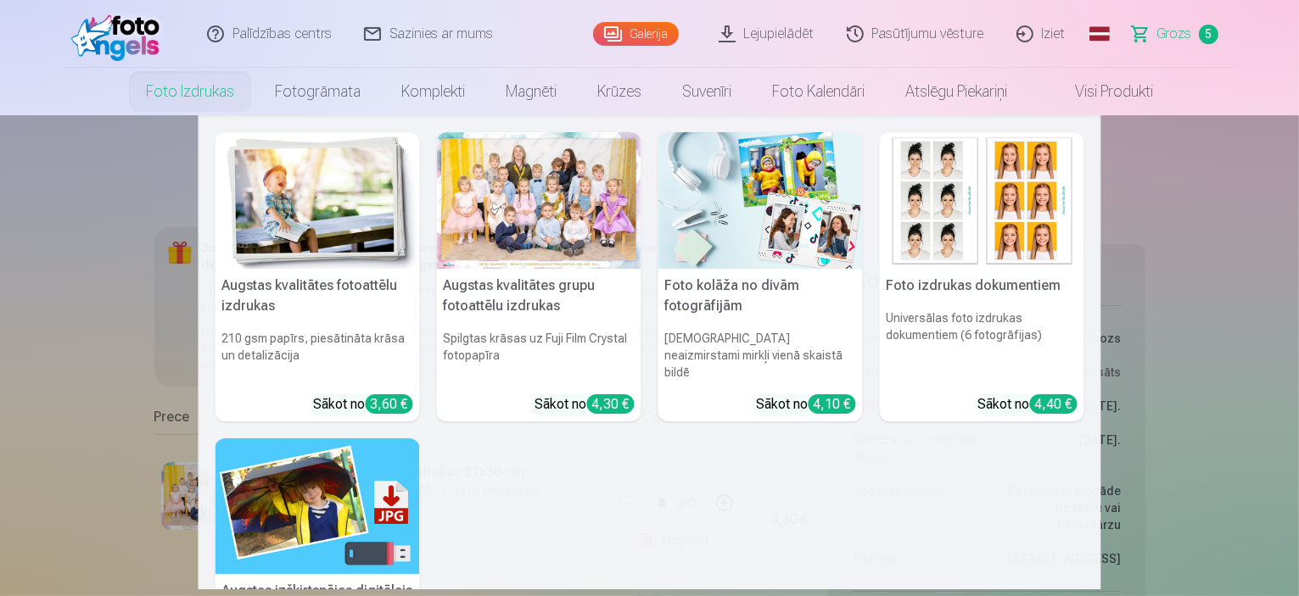
click at [501, 204] on div at bounding box center [539, 200] width 204 height 137
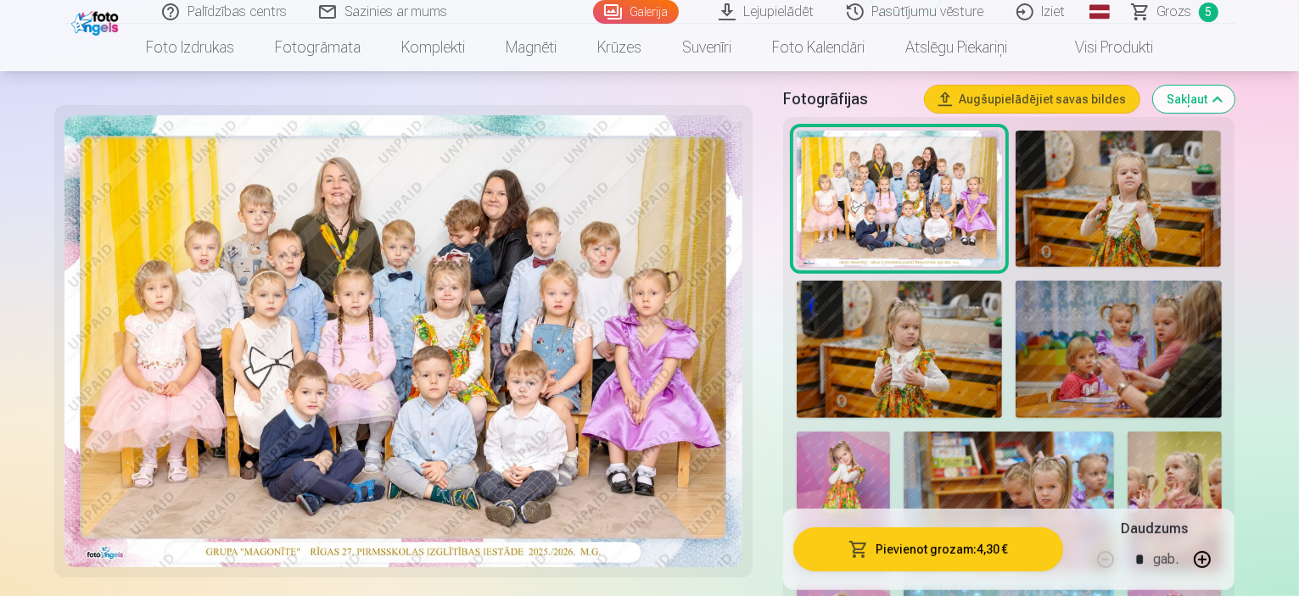
scroll to position [594, 0]
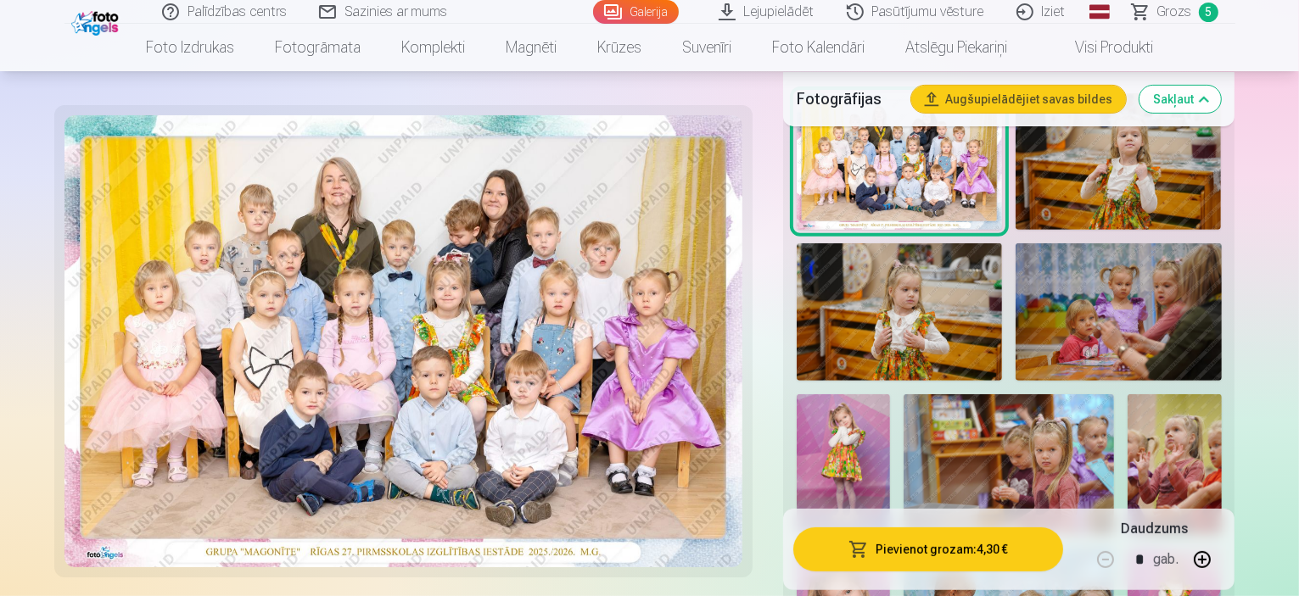
click at [890, 394] on img at bounding box center [843, 464] width 93 height 141
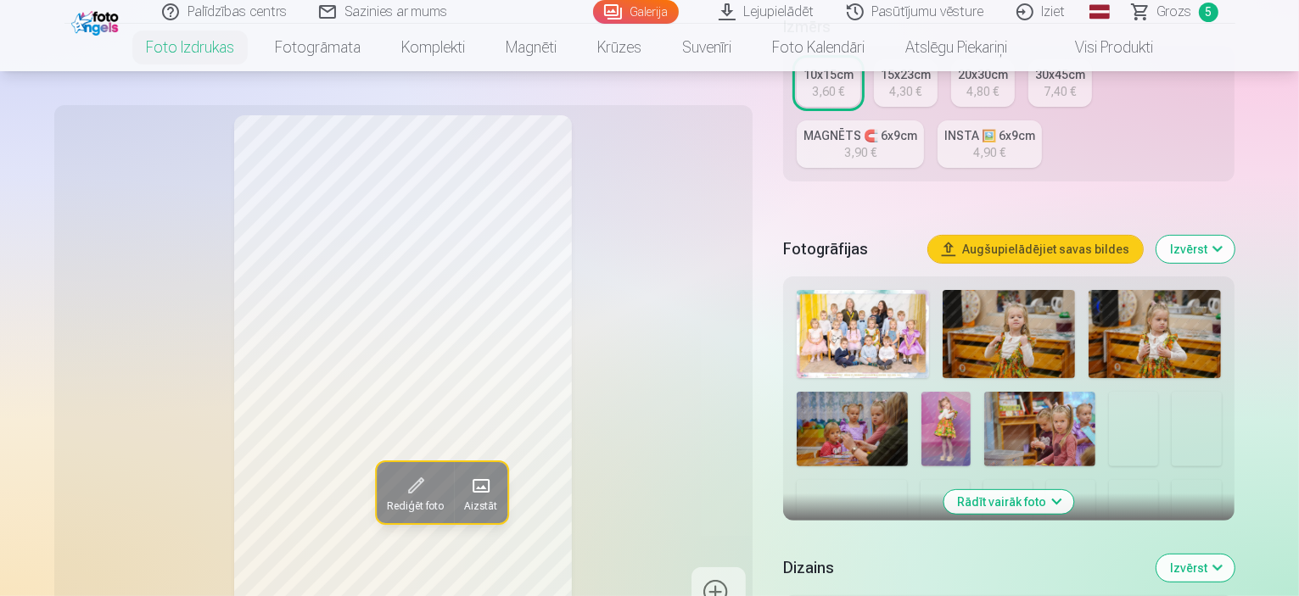
scroll to position [509, 0]
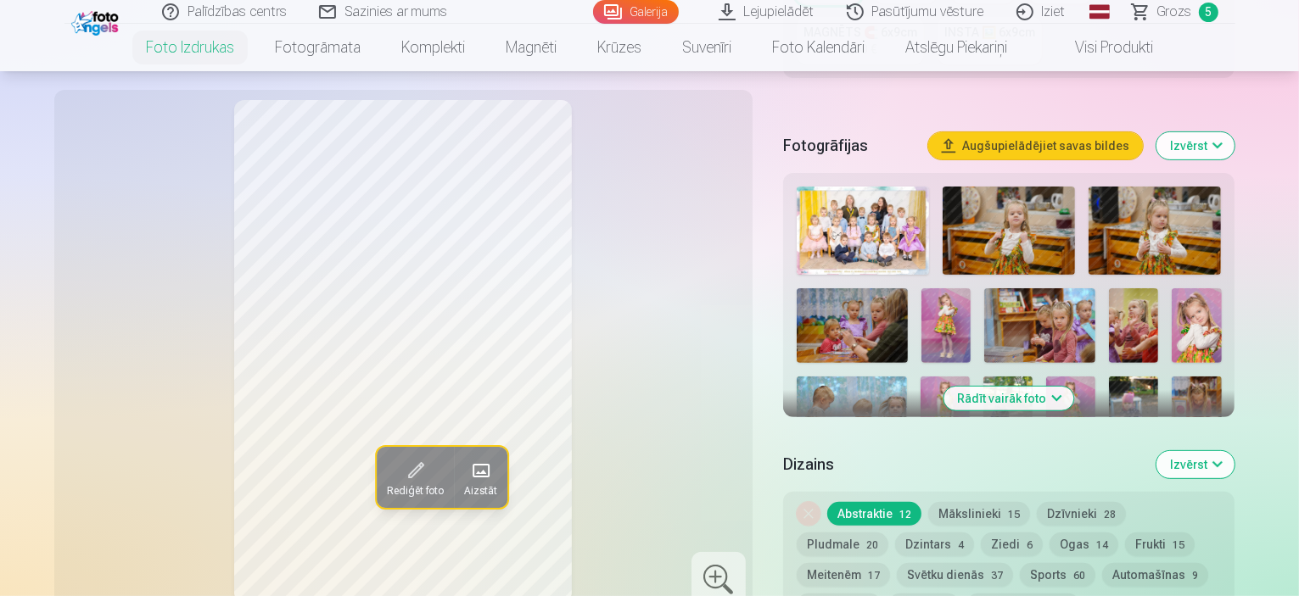
click at [1049, 387] on button "Rādīt vairāk foto" at bounding box center [1009, 399] width 130 height 24
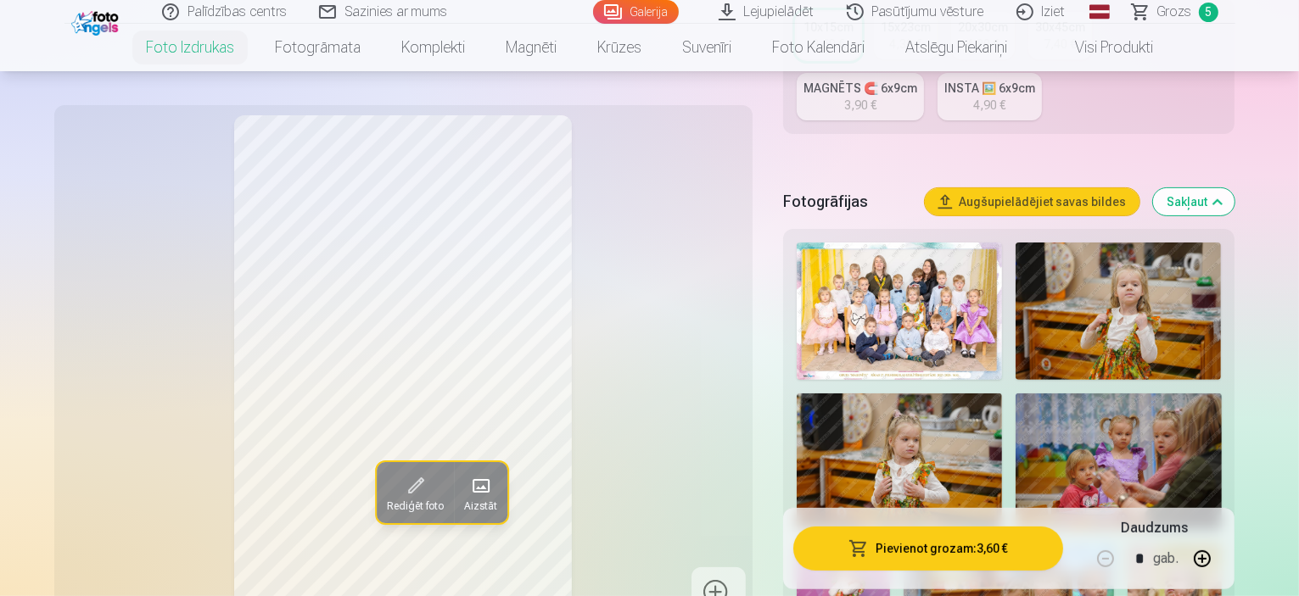
scroll to position [424, 0]
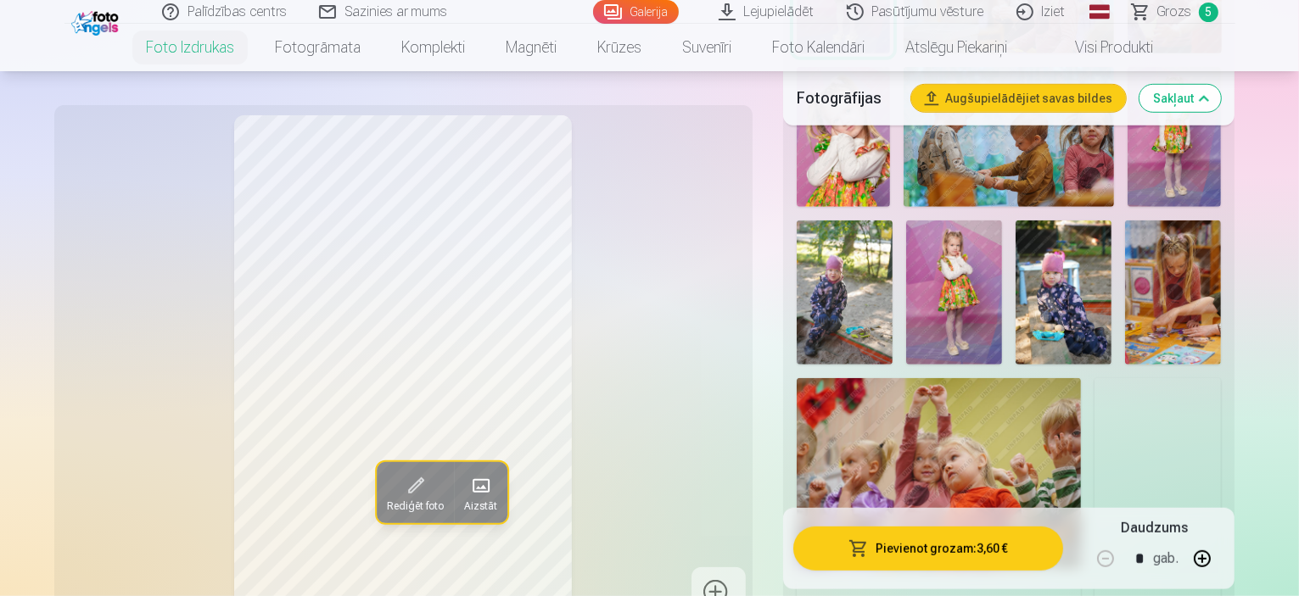
scroll to position [1188, 0]
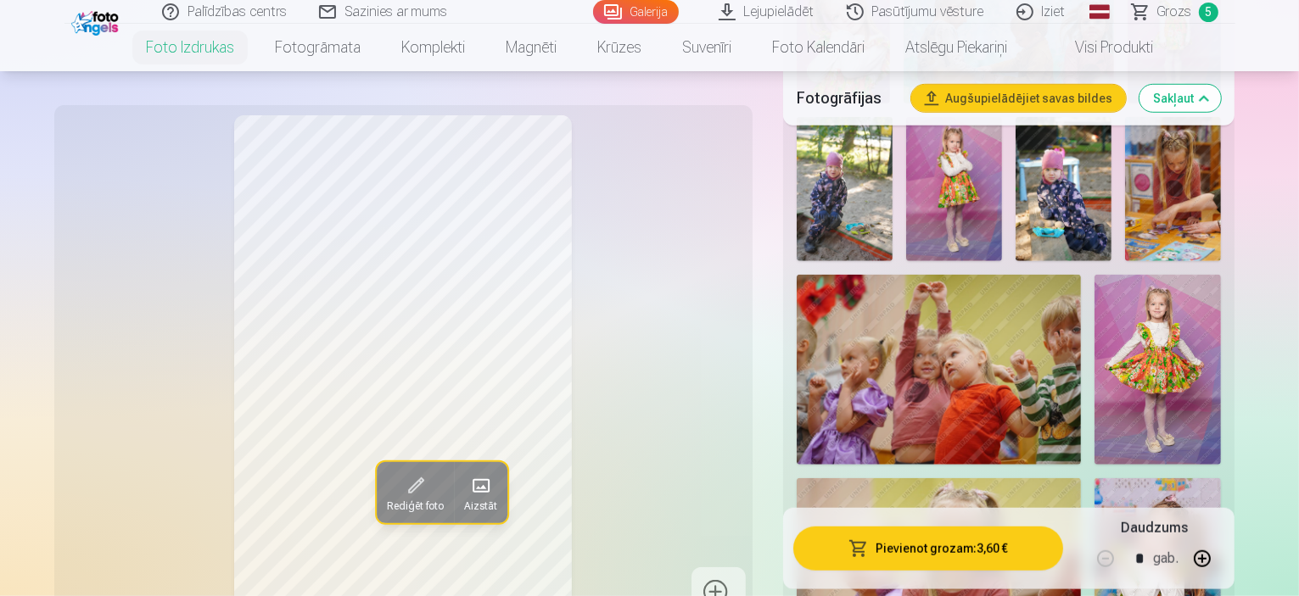
click at [1094, 478] on img at bounding box center [1157, 573] width 126 height 190
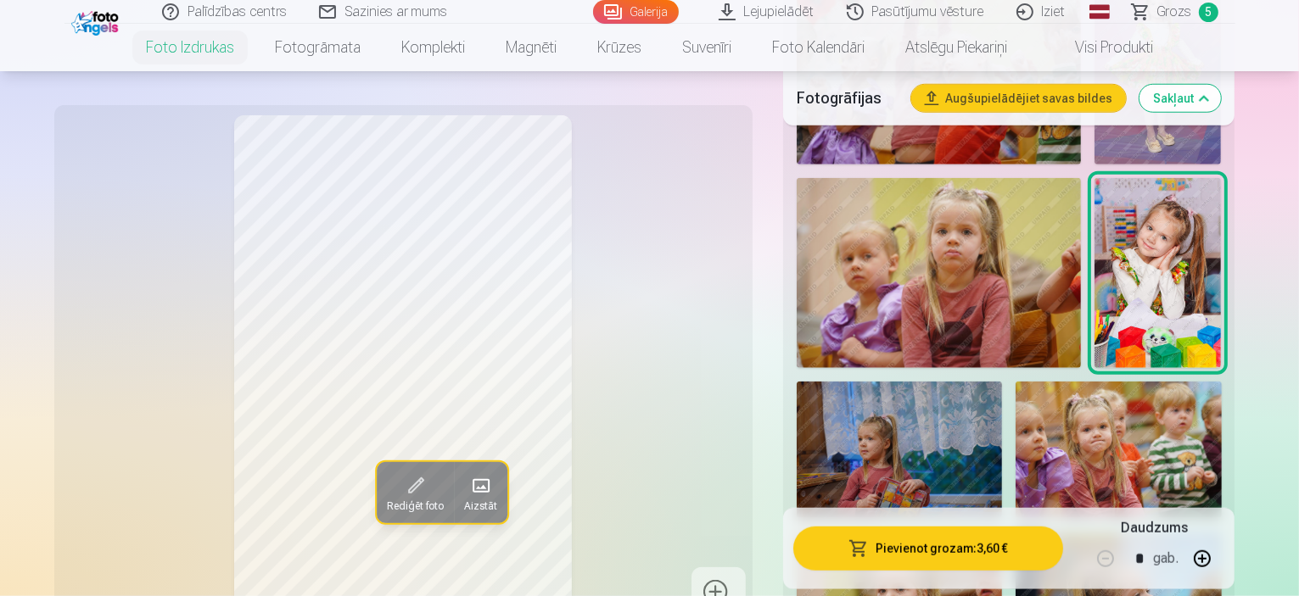
scroll to position [1527, 0]
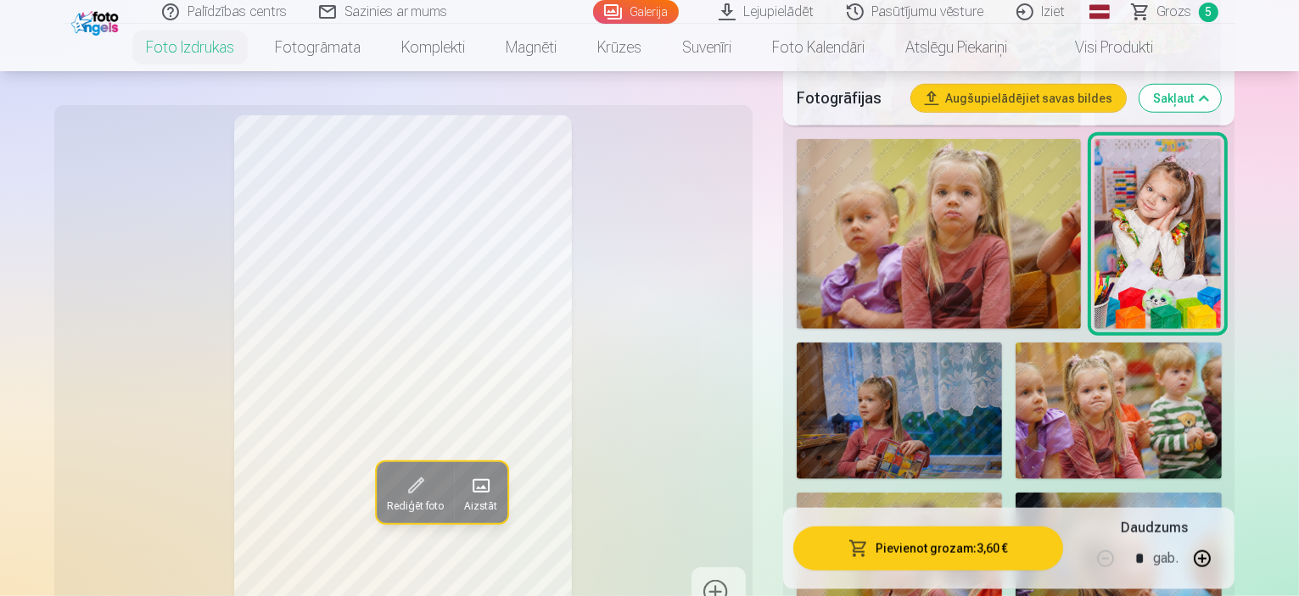
click at [1015, 493] on img at bounding box center [1117, 561] width 205 height 137
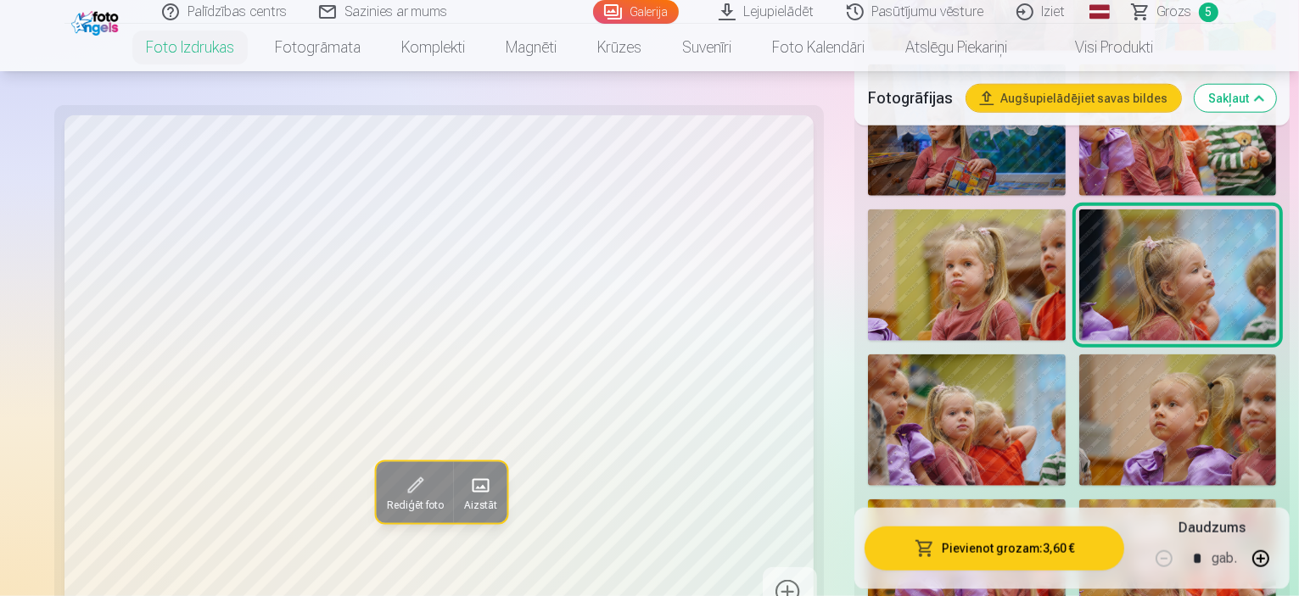
scroll to position [1782, 0]
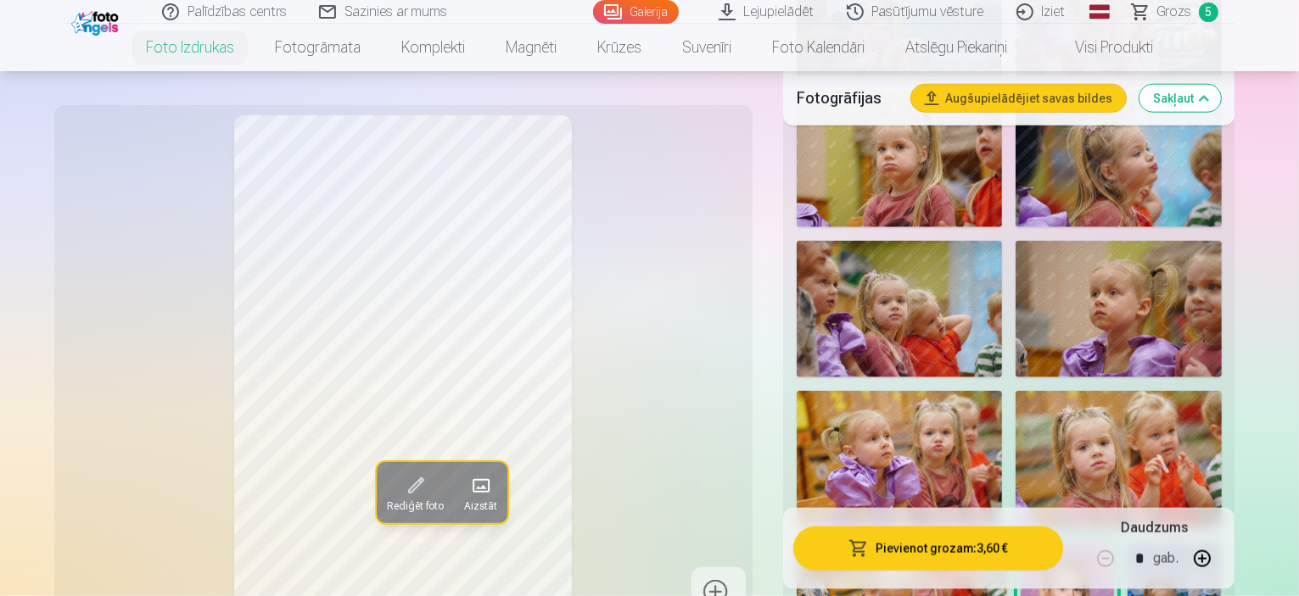
scroll to position [1951, 0]
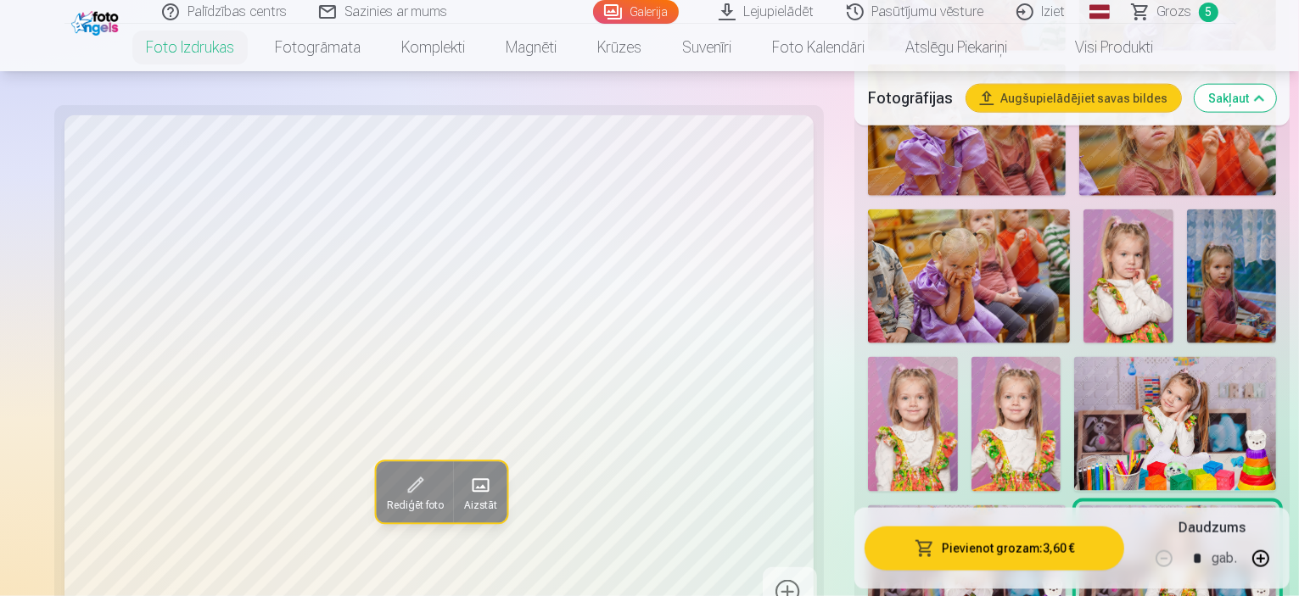
scroll to position [2206, 0]
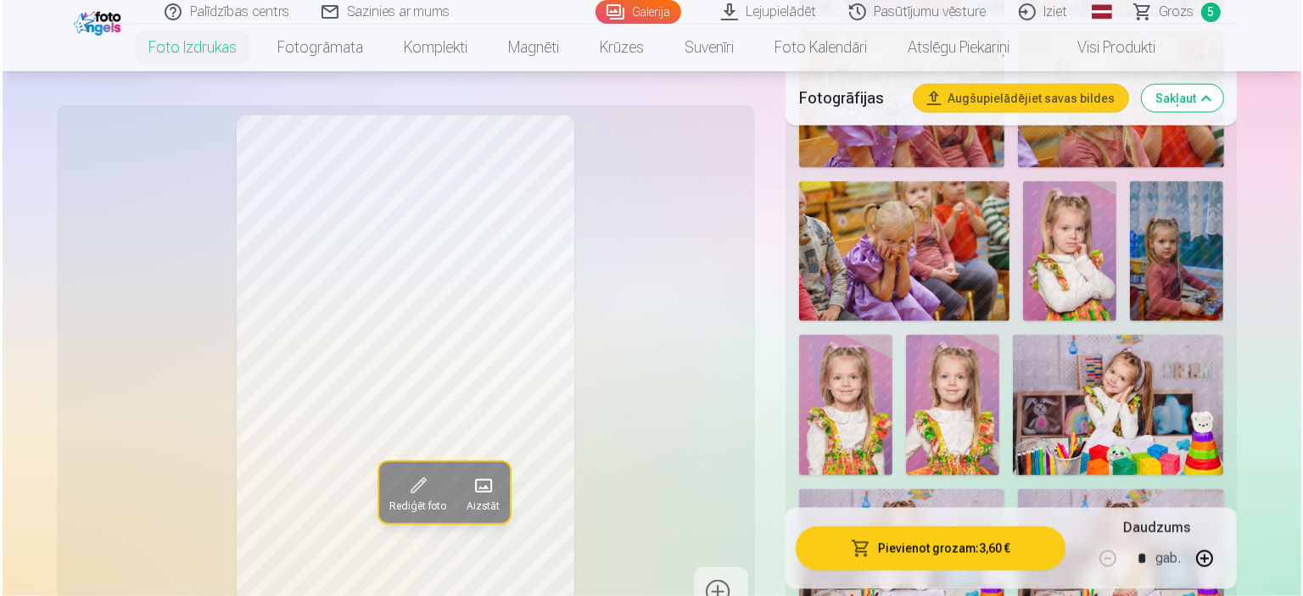
scroll to position [2291, 0]
click at [971, 546] on button "Pievienot grozam : 3,60 €" at bounding box center [928, 549] width 271 height 44
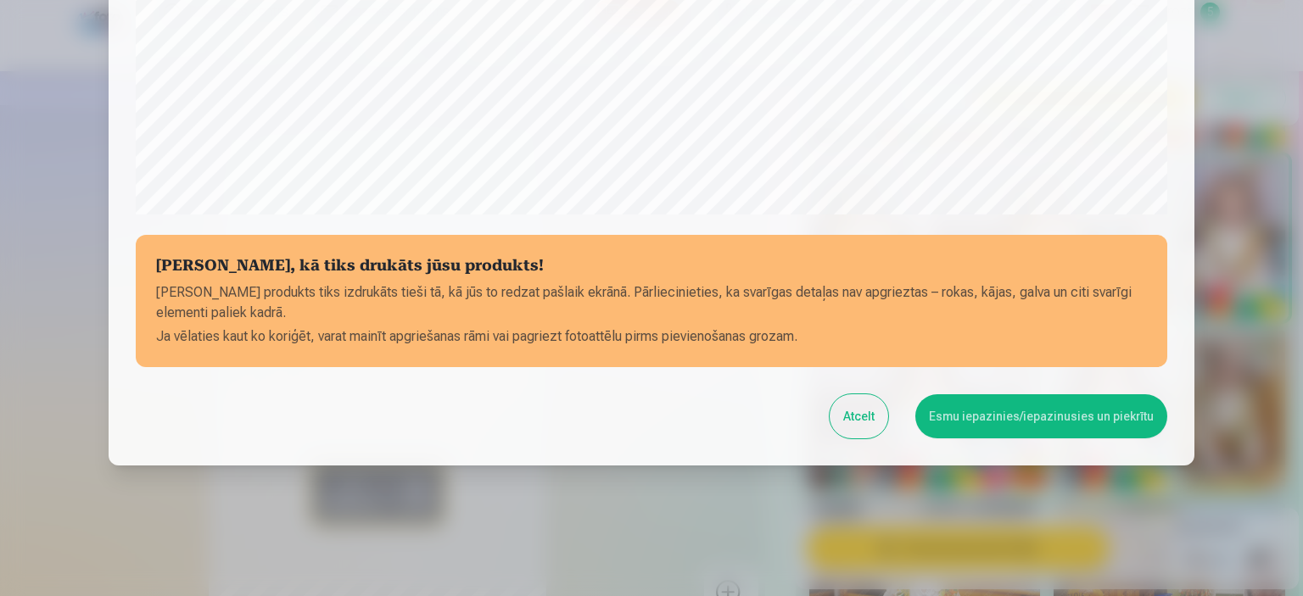
scroll to position [624, 0]
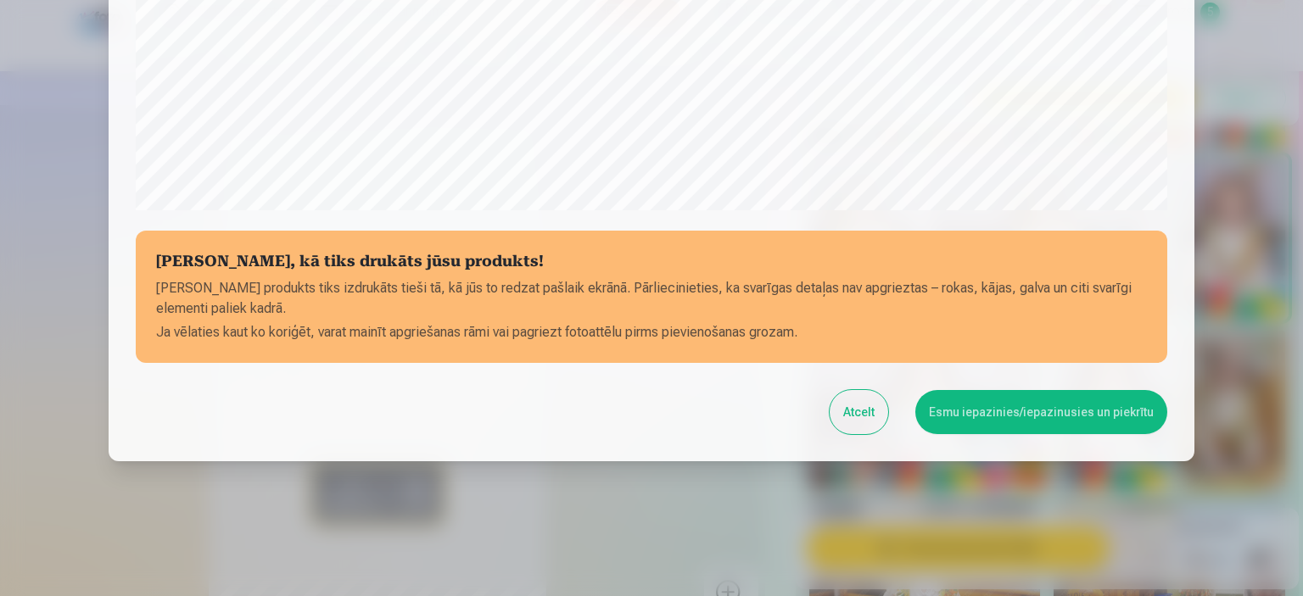
click at [1056, 417] on button "Esmu iepazinies/iepazinusies un piekrītu" at bounding box center [1041, 412] width 252 height 44
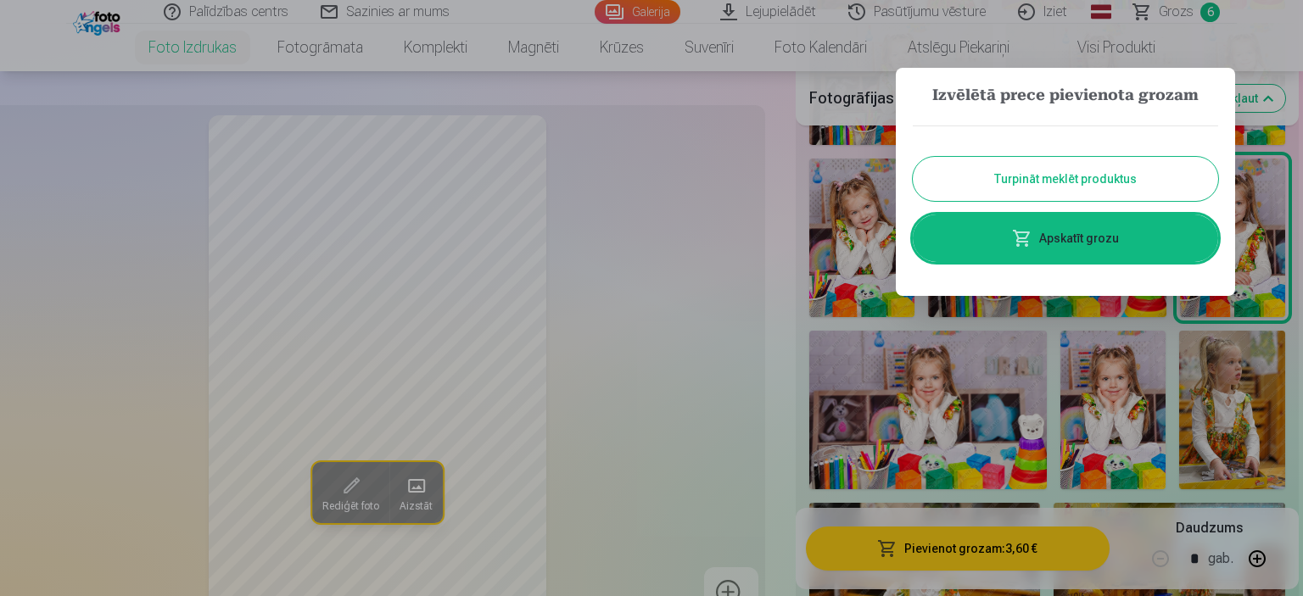
click at [1093, 243] on link "Apskatīt grozu" at bounding box center [1065, 239] width 305 height 48
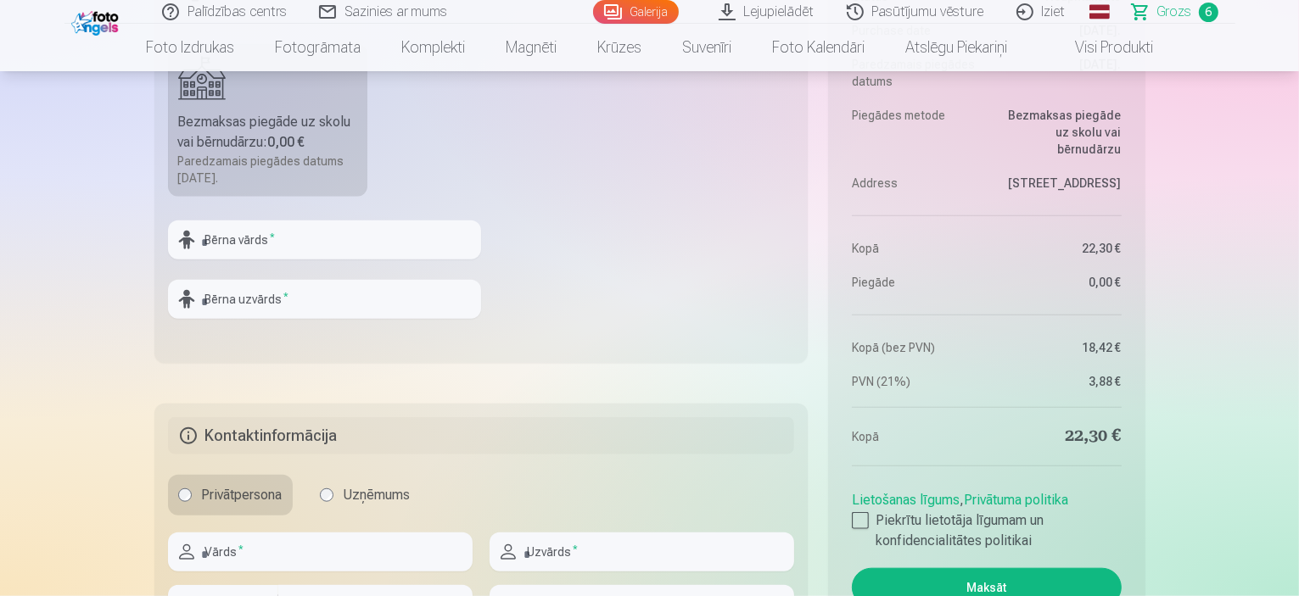
scroll to position [1527, 0]
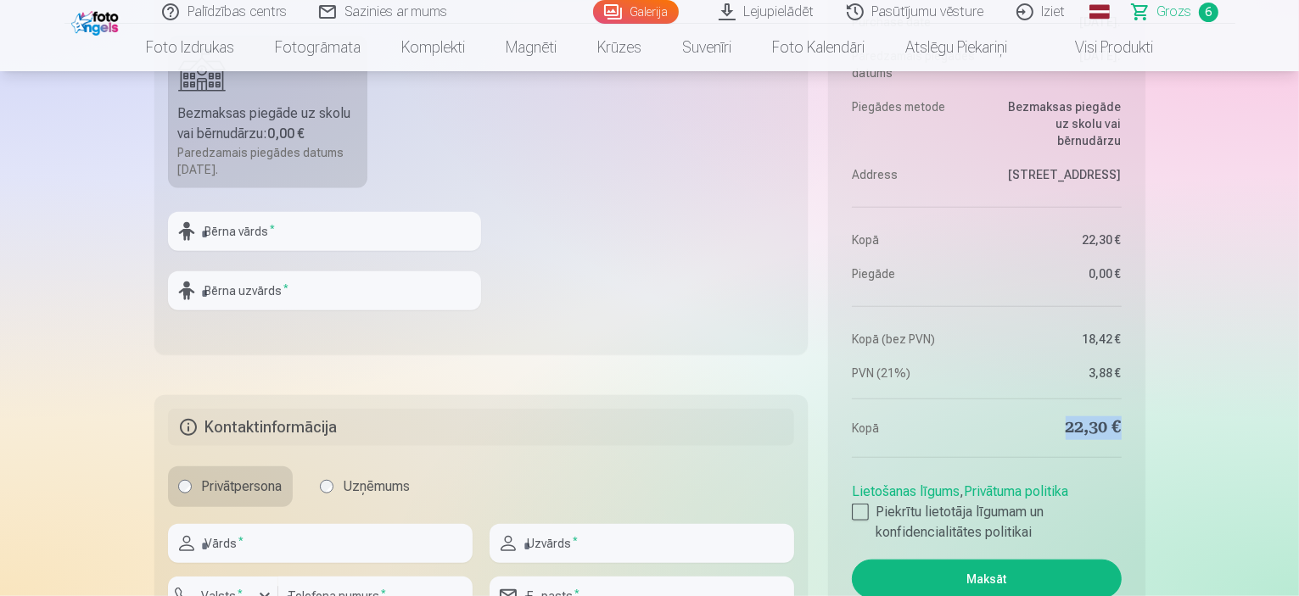
drag, startPoint x: 1054, startPoint y: 420, endPoint x: 1133, endPoint y: 435, distance: 80.4
click at [1128, 434] on aside "Kopsavilkums Order number Grozs Status Neapmaksāts Purchase date 13.10.2025. Pa…" at bounding box center [986, 261] width 316 height 803
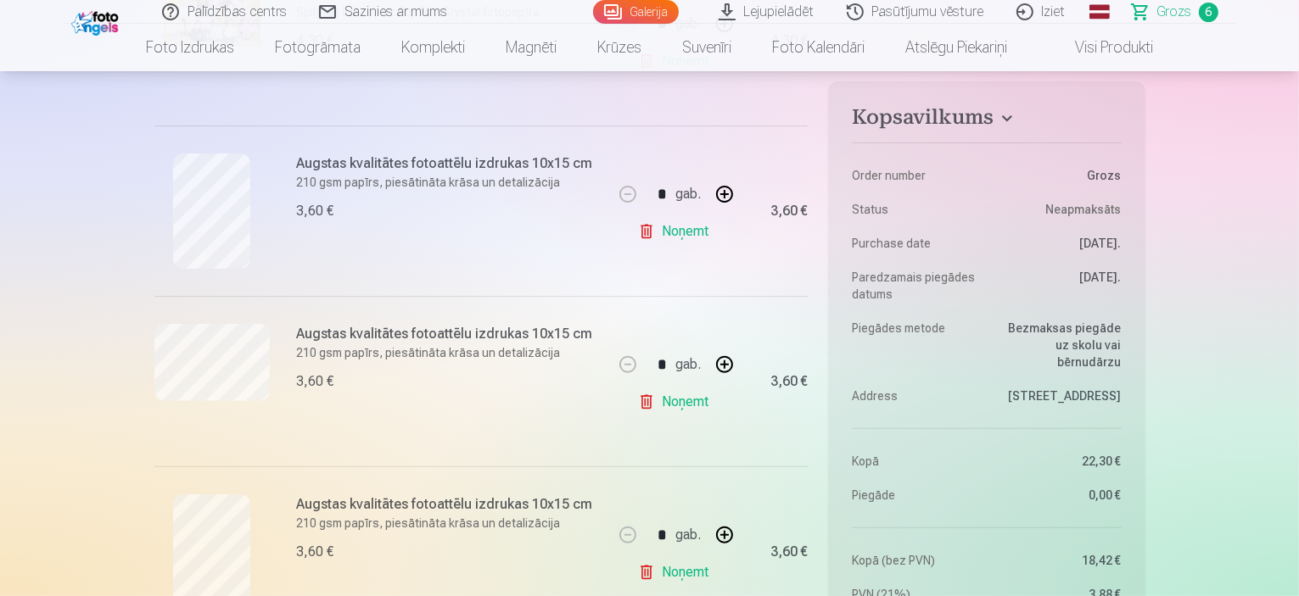
scroll to position [339, 0]
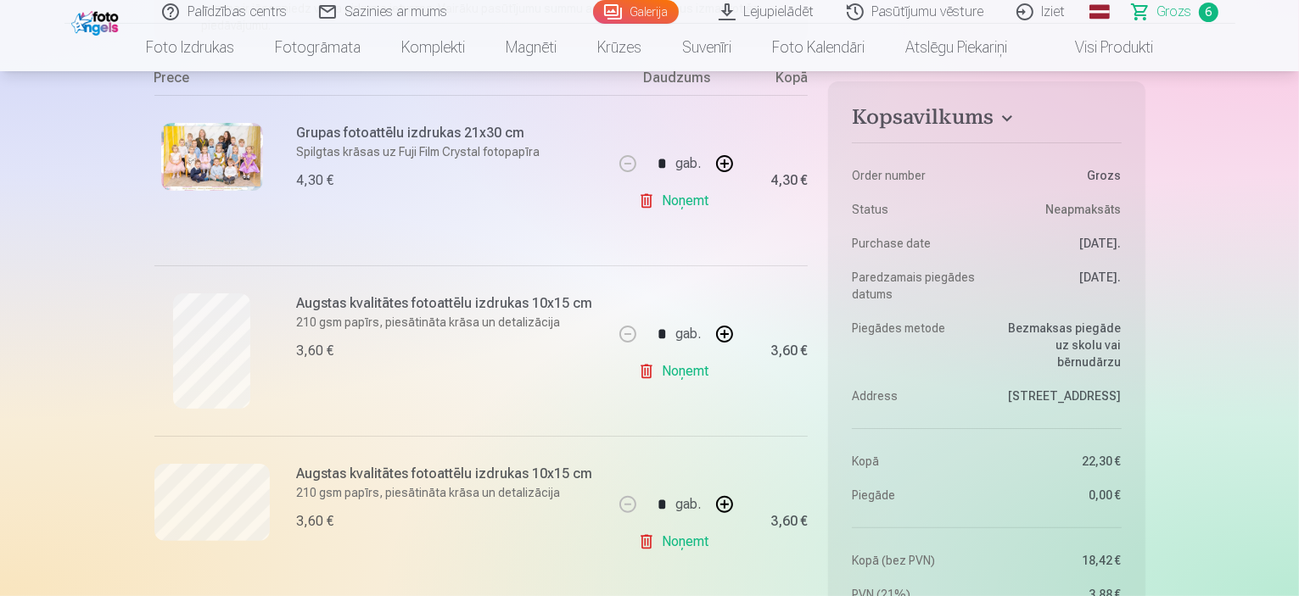
click at [726, 336] on button "button" at bounding box center [724, 334] width 41 height 41
type input "*"
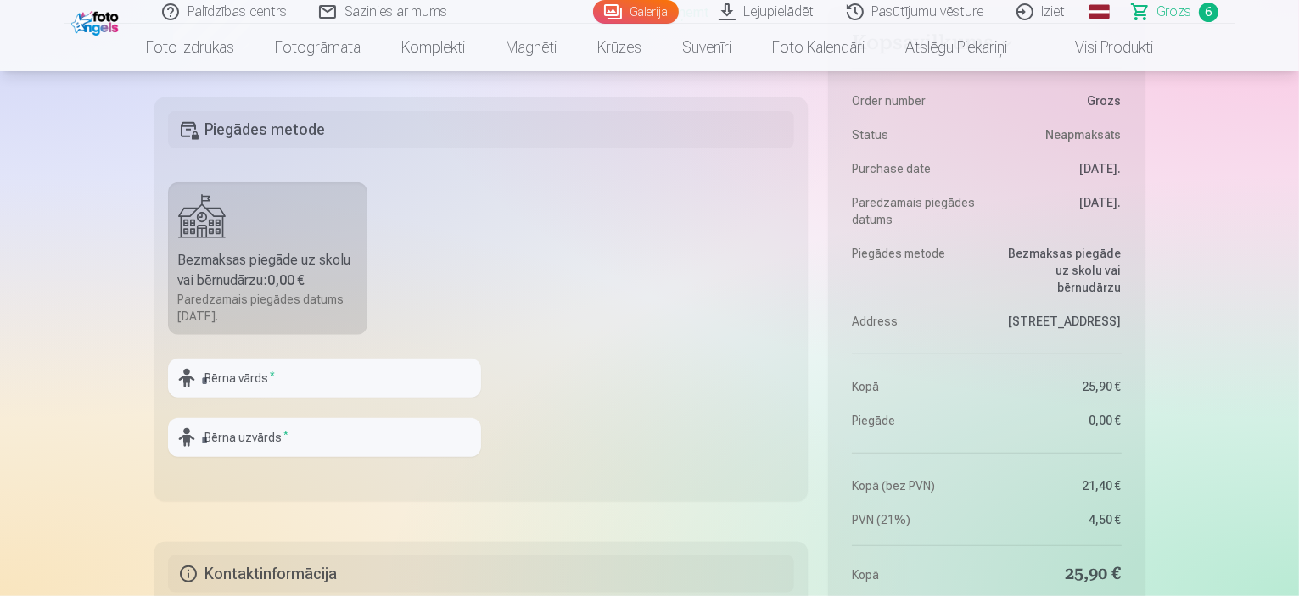
scroll to position [1697, 0]
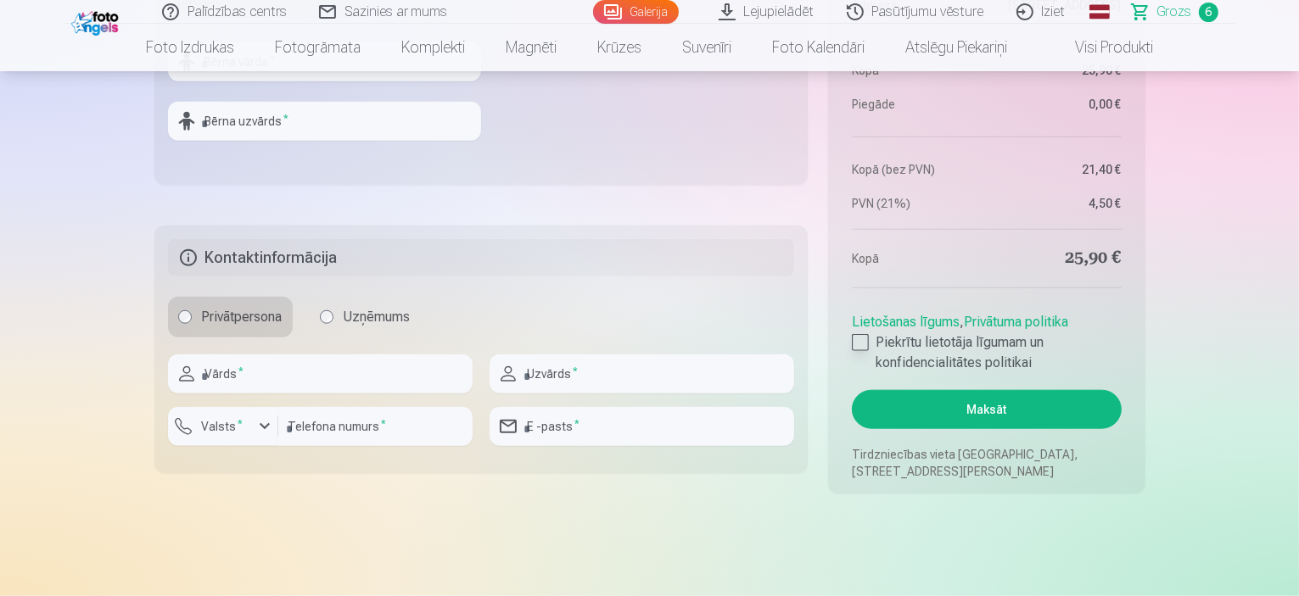
click at [861, 338] on div at bounding box center [860, 342] width 17 height 17
click at [1007, 406] on button "Maksāt" at bounding box center [986, 409] width 269 height 39
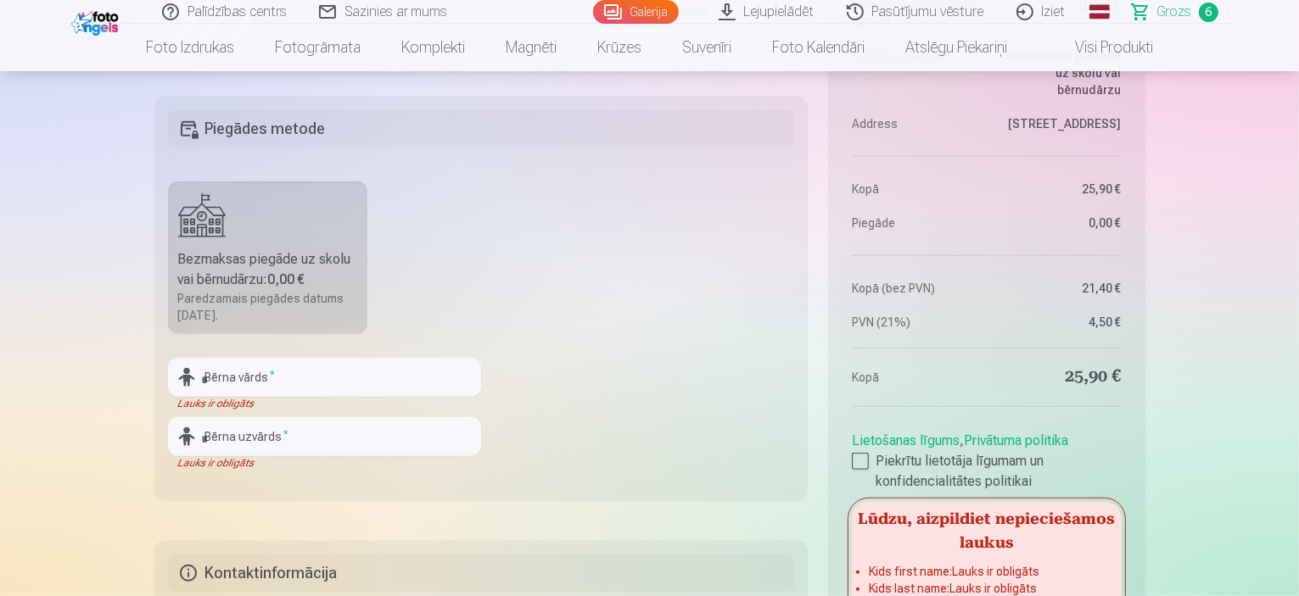
scroll to position [1527, 0]
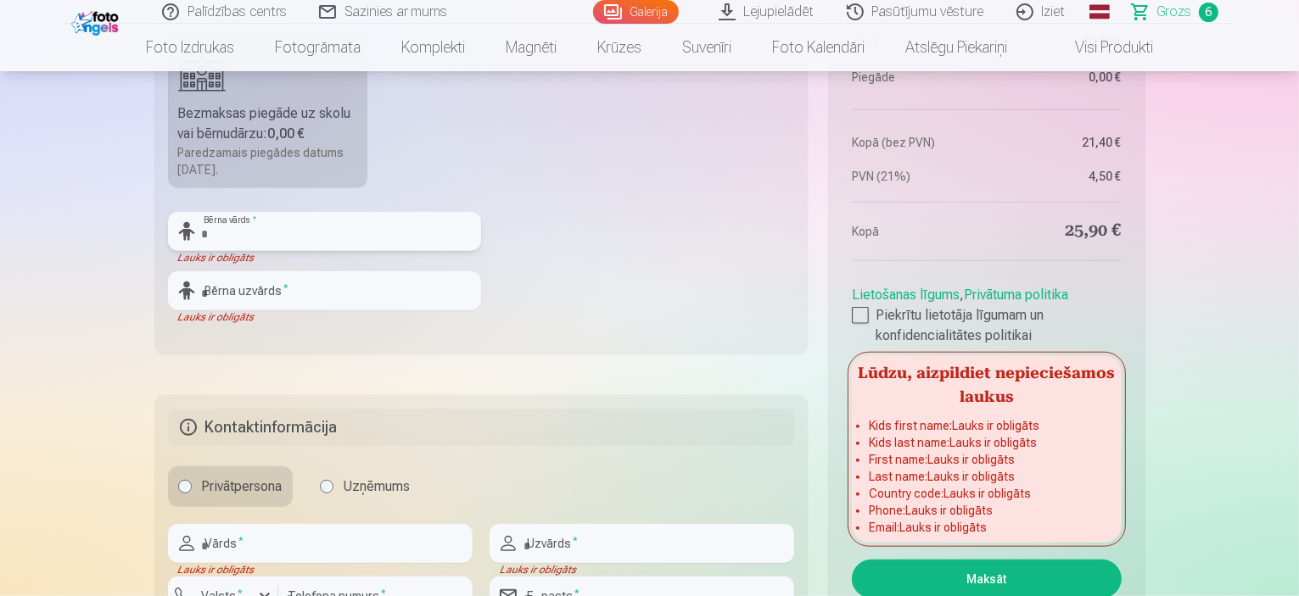
click at [282, 227] on input "text" at bounding box center [324, 231] width 313 height 39
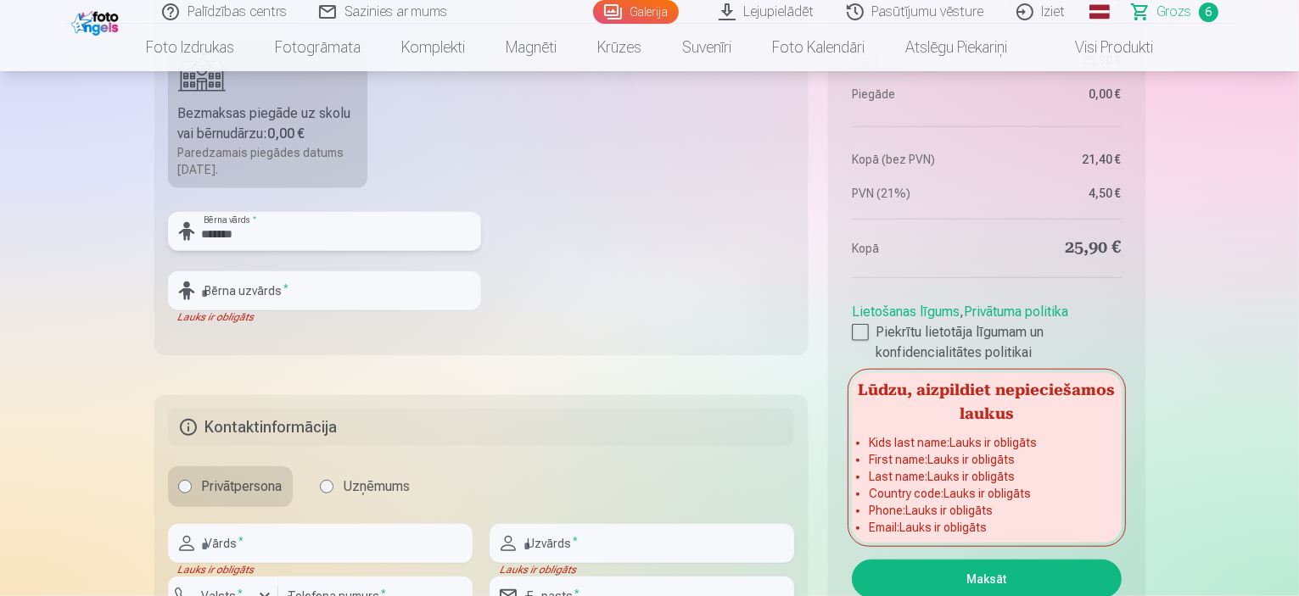
drag, startPoint x: 214, startPoint y: 233, endPoint x: 236, endPoint y: 250, distance: 27.8
click at [221, 238] on input "*******" at bounding box center [324, 231] width 313 height 39
click at [251, 227] on input "*******" at bounding box center [324, 231] width 313 height 39
type input "*******"
click at [282, 297] on input "text" at bounding box center [324, 290] width 313 height 39
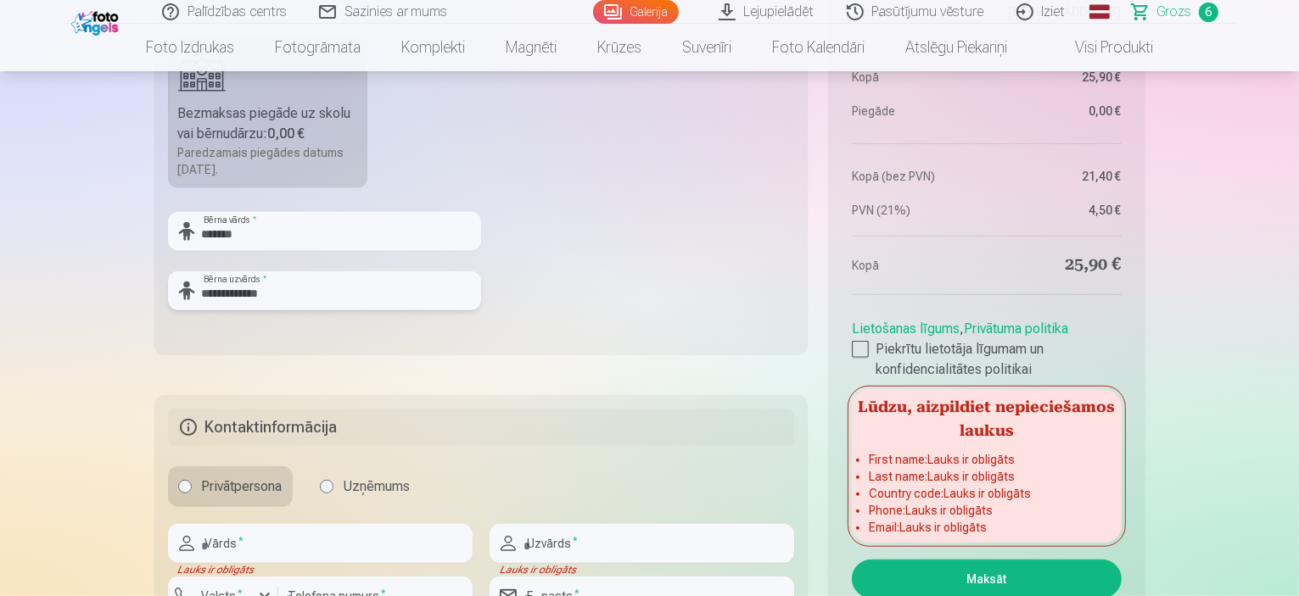
type input "**********"
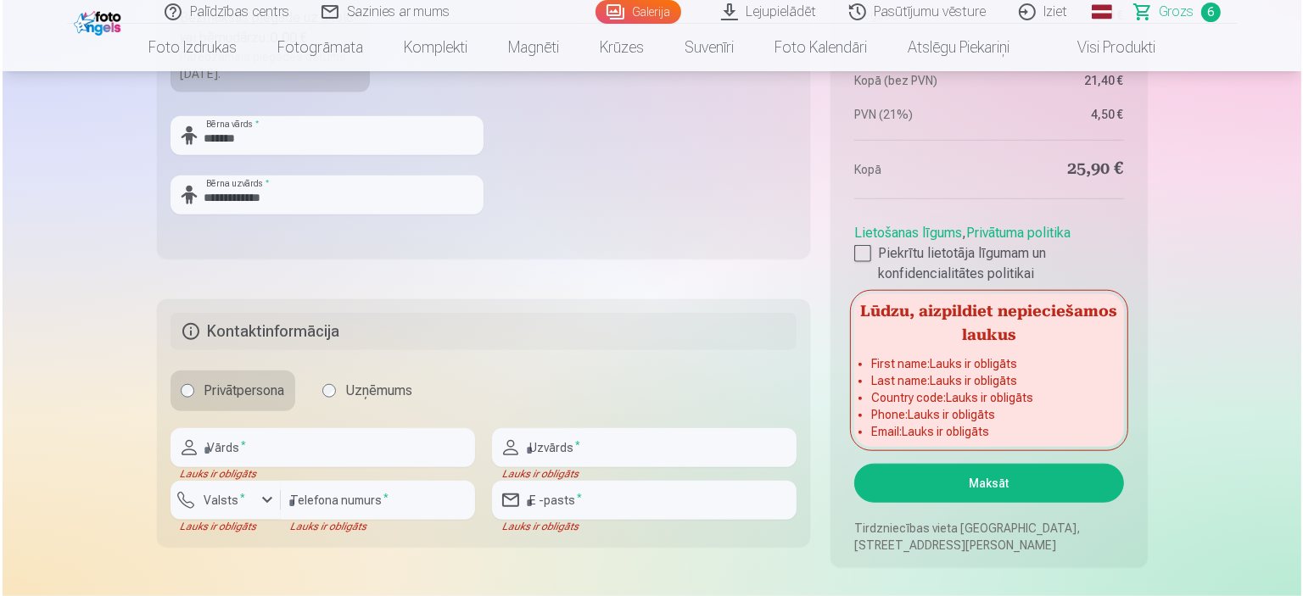
scroll to position [1697, 0]
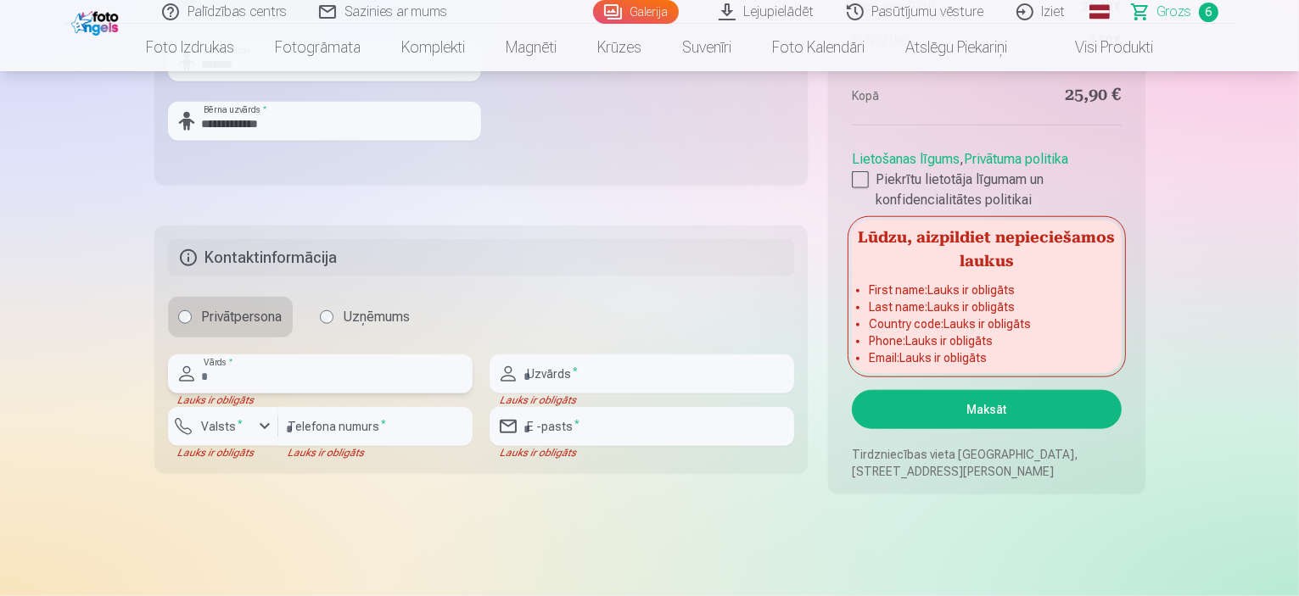
click at [276, 372] on input "text" at bounding box center [320, 374] width 305 height 39
type input "*****"
type input "********"
type input "**********"
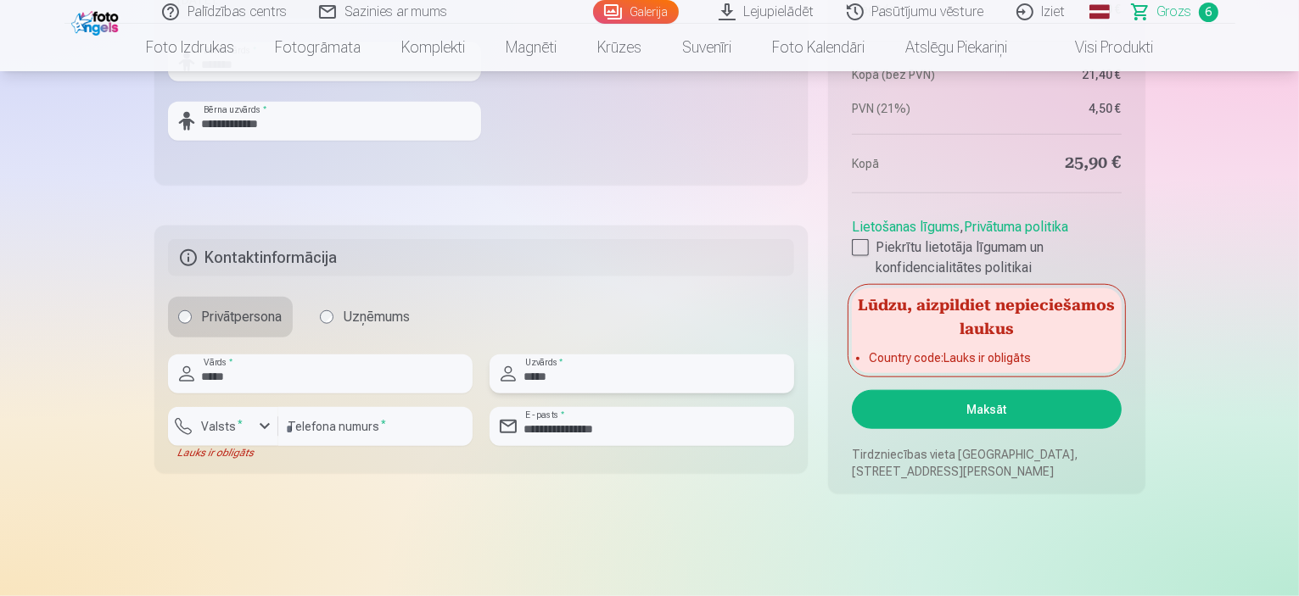
click at [557, 386] on input "*****" at bounding box center [641, 374] width 305 height 39
type input "**********"
click at [1008, 414] on button "Maksāt" at bounding box center [986, 409] width 269 height 39
click at [209, 438] on button "Valsts *" at bounding box center [223, 426] width 110 height 39
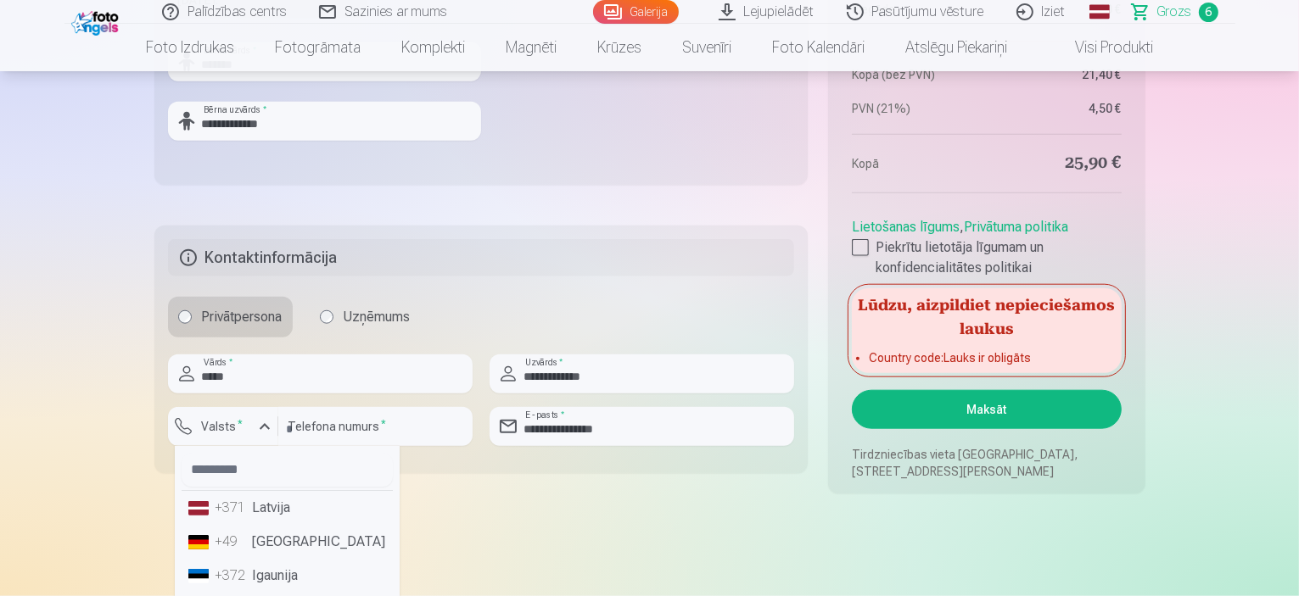
click at [282, 505] on li "+371 Latvija" at bounding box center [287, 508] width 211 height 34
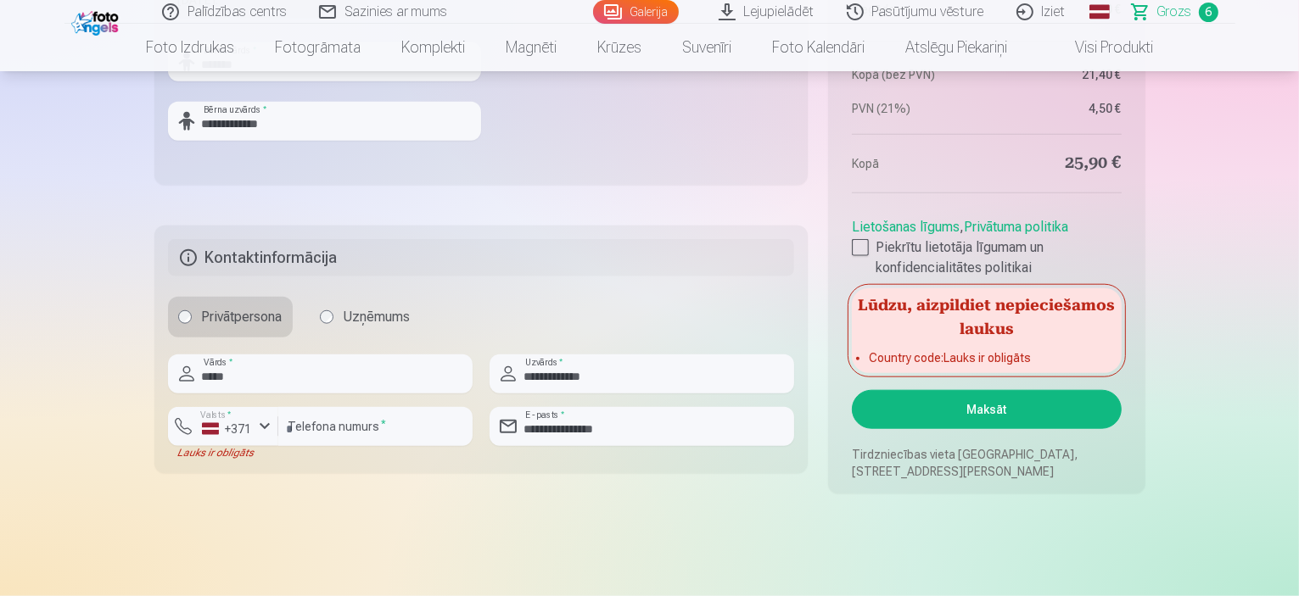
click at [1020, 410] on button "Maksāt" at bounding box center [986, 409] width 269 height 39
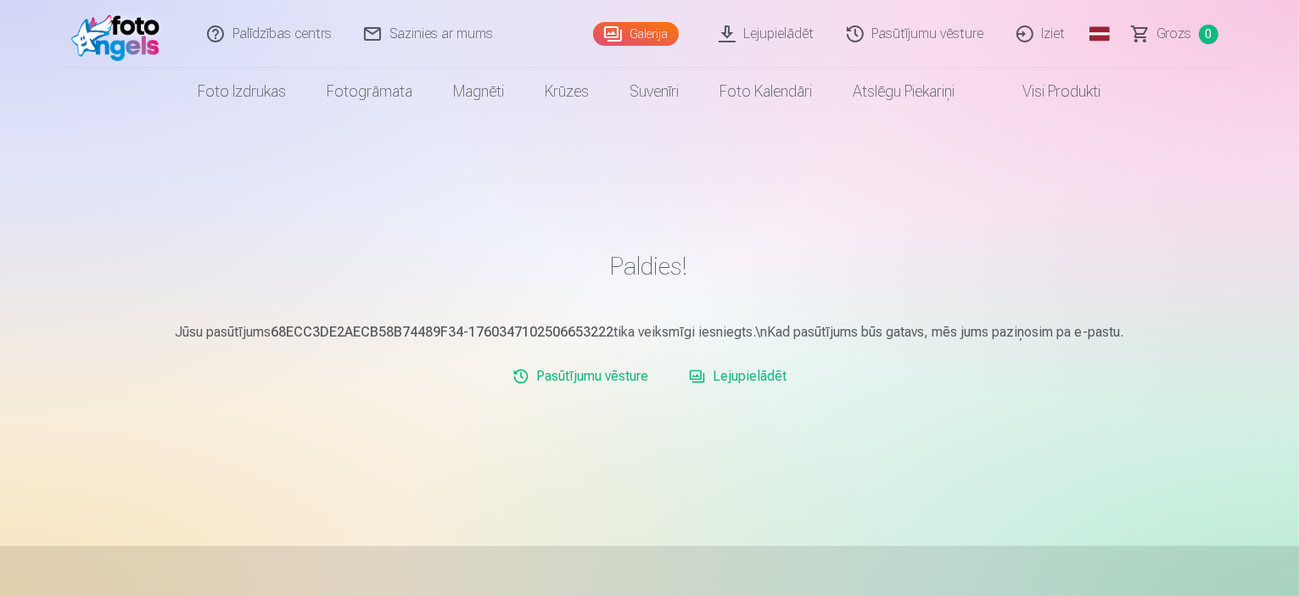
click at [1024, 44] on link "Iziet" at bounding box center [1041, 34] width 81 height 68
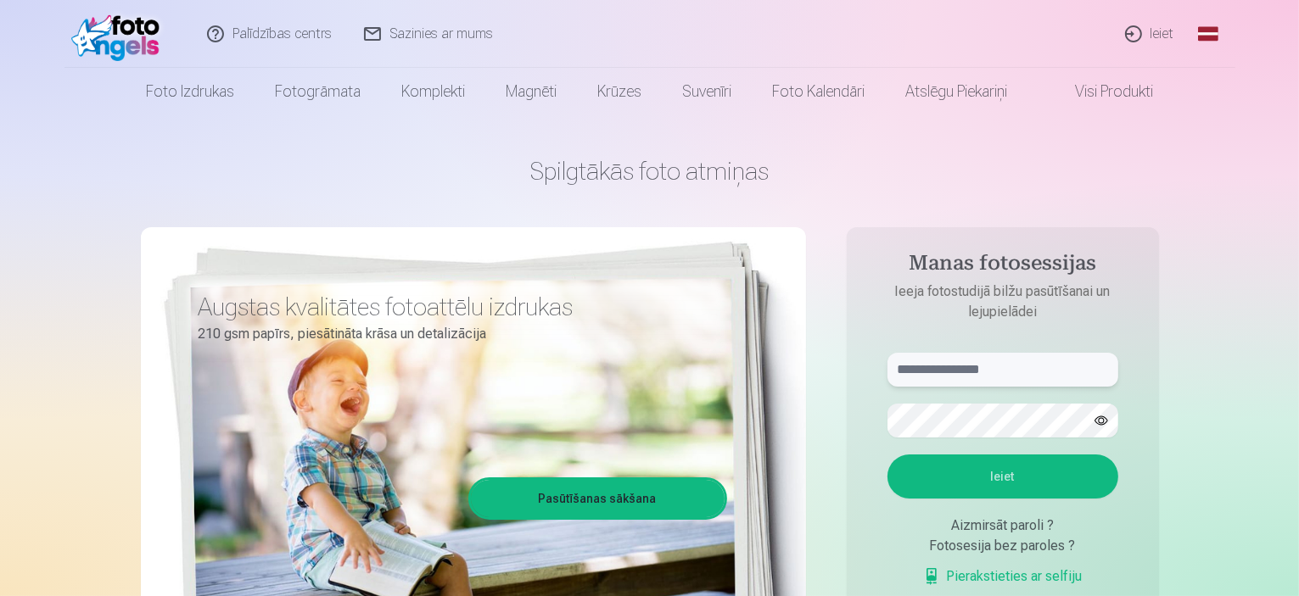
click at [932, 372] on input "text" at bounding box center [1002, 370] width 231 height 34
type input "**********"
click at [993, 471] on button "Ieiet" at bounding box center [1002, 477] width 231 height 44
